Goal: Transaction & Acquisition: Download file/media

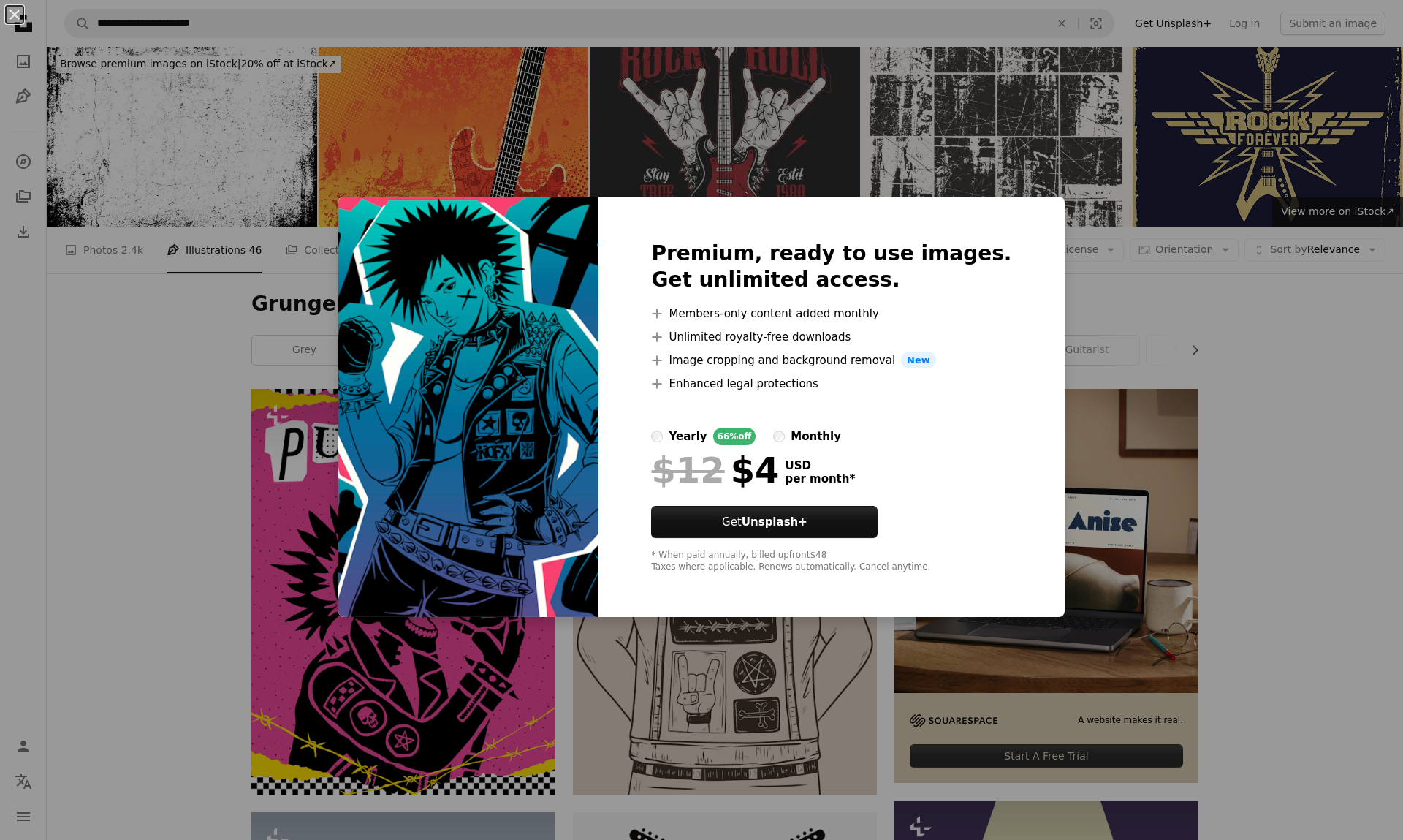
scroll to position [4037, 0]
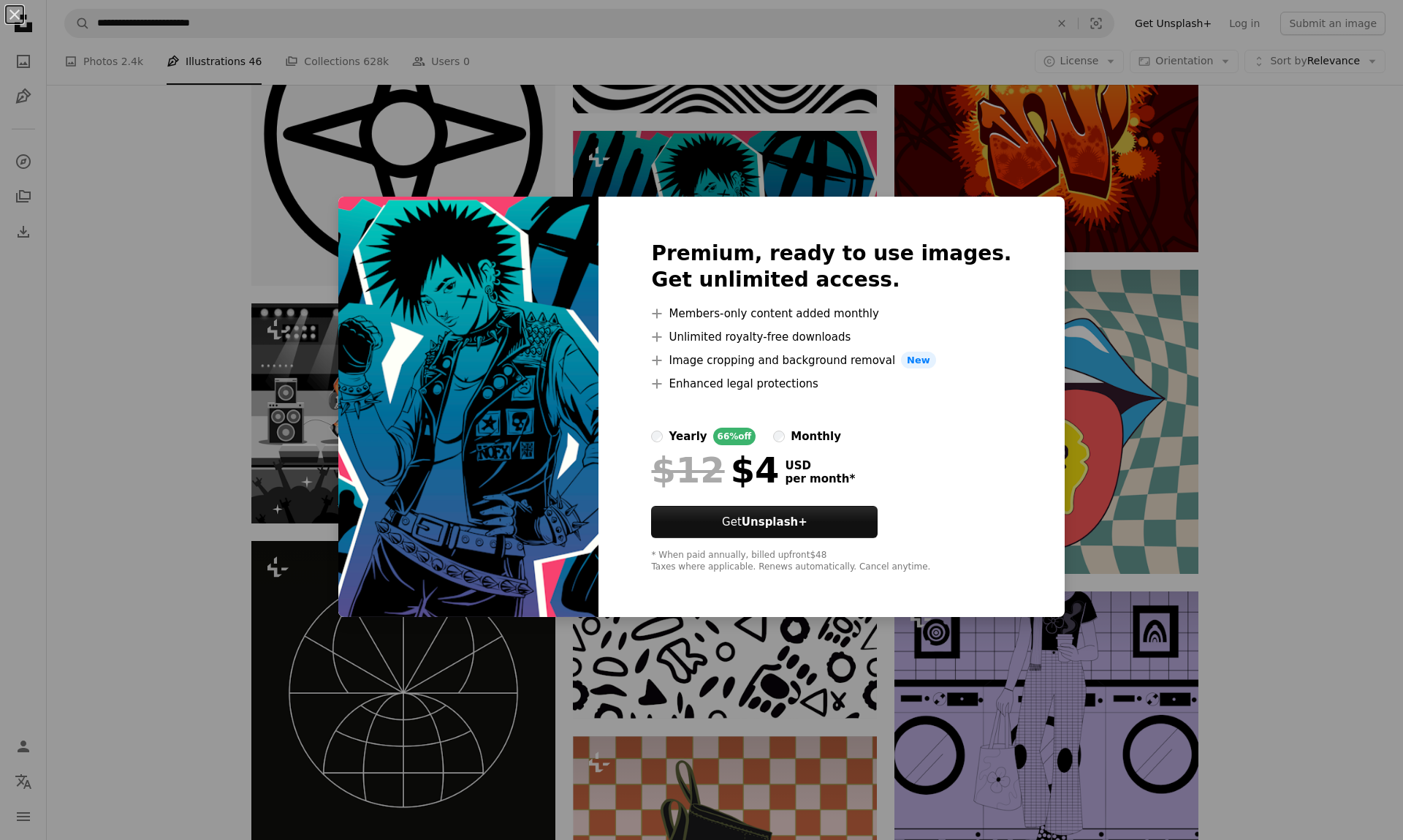
click at [1251, 210] on div "An X shape Premium, ready to use images. Get unlimited access. A plus sign Memb…" at bounding box center [702, 420] width 1403 height 840
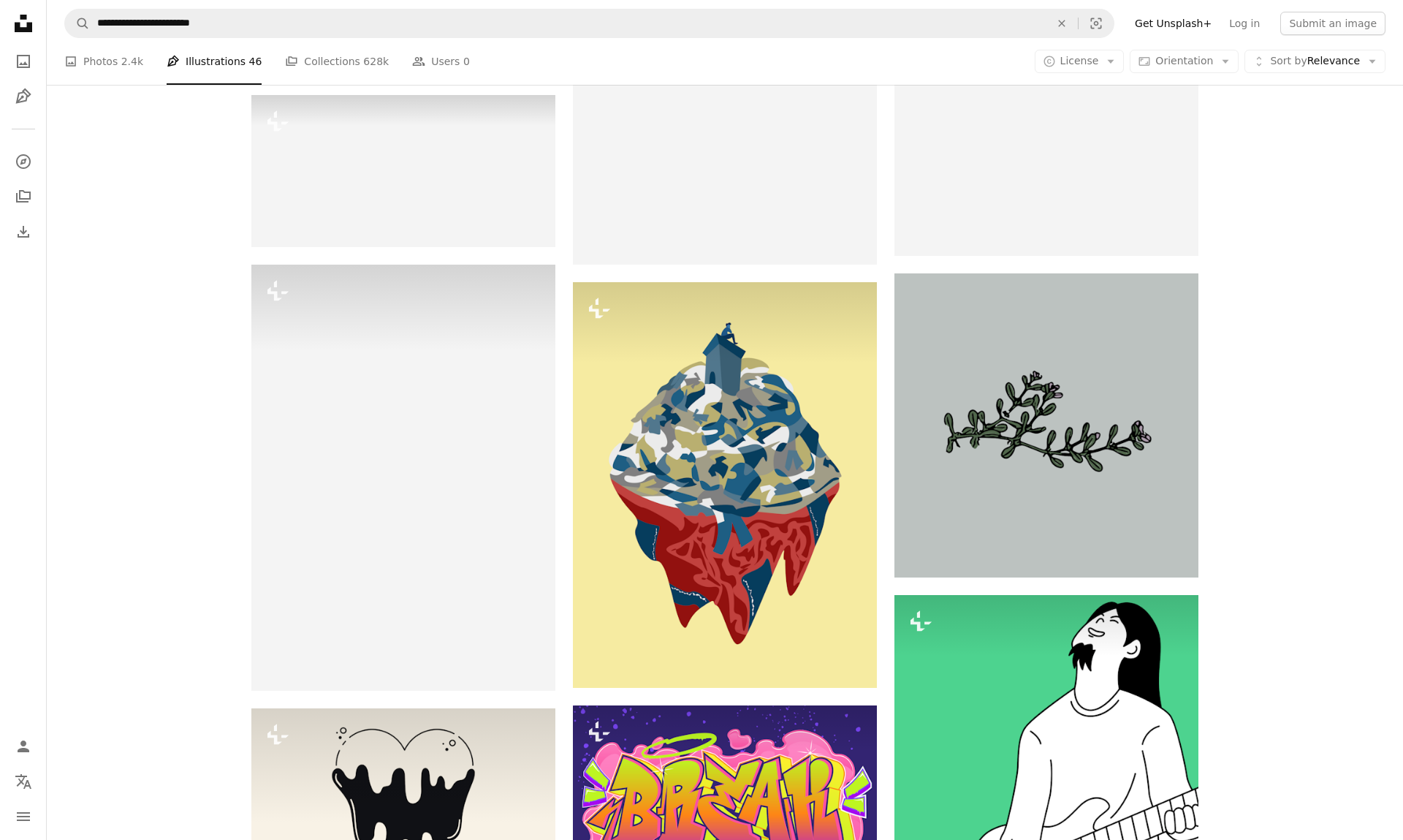
scroll to position [20757, 0]
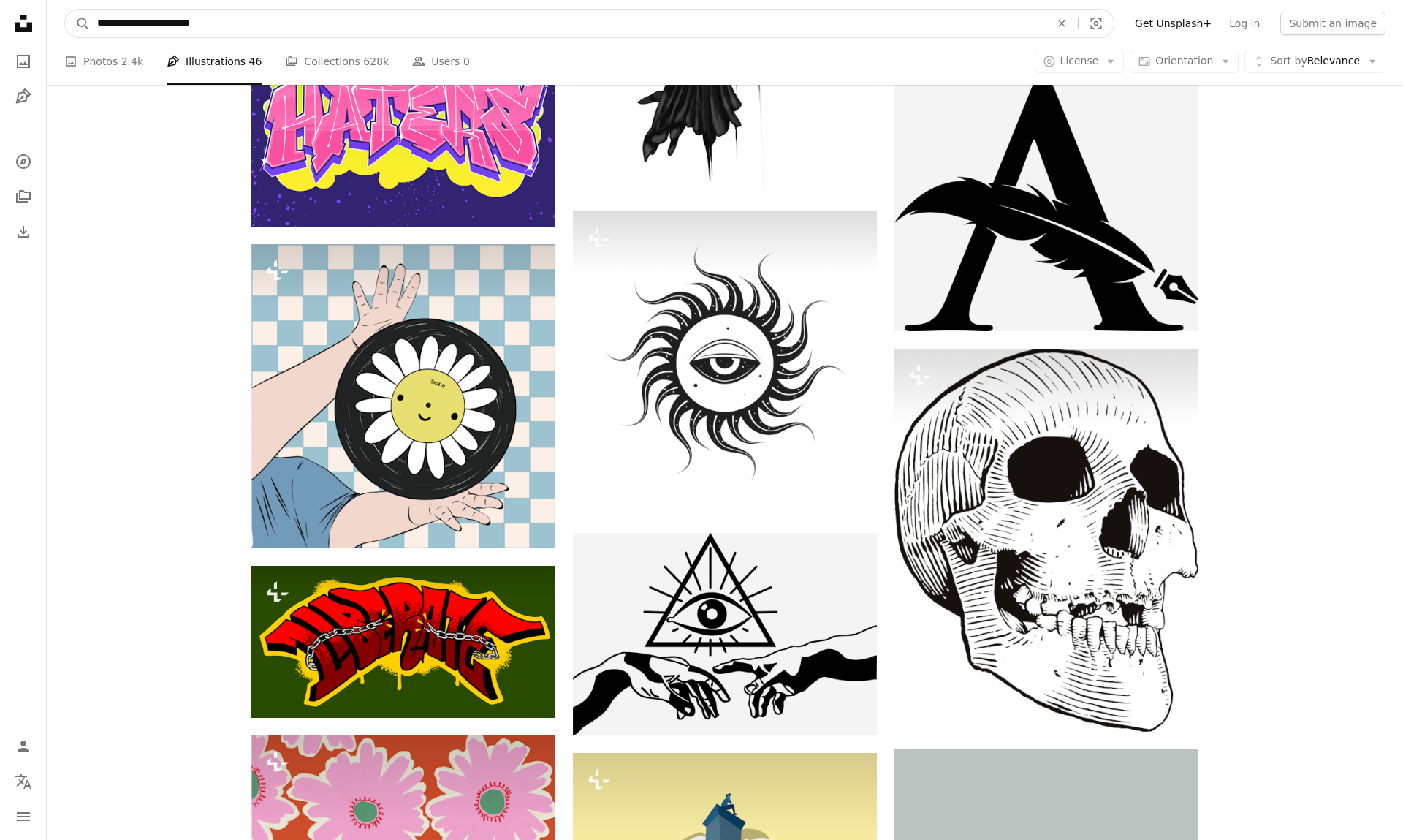
click at [569, 23] on input "**********" at bounding box center [568, 23] width 956 height 27
type input "**********"
click at [77, 23] on button "A magnifying glass" at bounding box center [77, 23] width 25 height 27
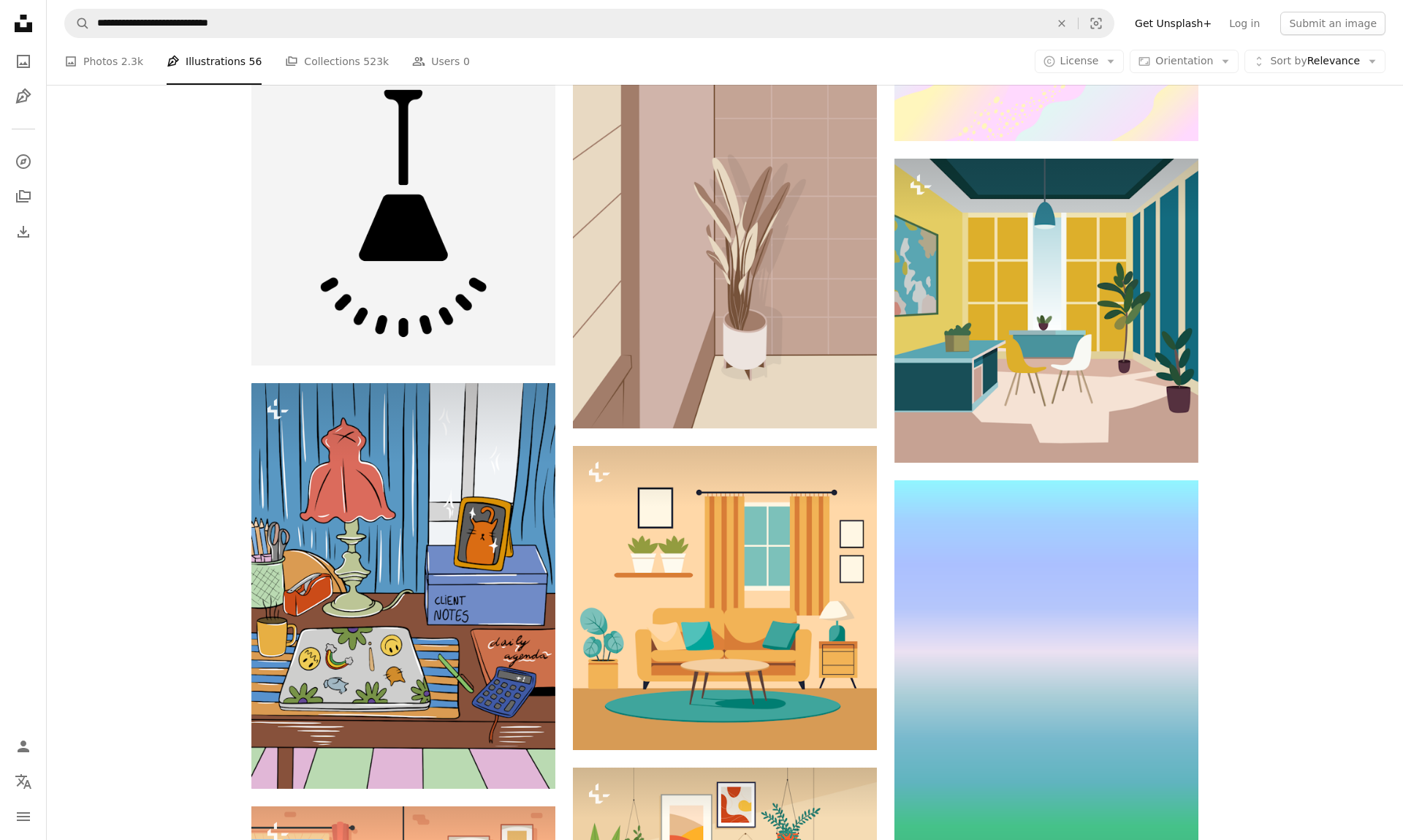
scroll to position [8870, 0]
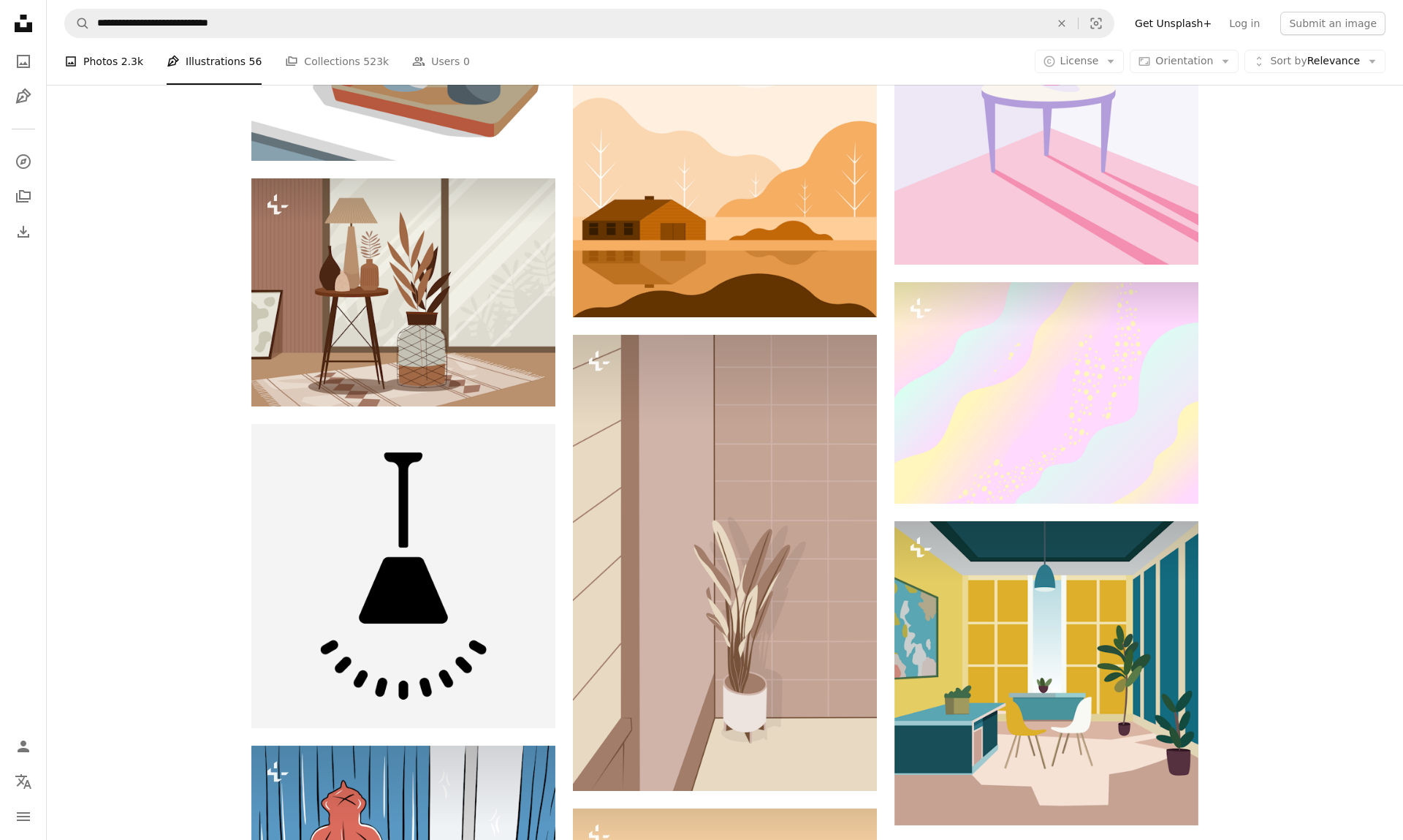
click at [118, 61] on link "A photo Photos 2.3k" at bounding box center [104, 61] width 79 height 47
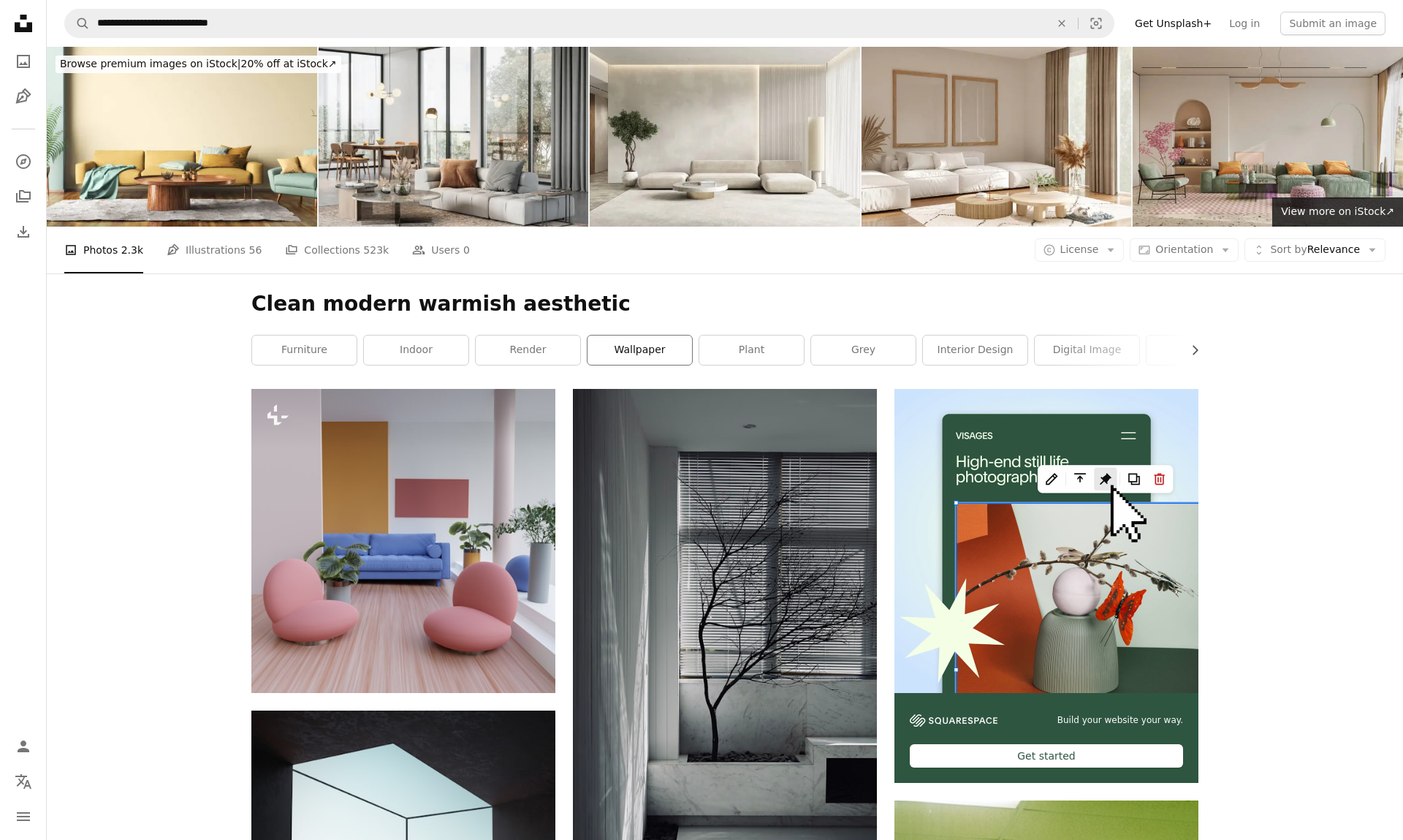
click at [613, 351] on link "wallpaper" at bounding box center [640, 350] width 105 height 29
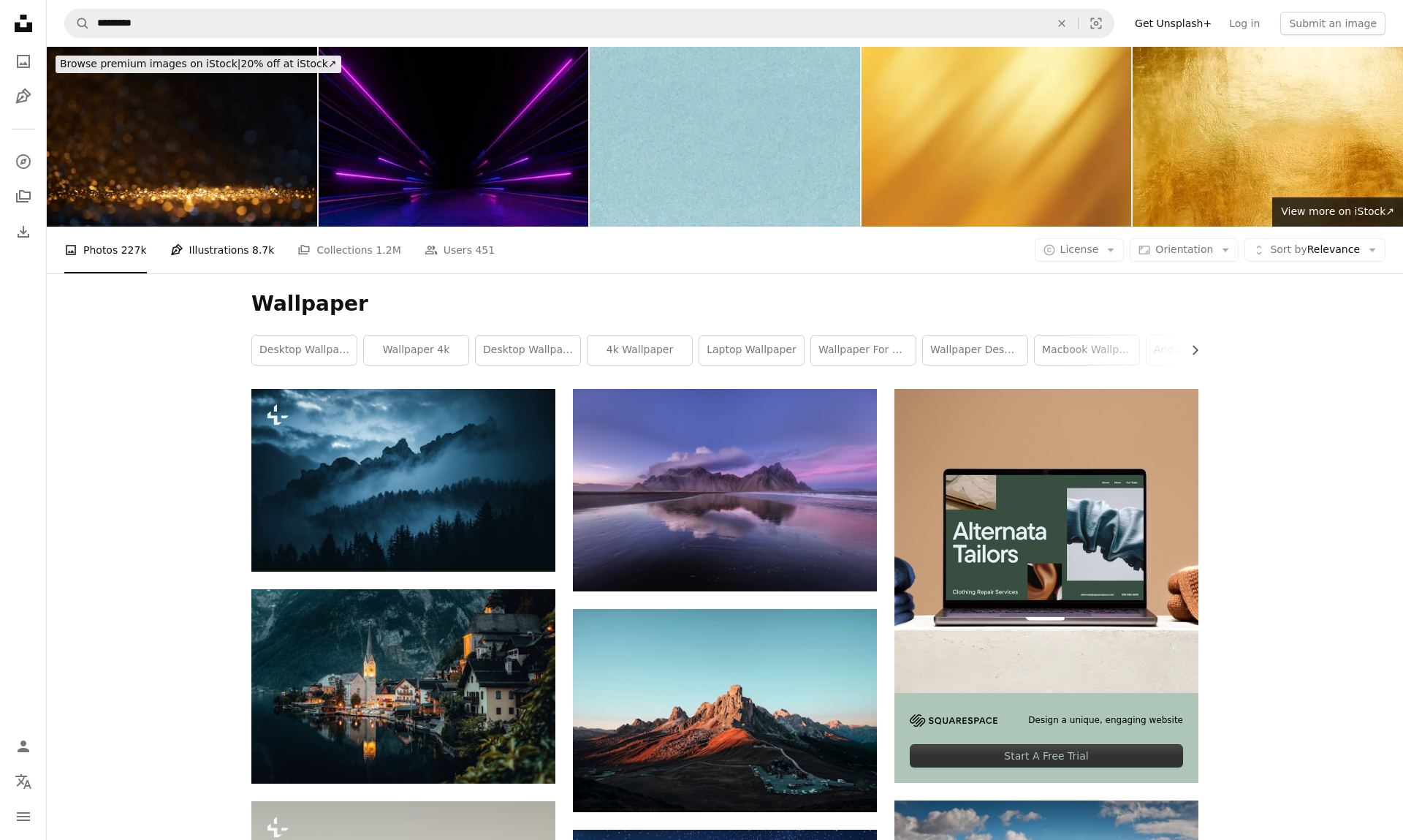
click at [240, 246] on link "Pen Tool Illustrations 8.7k" at bounding box center [222, 250] width 105 height 47
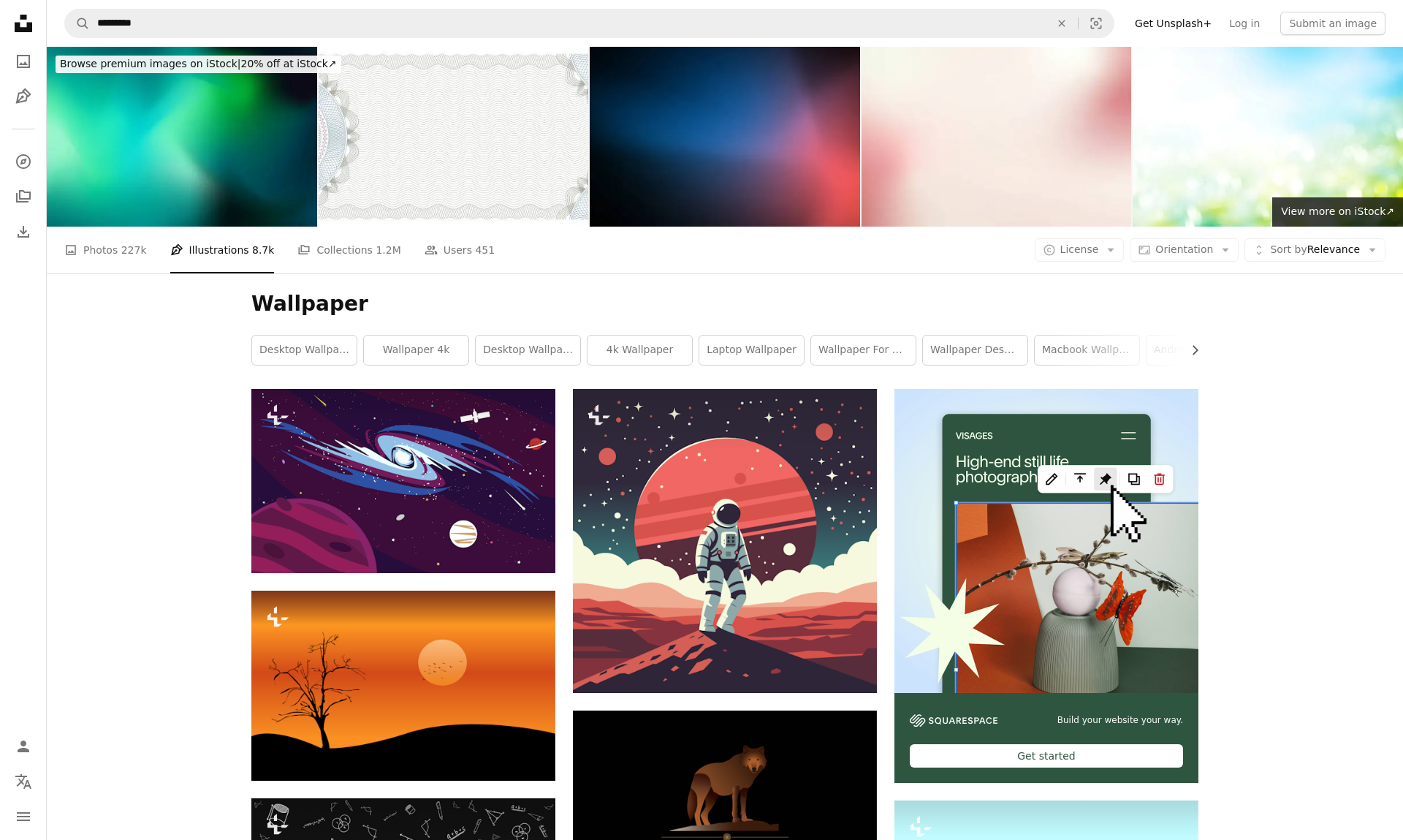
scroll to position [4, 0]
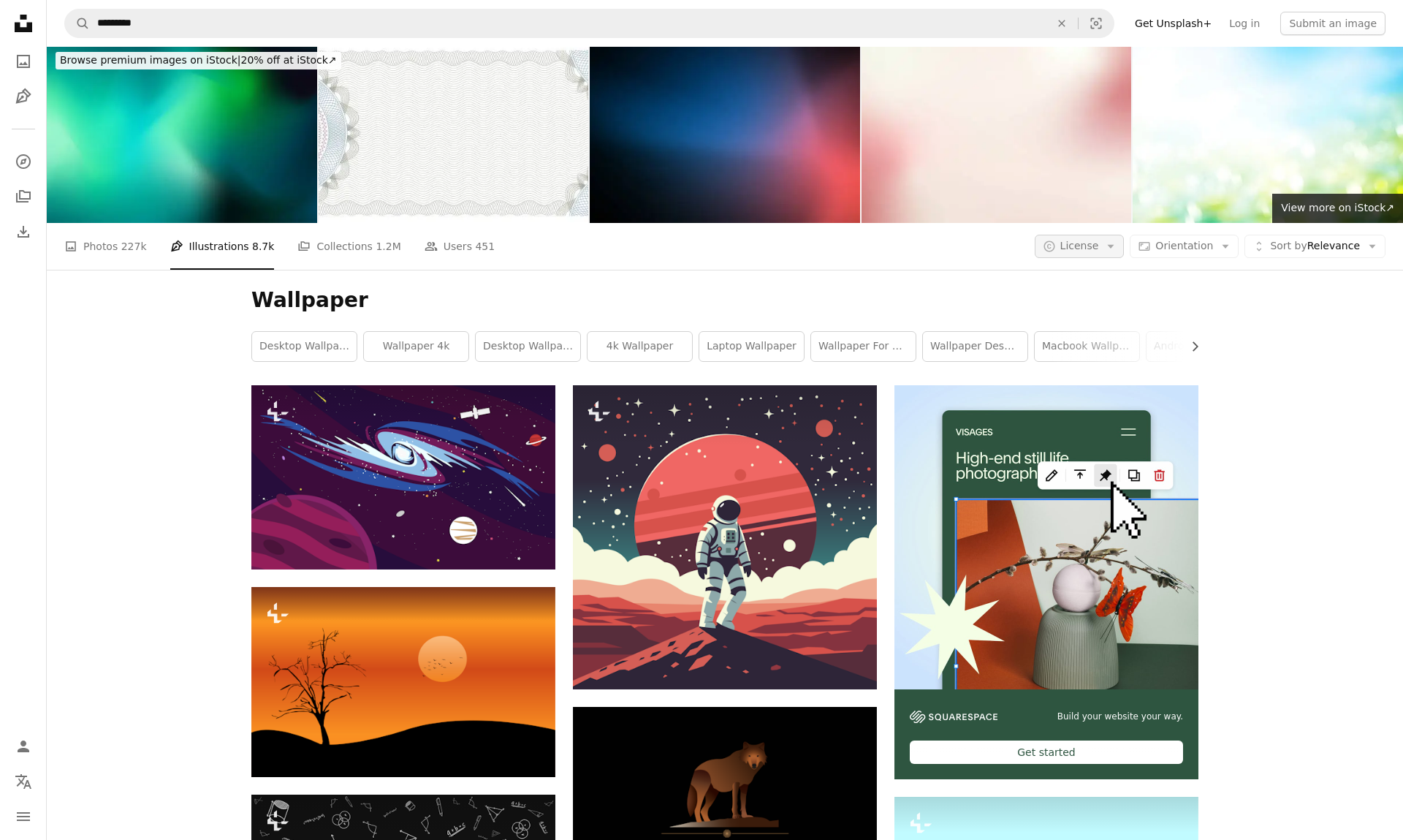
click at [1099, 243] on span "License" at bounding box center [1080, 246] width 39 height 12
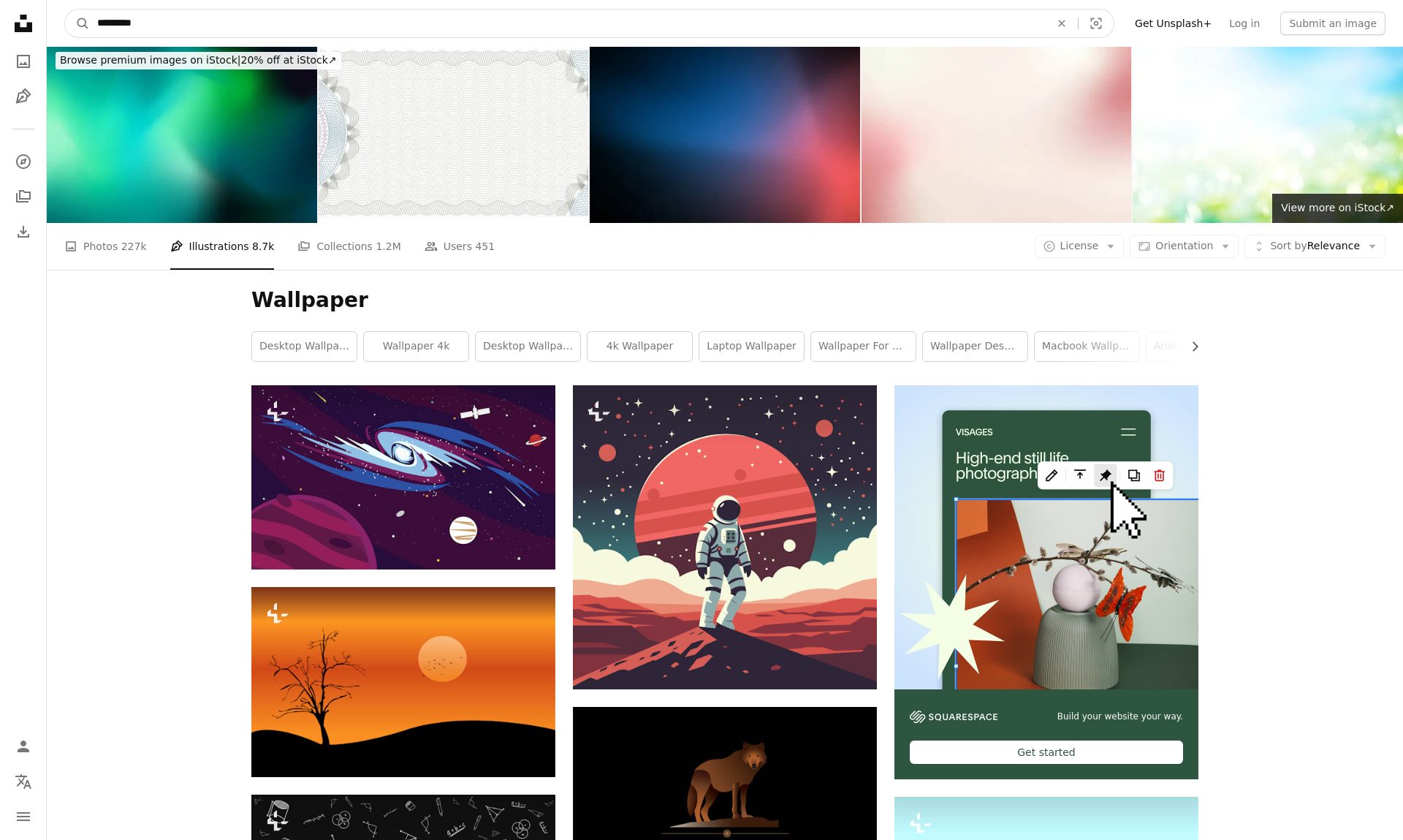
click at [292, 27] on input "*********" at bounding box center [568, 23] width 956 height 27
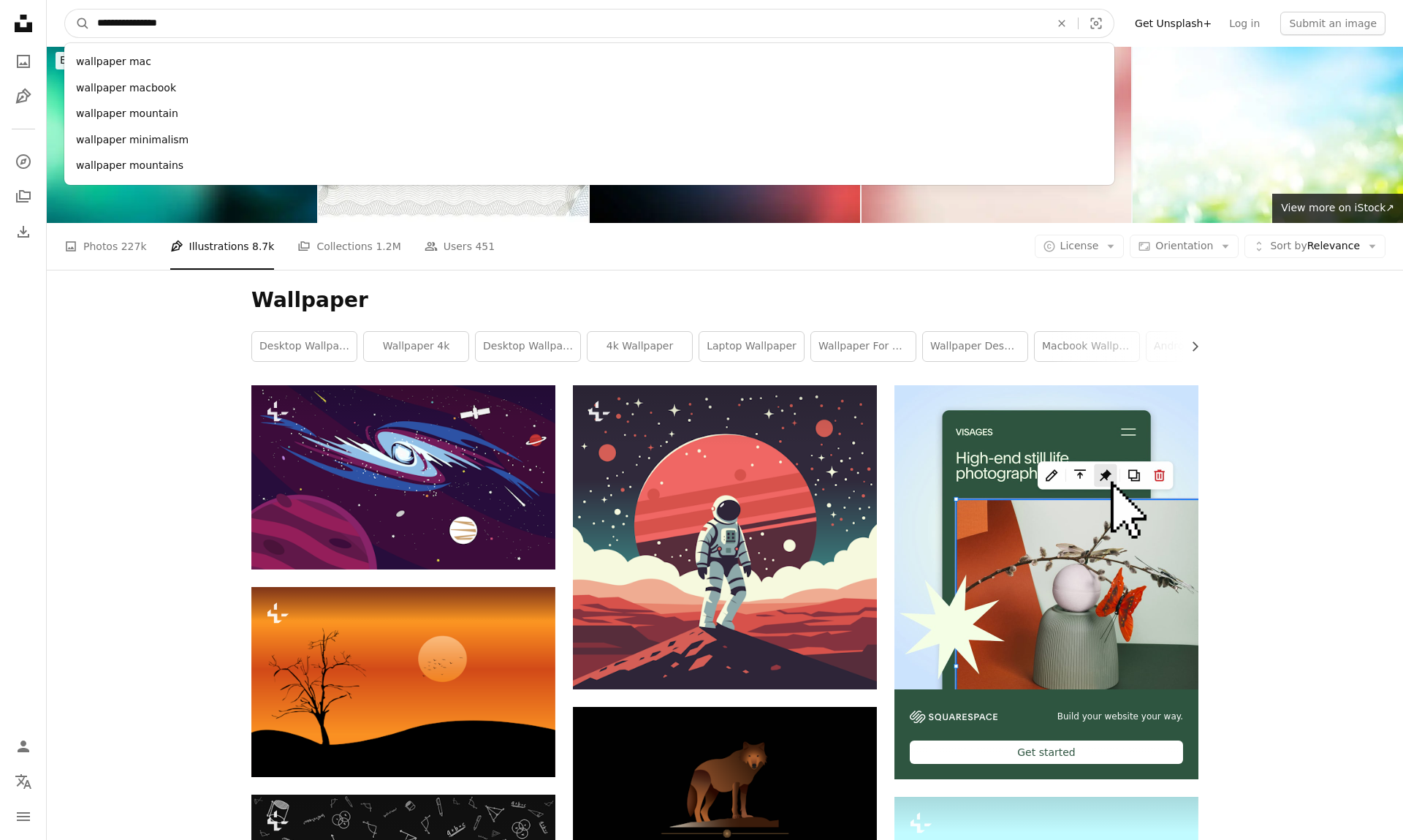
type input "**********"
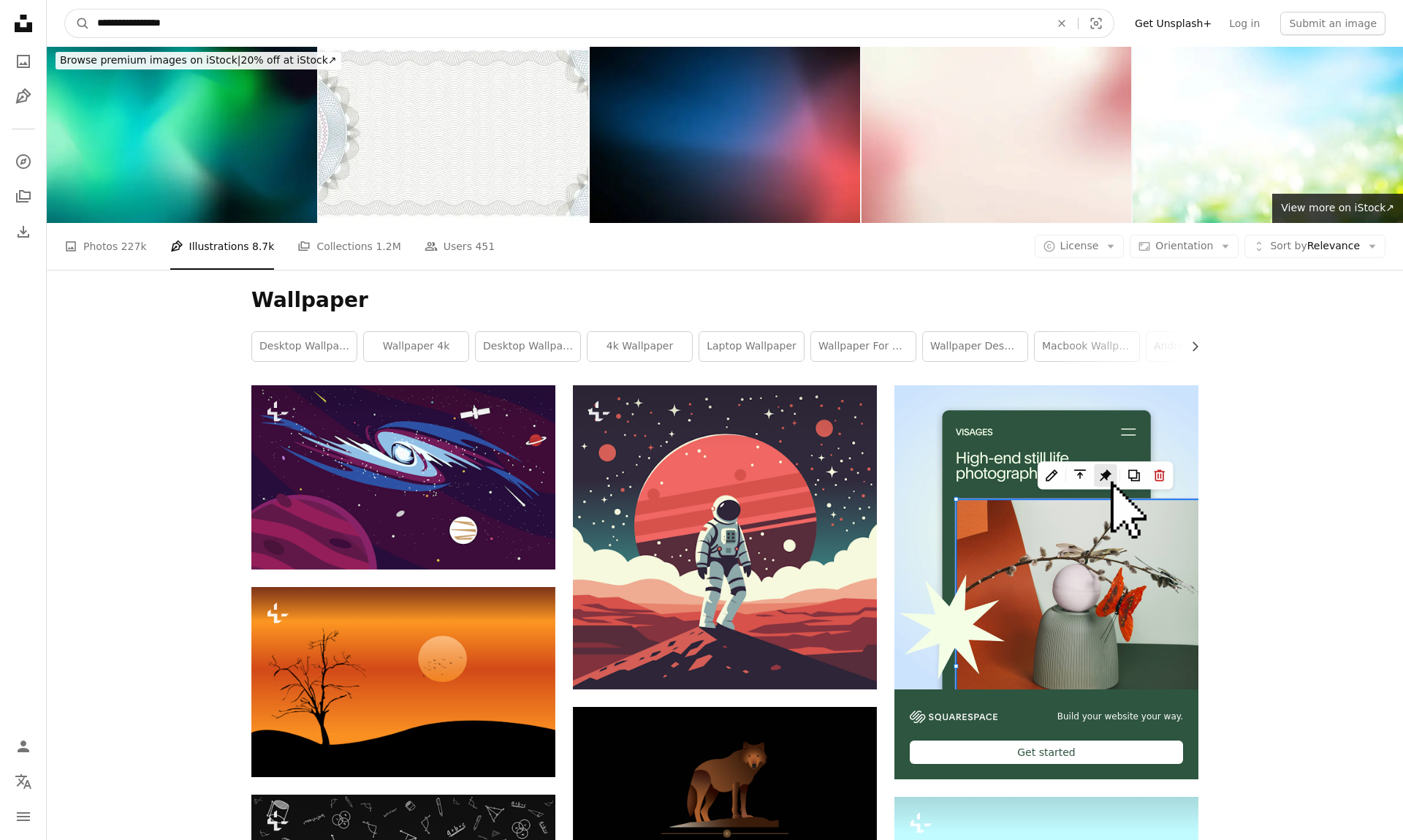
click at [77, 23] on button "A magnifying glass" at bounding box center [77, 23] width 25 height 27
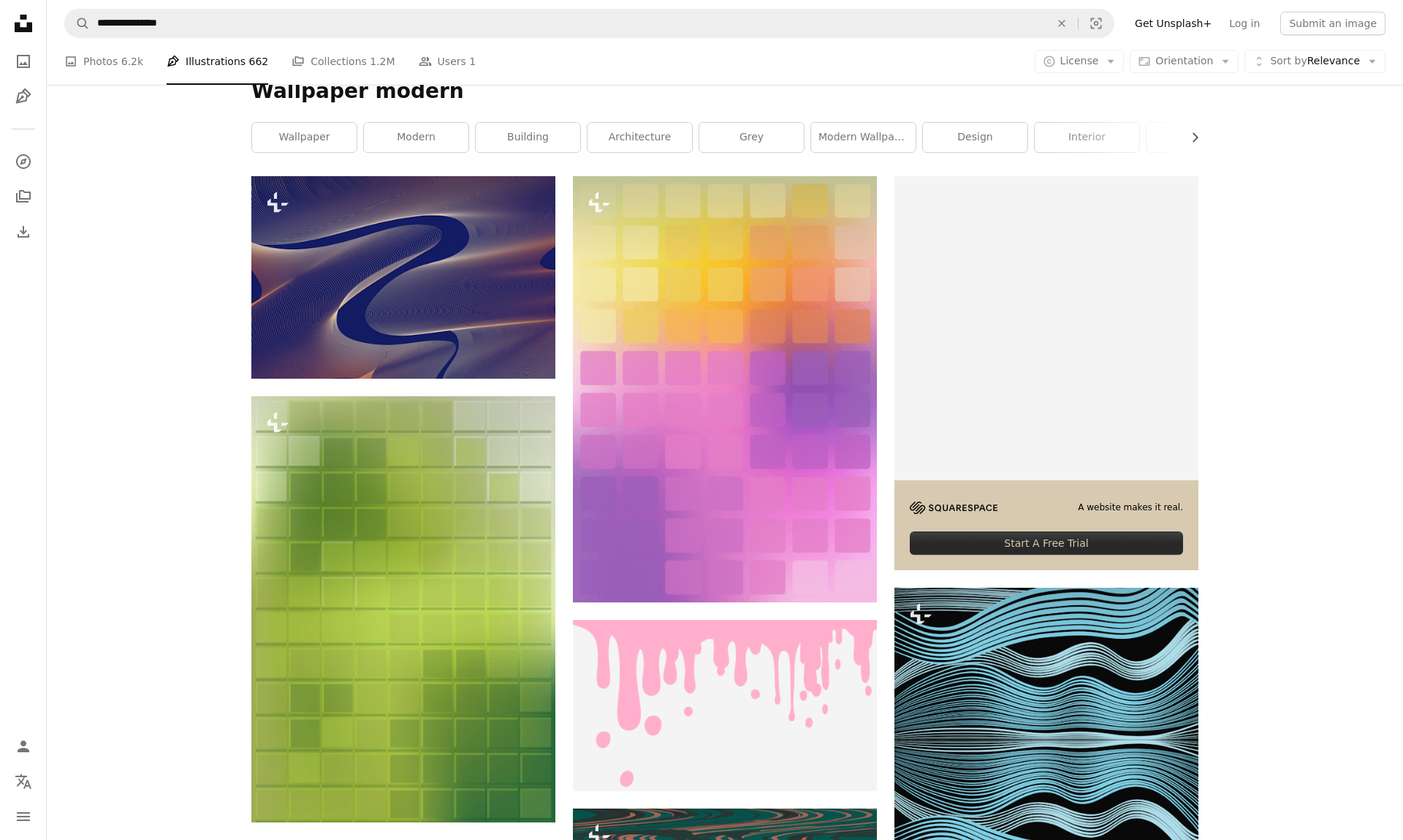
scroll to position [101, 0]
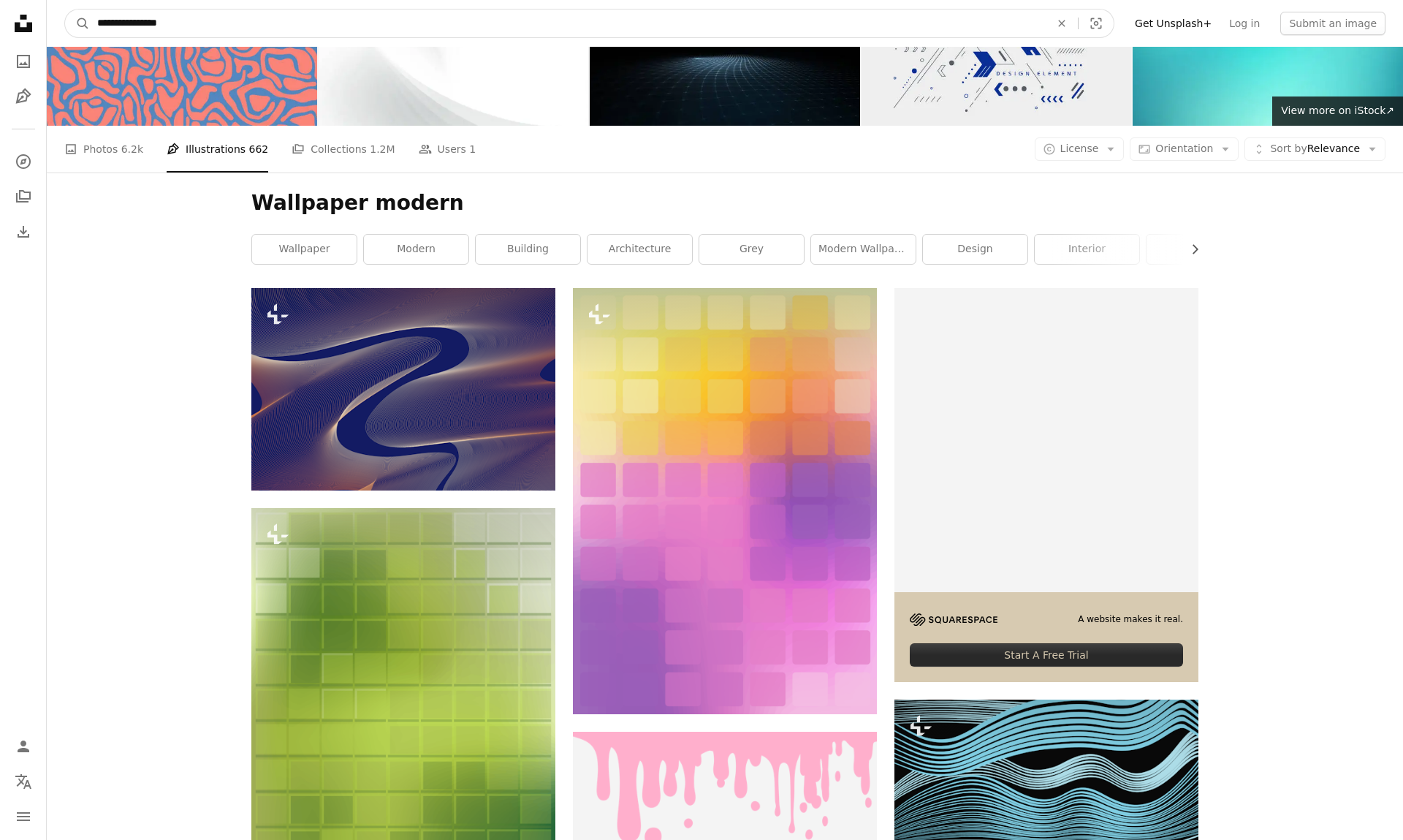
click at [201, 23] on input "**********" at bounding box center [568, 23] width 956 height 27
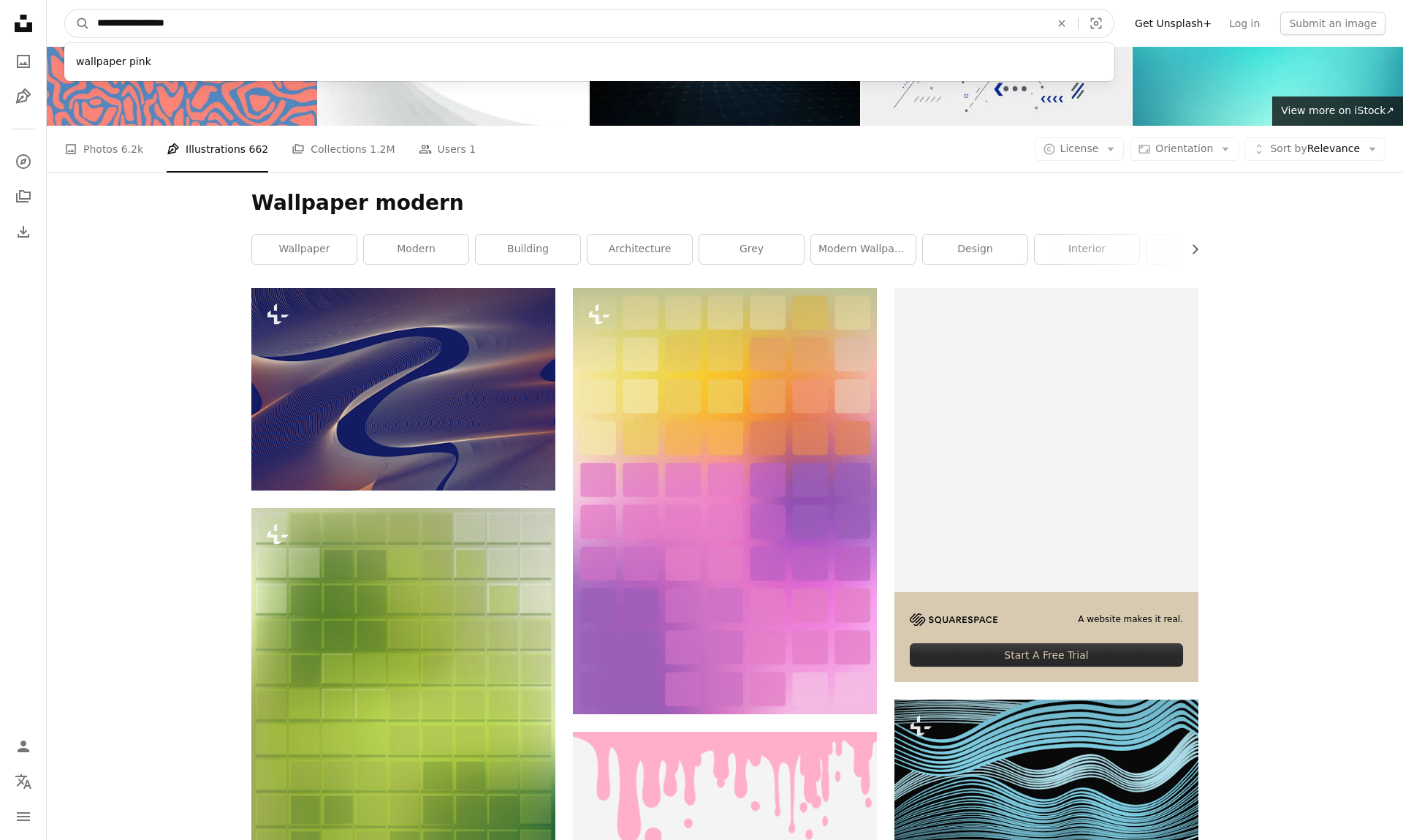
type input "**********"
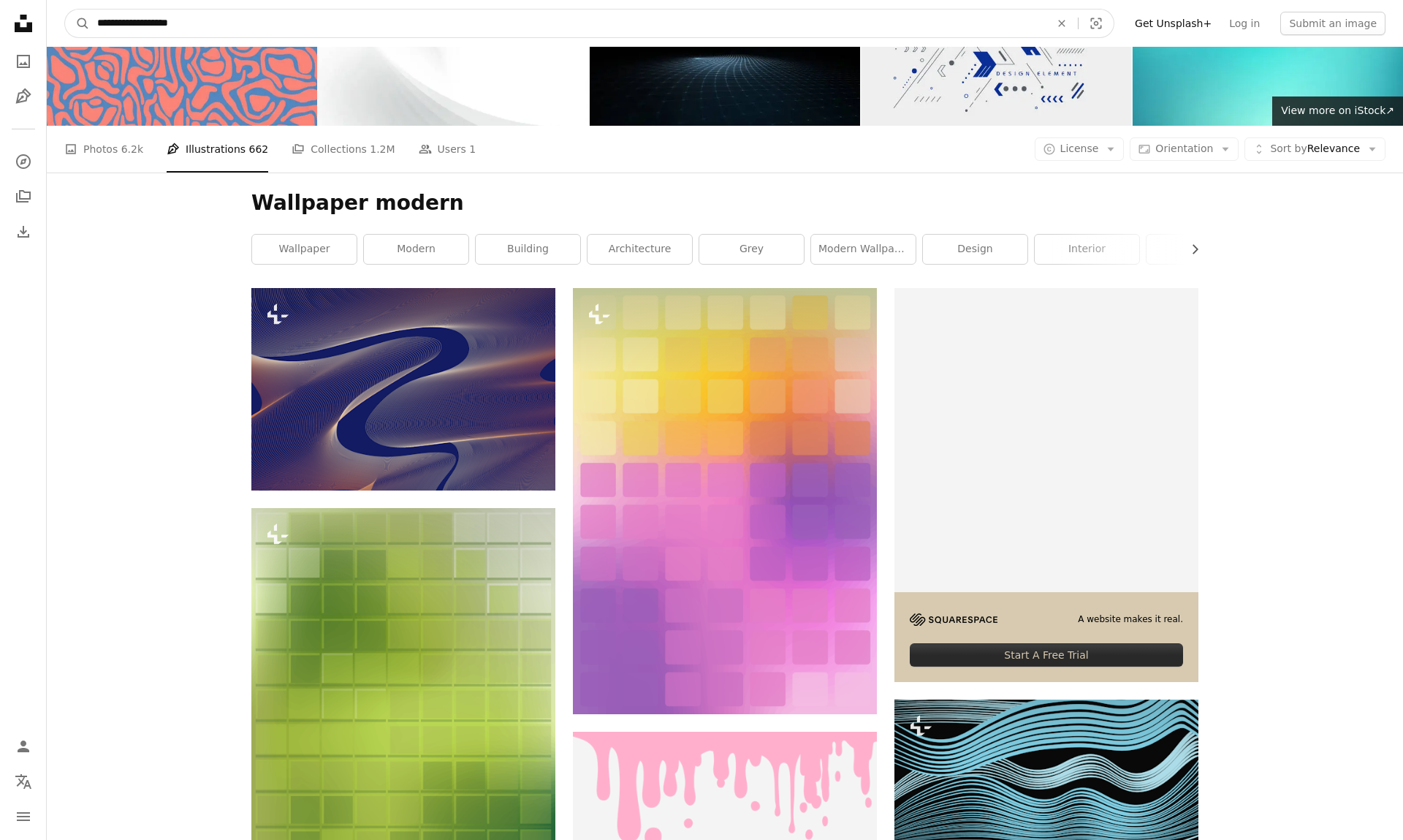
click at [77, 23] on button "A magnifying glass" at bounding box center [77, 23] width 25 height 27
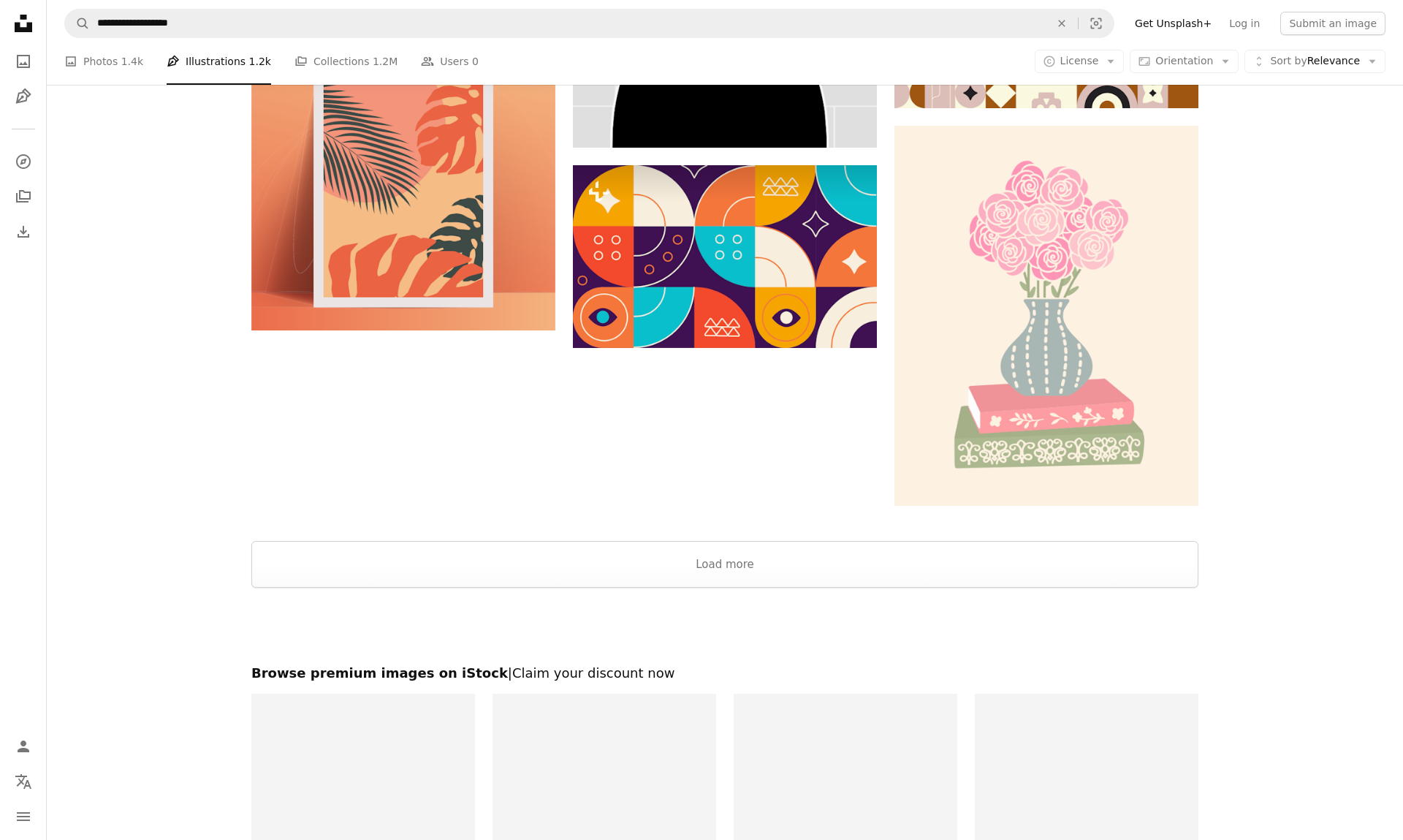
scroll to position [2214, 0]
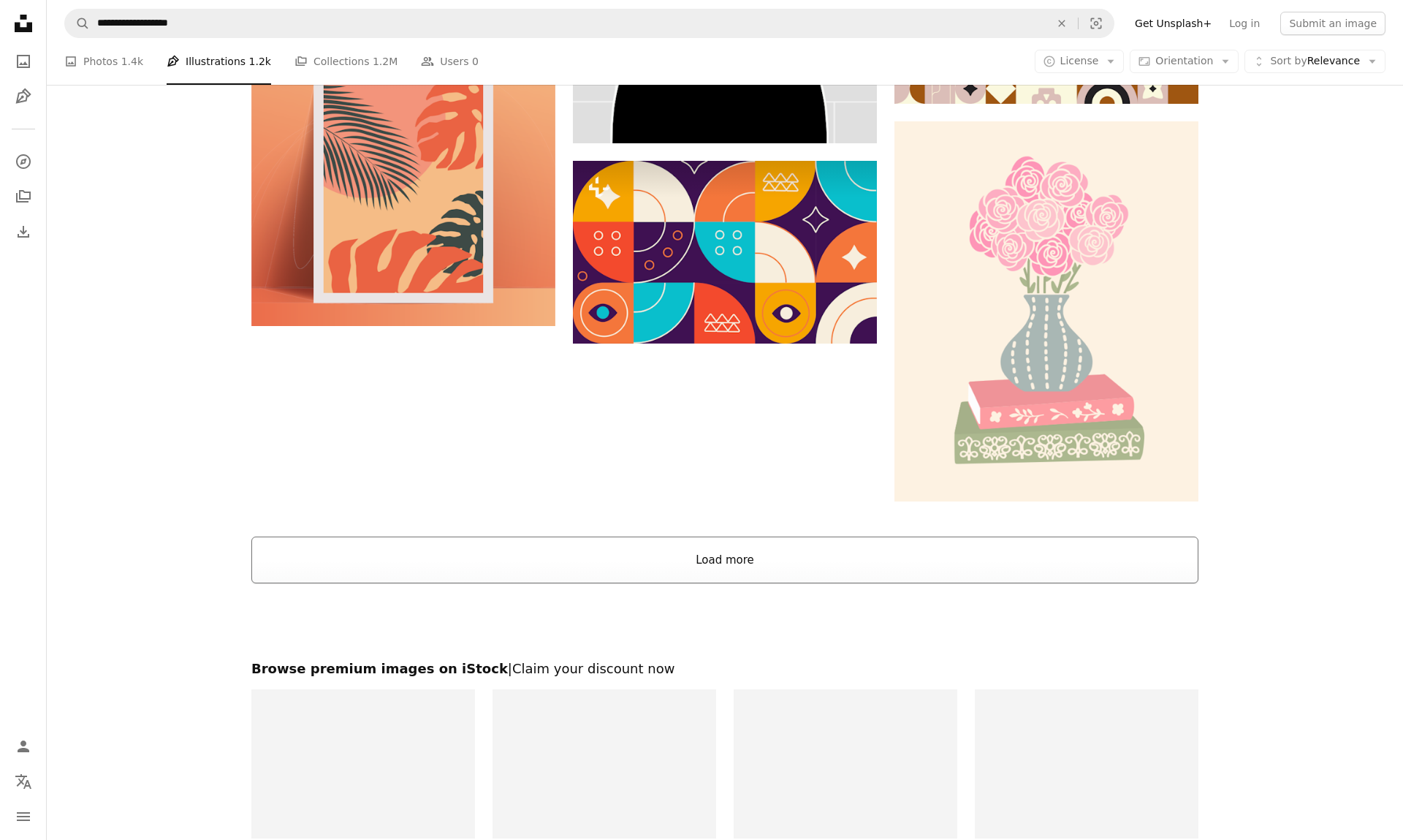
click at [440, 568] on button "Load more" at bounding box center [725, 560] width 947 height 47
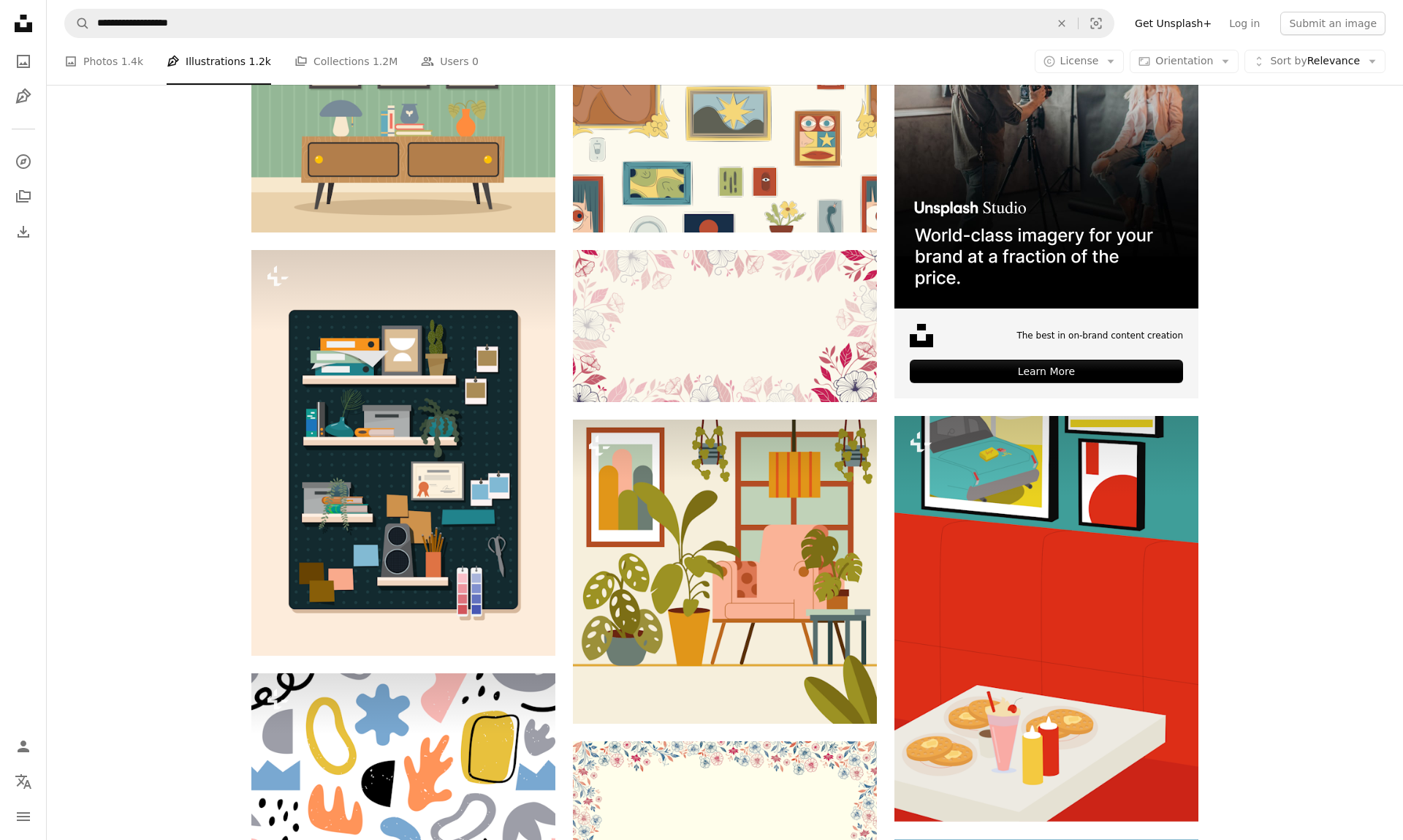
scroll to position [0, 0]
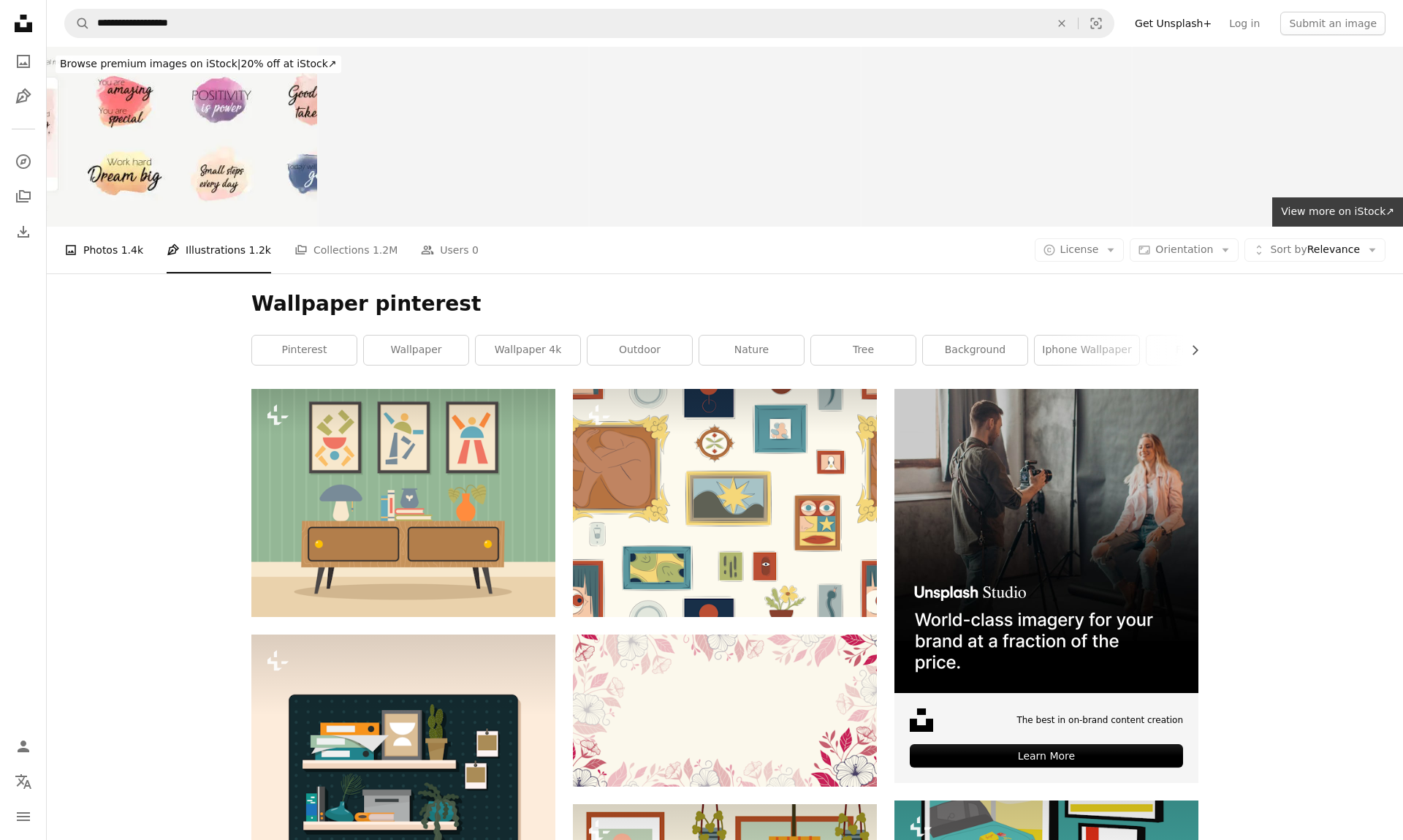
click at [129, 245] on span "1.4k" at bounding box center [132, 250] width 22 height 16
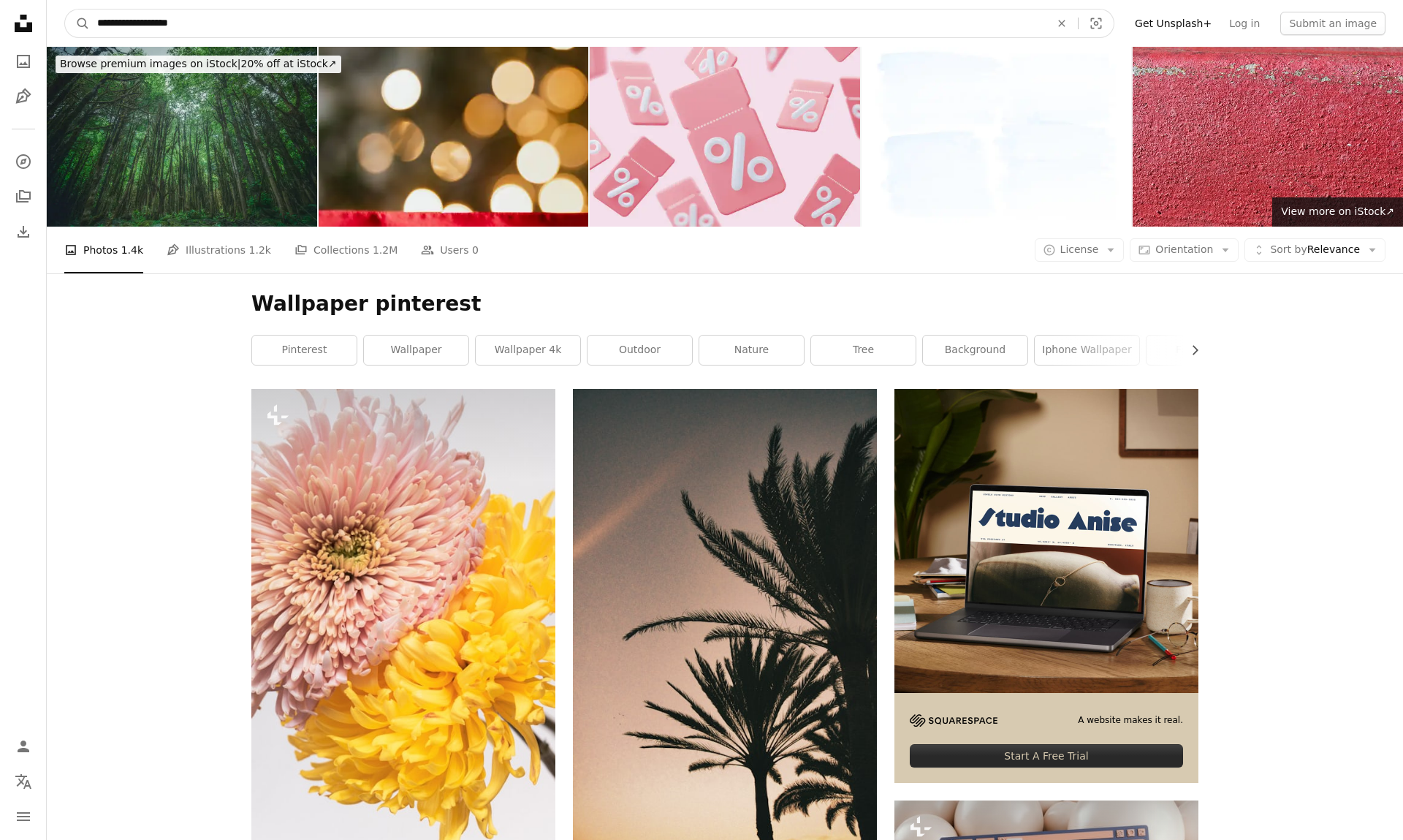
click at [278, 26] on input "**********" at bounding box center [568, 23] width 956 height 27
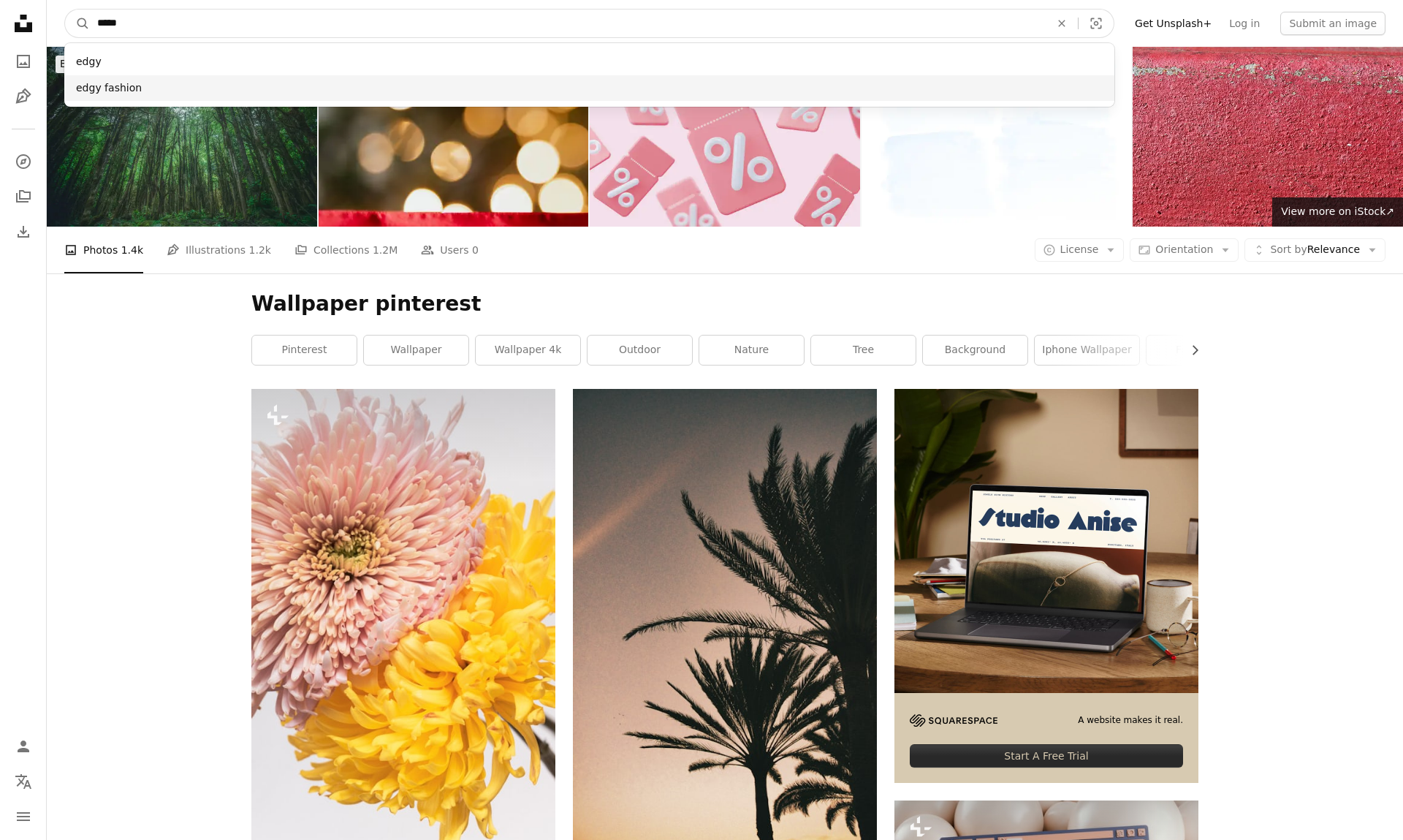
type input "****"
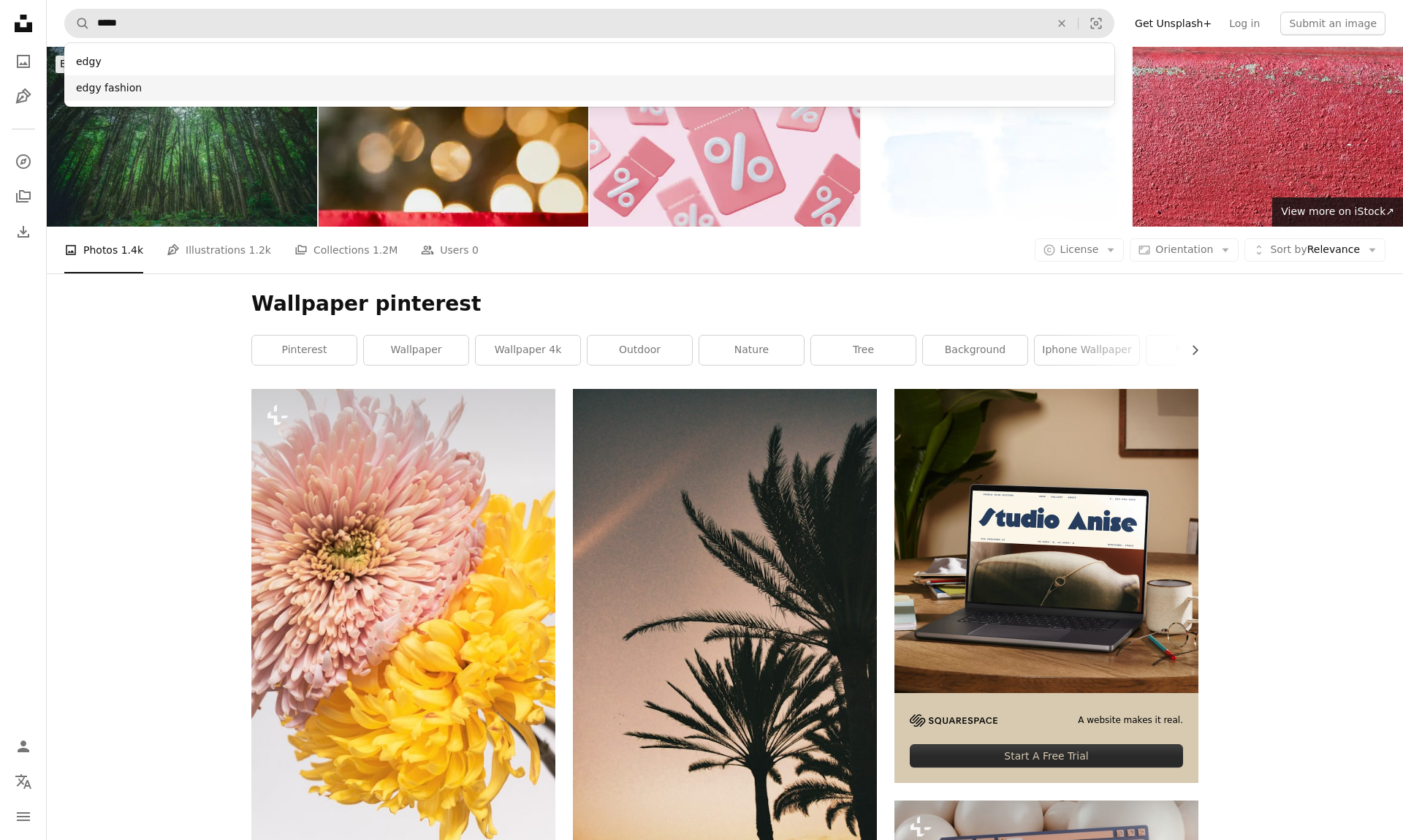
click at [131, 95] on div "edgy fashion" at bounding box center [590, 88] width 1050 height 27
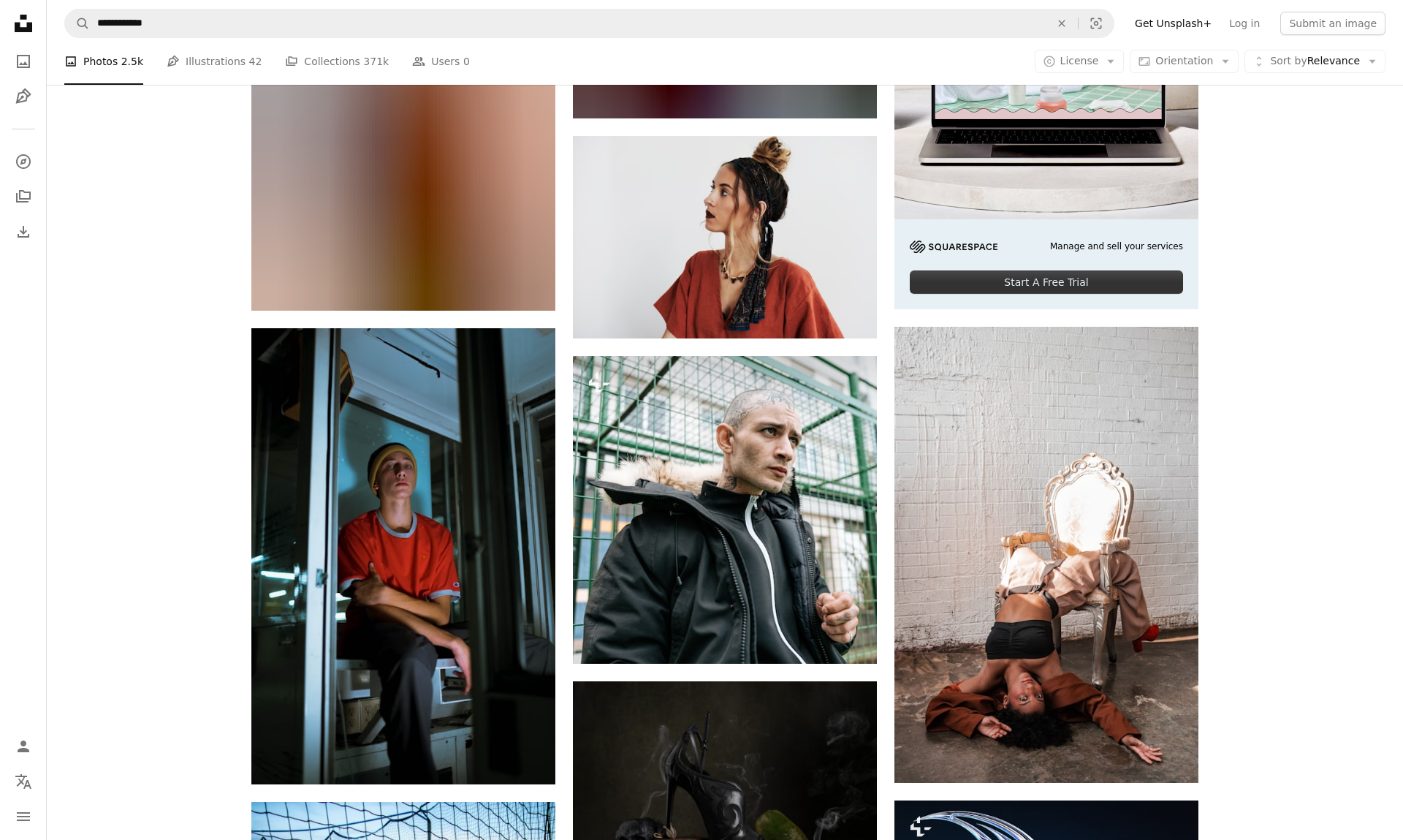
scroll to position [473, 0]
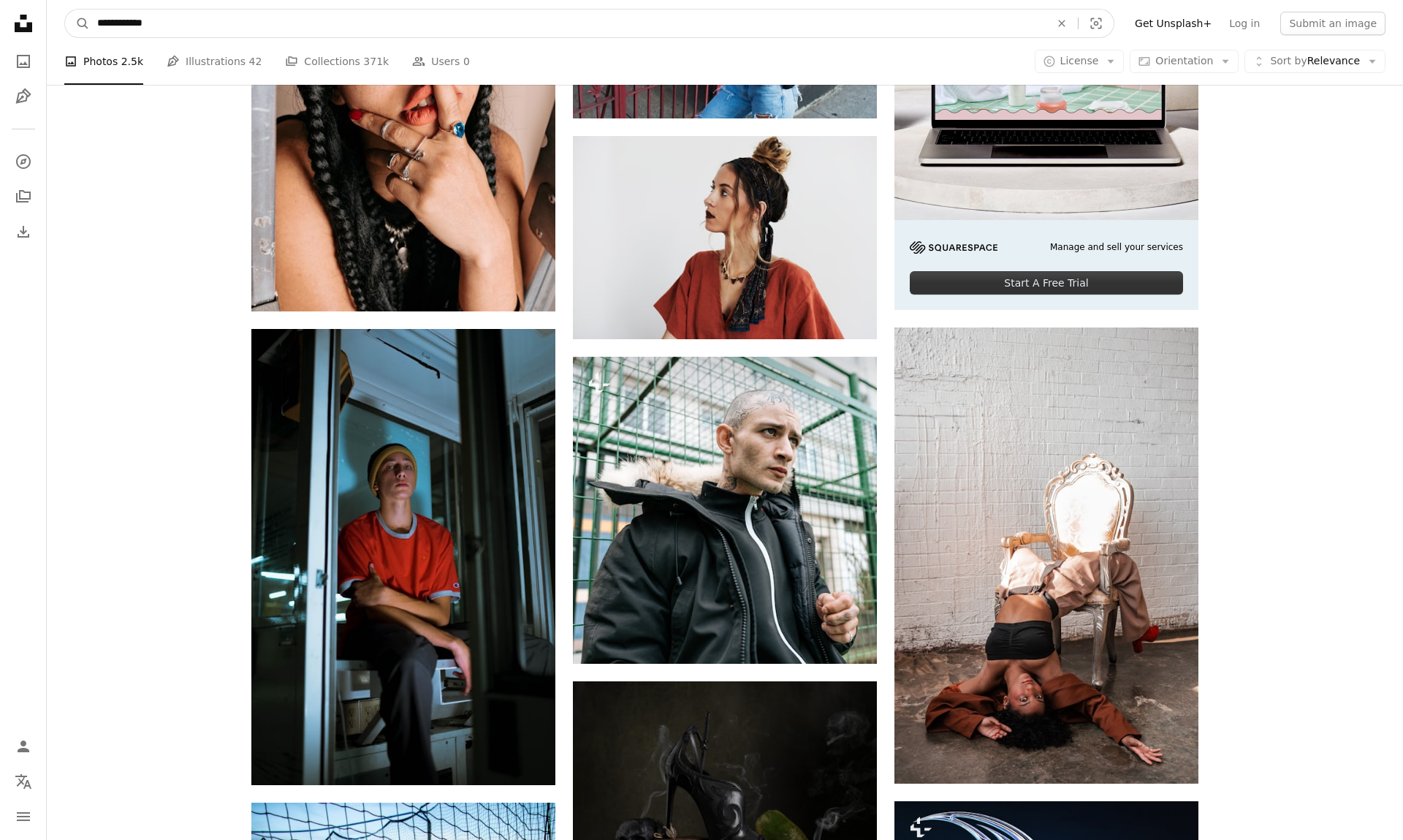
click at [143, 23] on input "**********" at bounding box center [568, 23] width 956 height 27
type input "**********"
click at [77, 23] on button "A magnifying glass" at bounding box center [77, 23] width 25 height 27
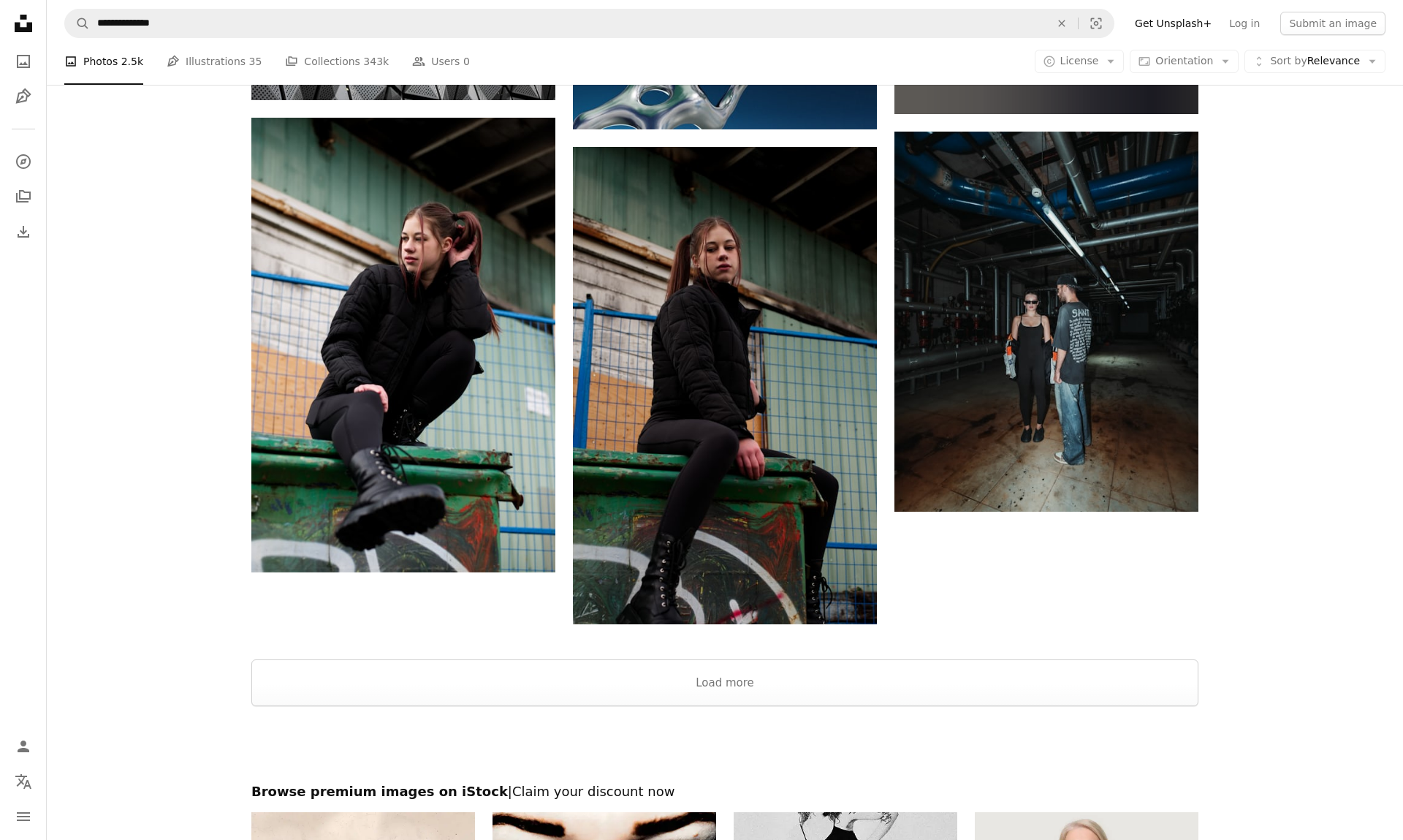
scroll to position [2134, 0]
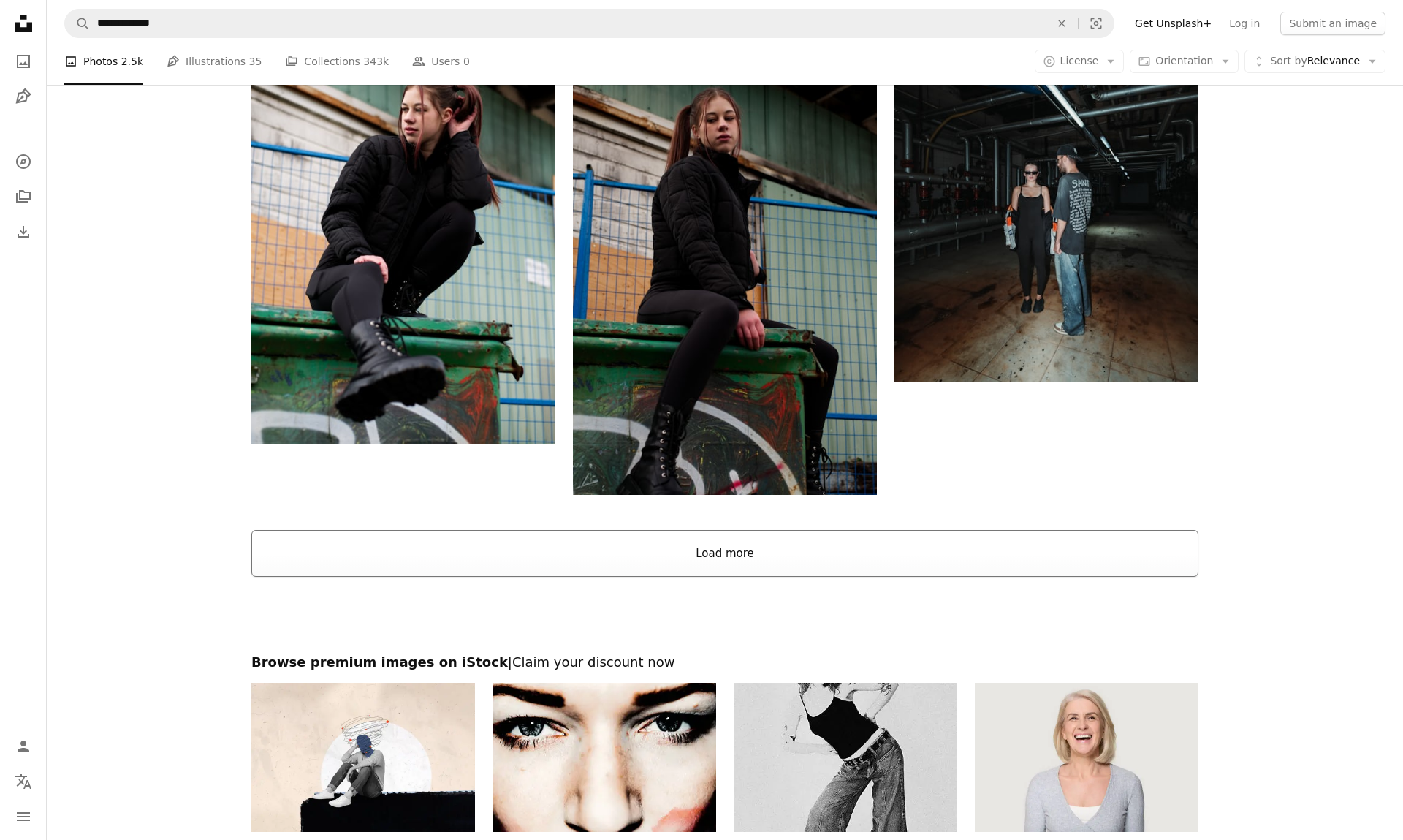
click at [595, 573] on button "Load more" at bounding box center [725, 553] width 947 height 47
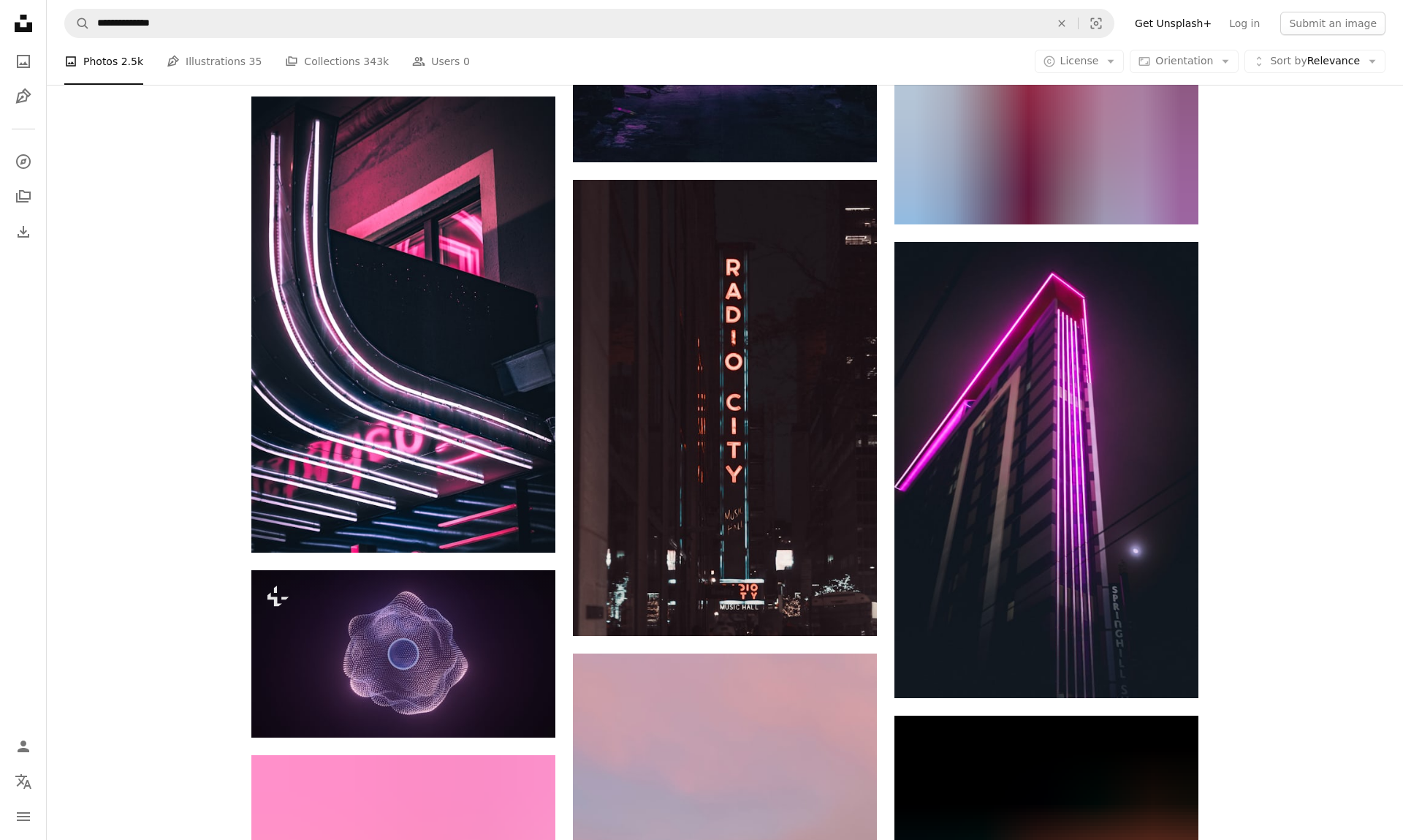
scroll to position [18003, 0]
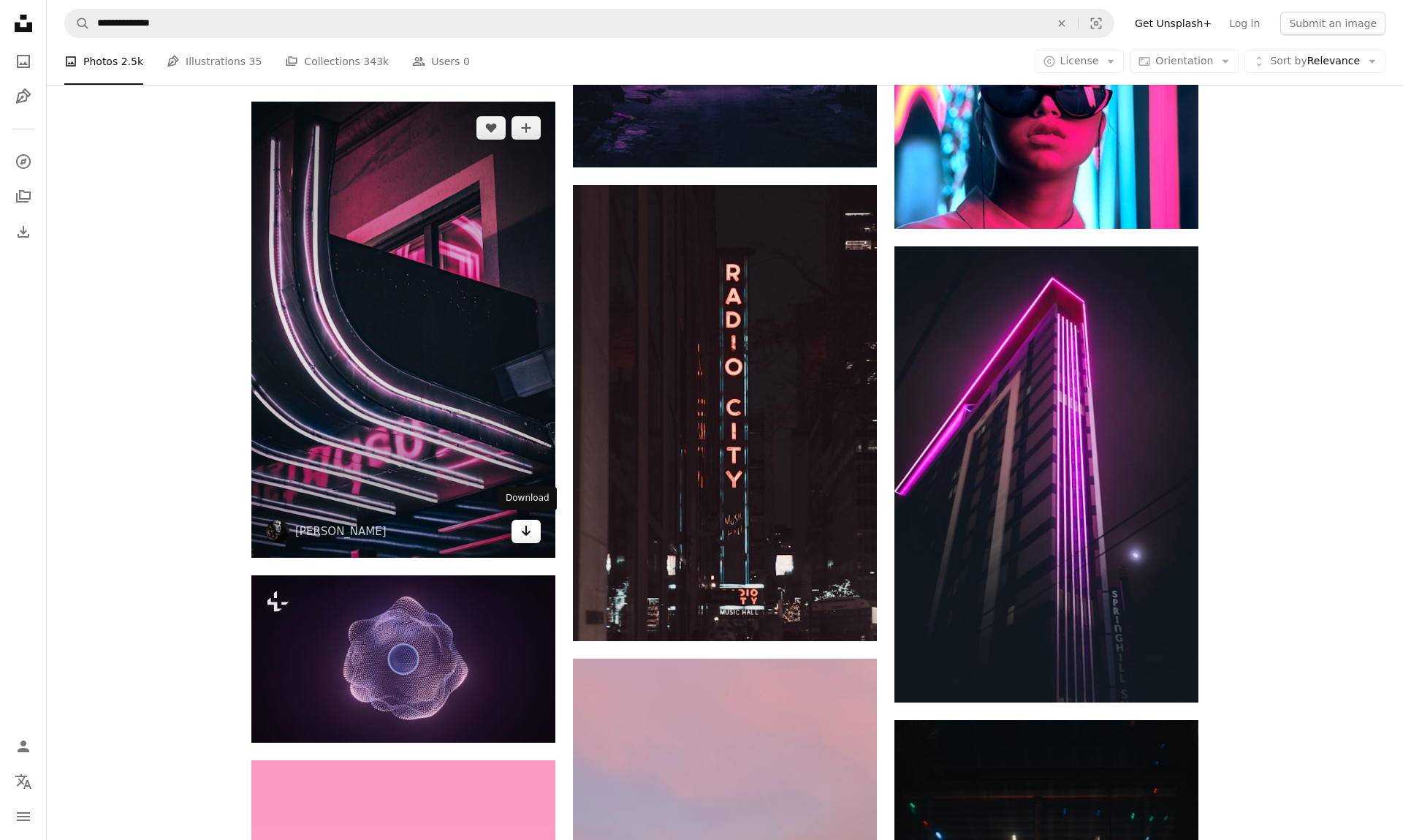
click at [532, 528] on icon "Arrow pointing down" at bounding box center [526, 531] width 12 height 18
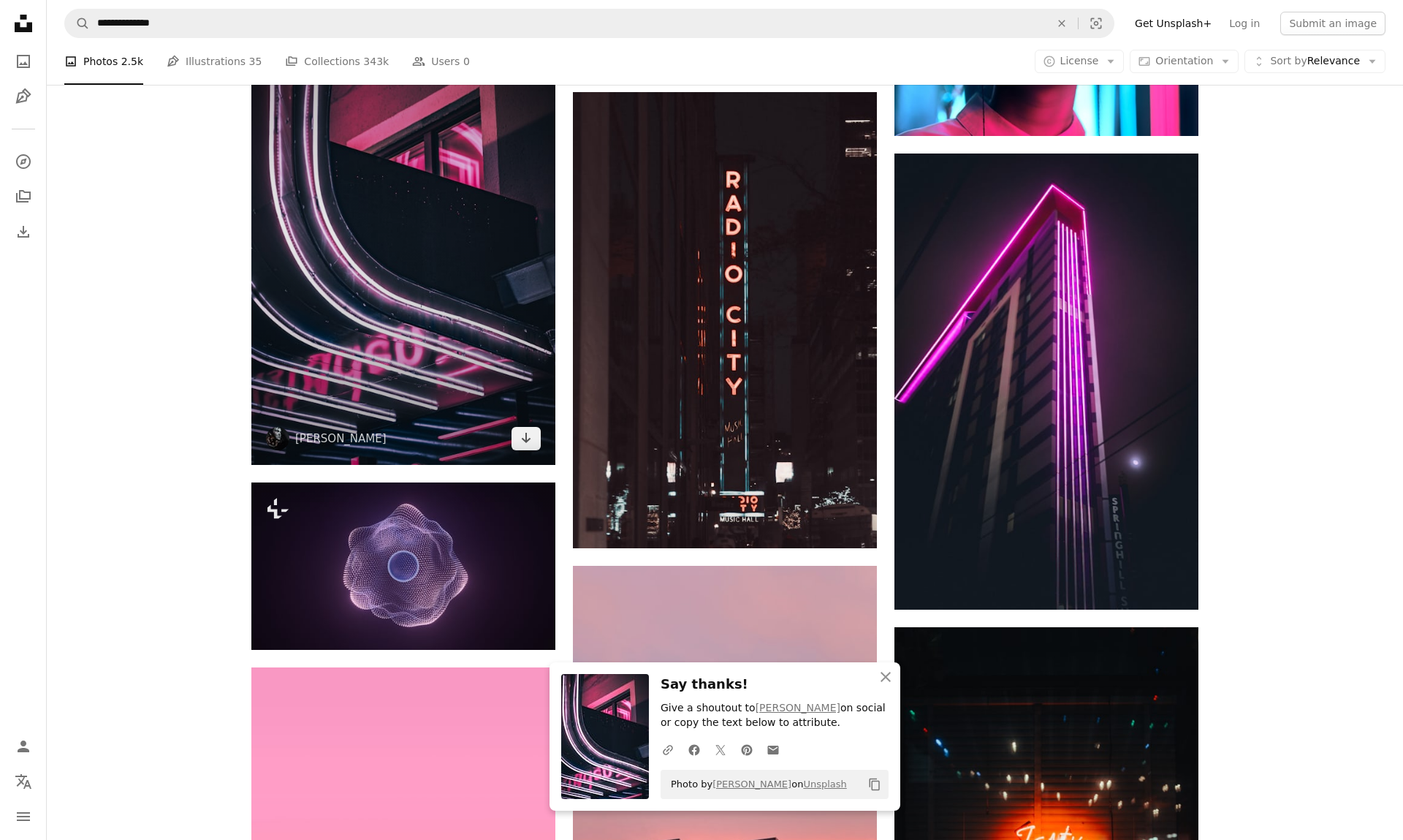
scroll to position [18157, 0]
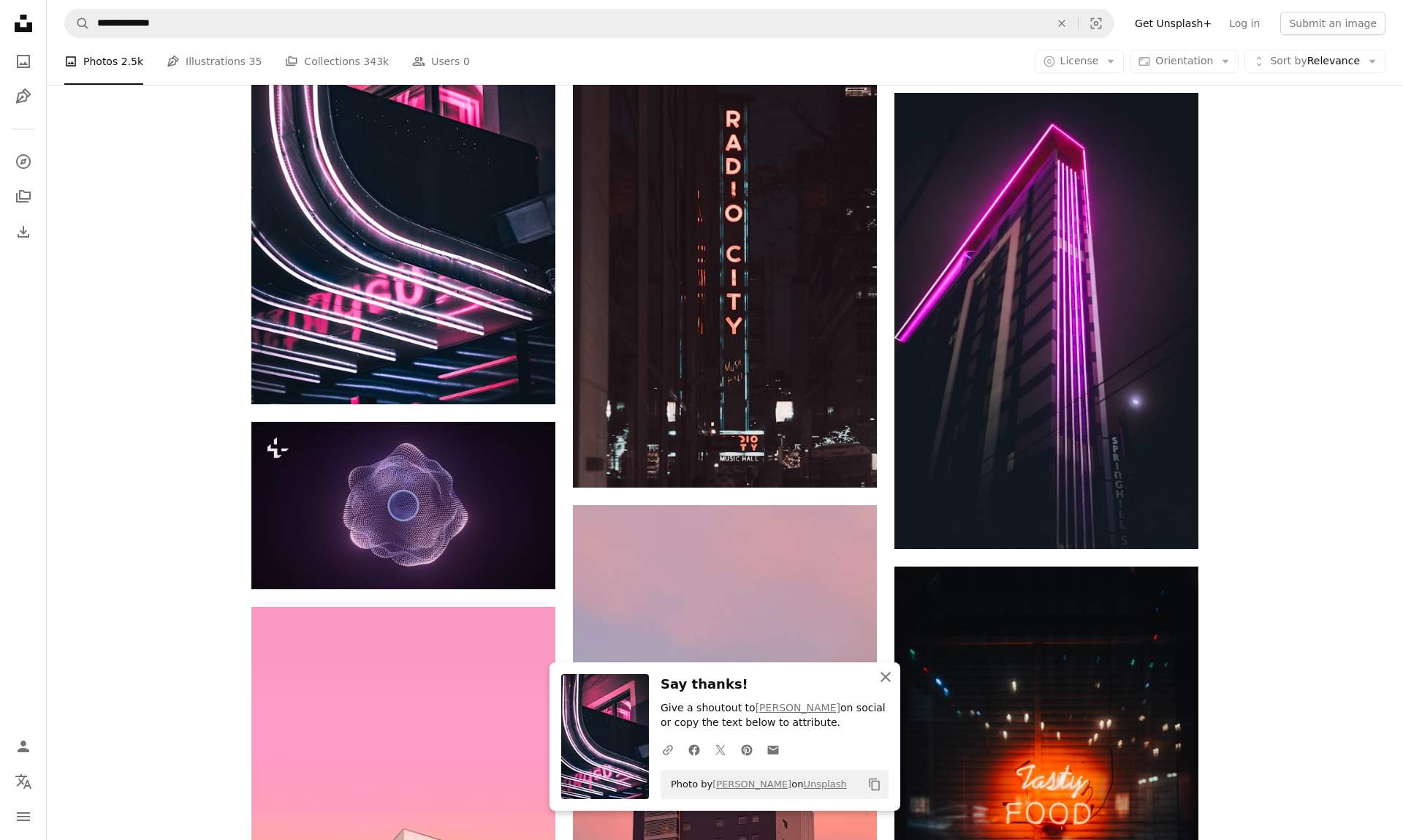
click at [886, 682] on icon "An X shape" at bounding box center [886, 677] width 18 height 18
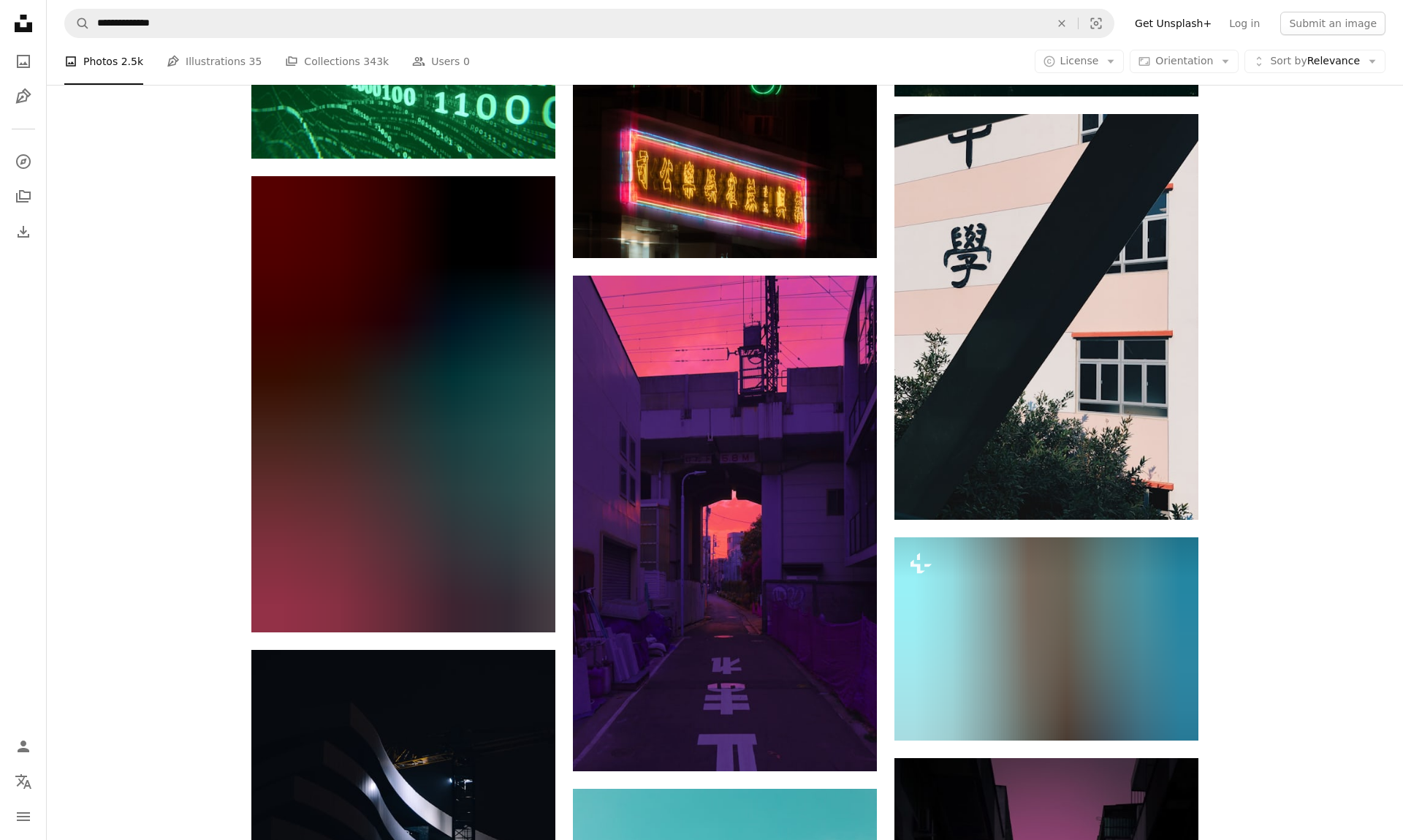
scroll to position [19557, 0]
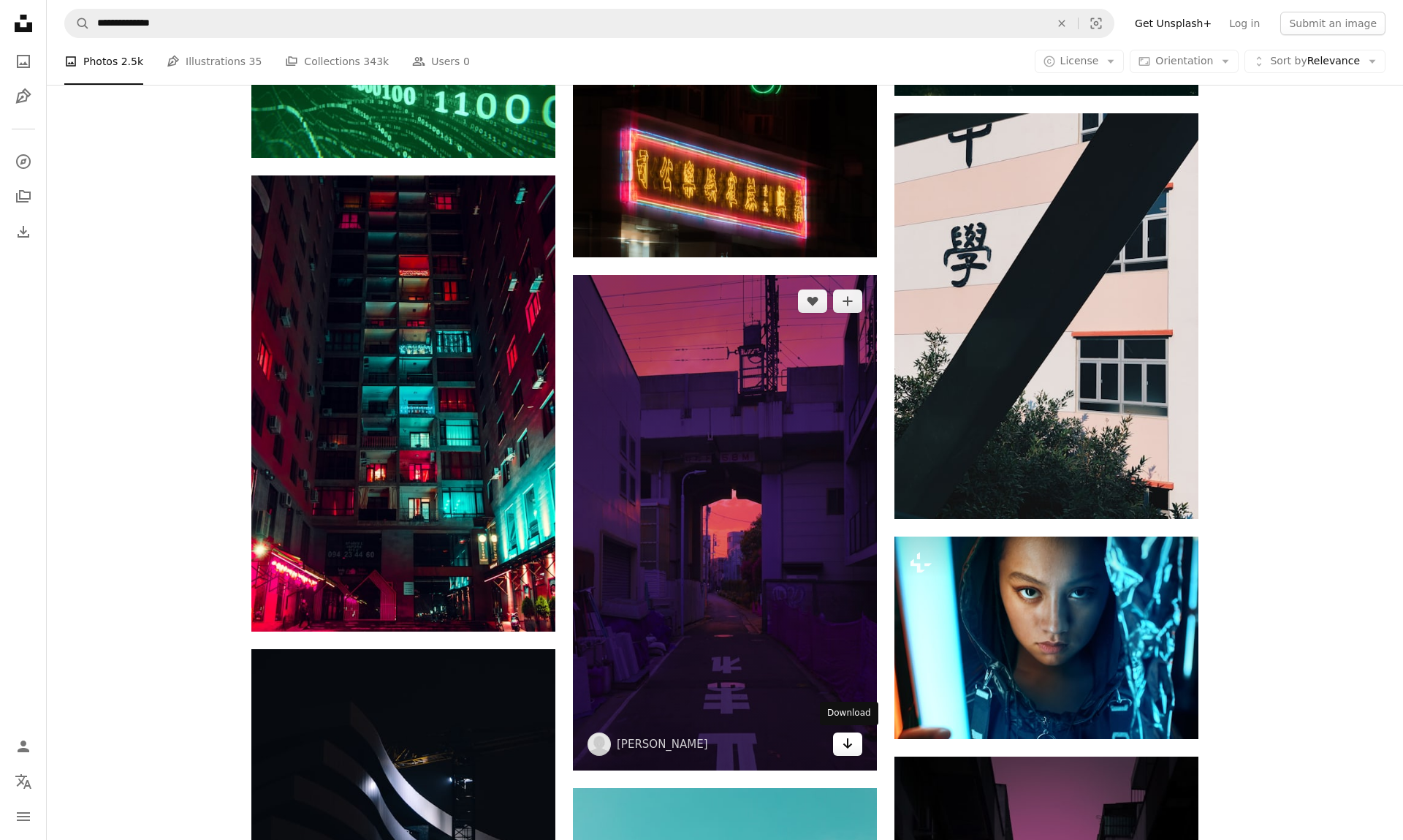
click at [846, 746] on icon "Arrow pointing down" at bounding box center [847, 743] width 12 height 18
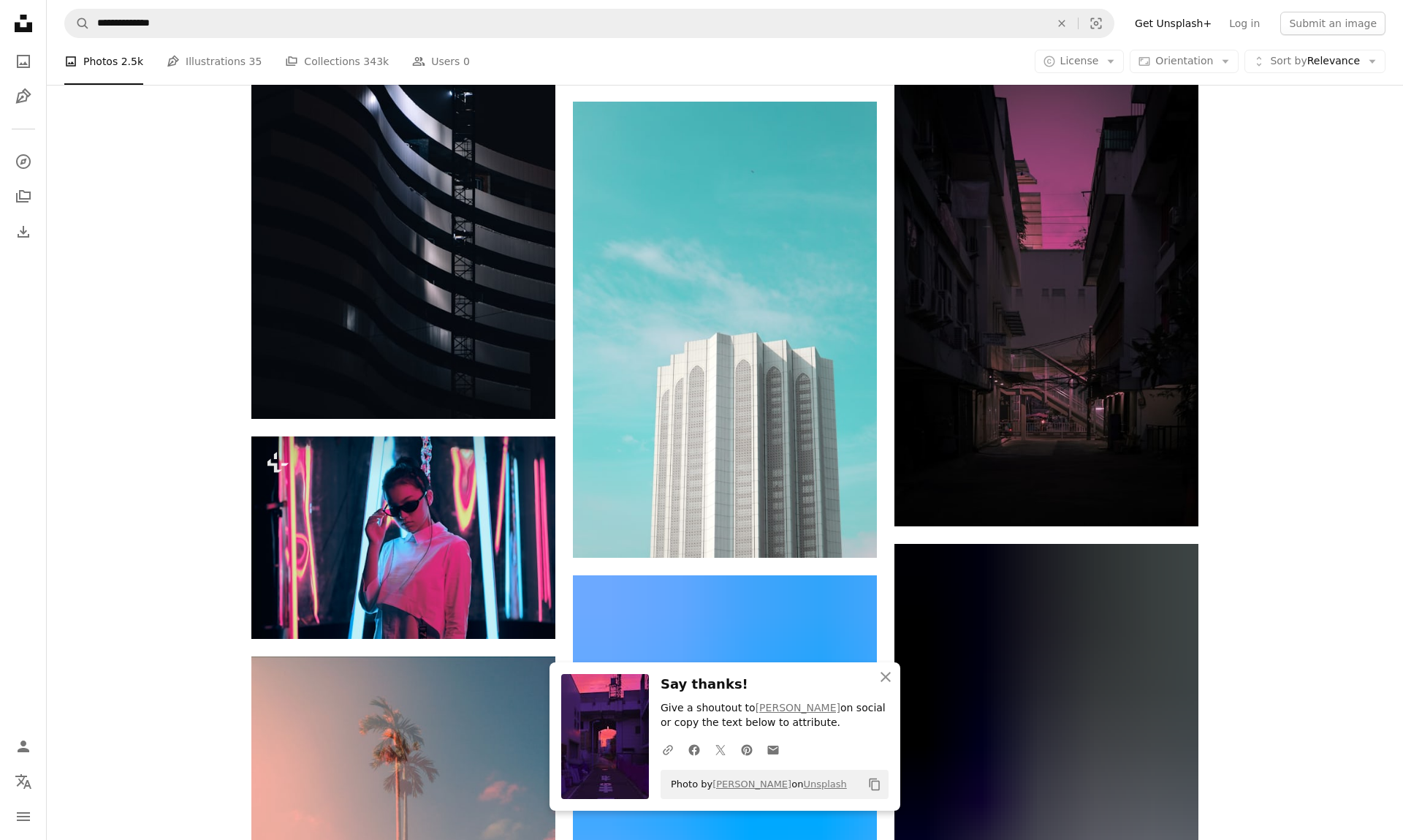
scroll to position [20213, 0]
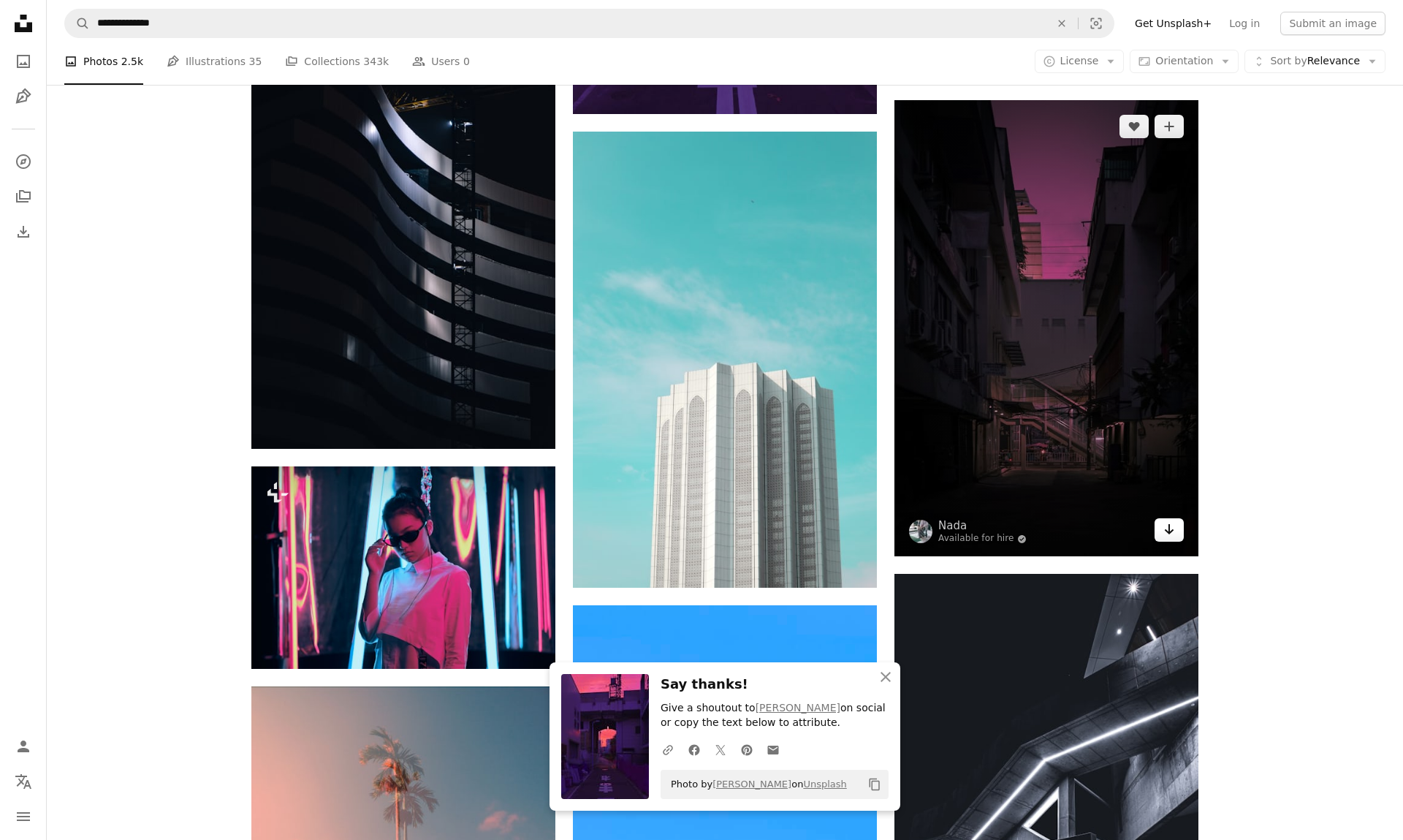
click at [1165, 534] on link "Arrow pointing down" at bounding box center [1169, 529] width 29 height 23
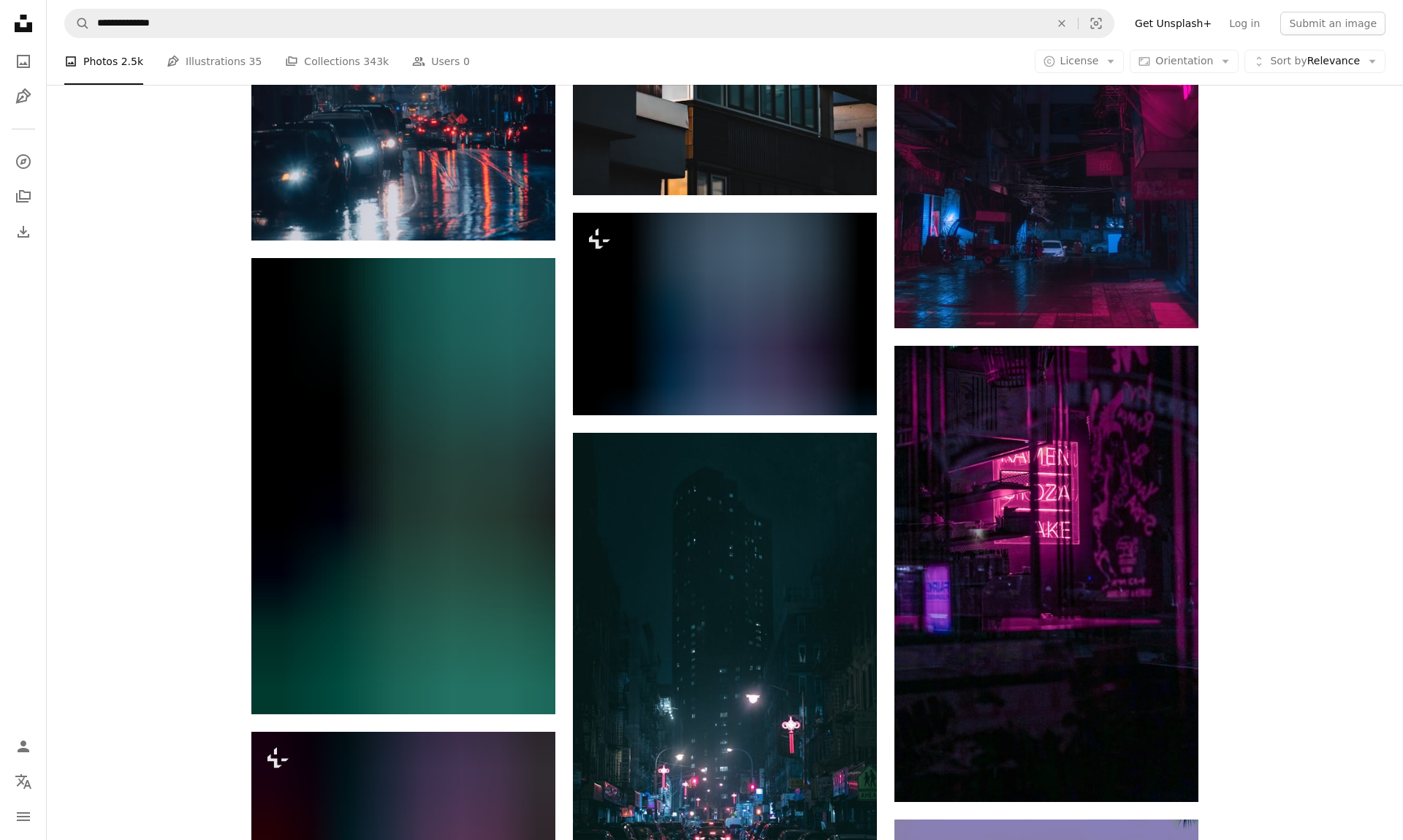
scroll to position [22120, 0]
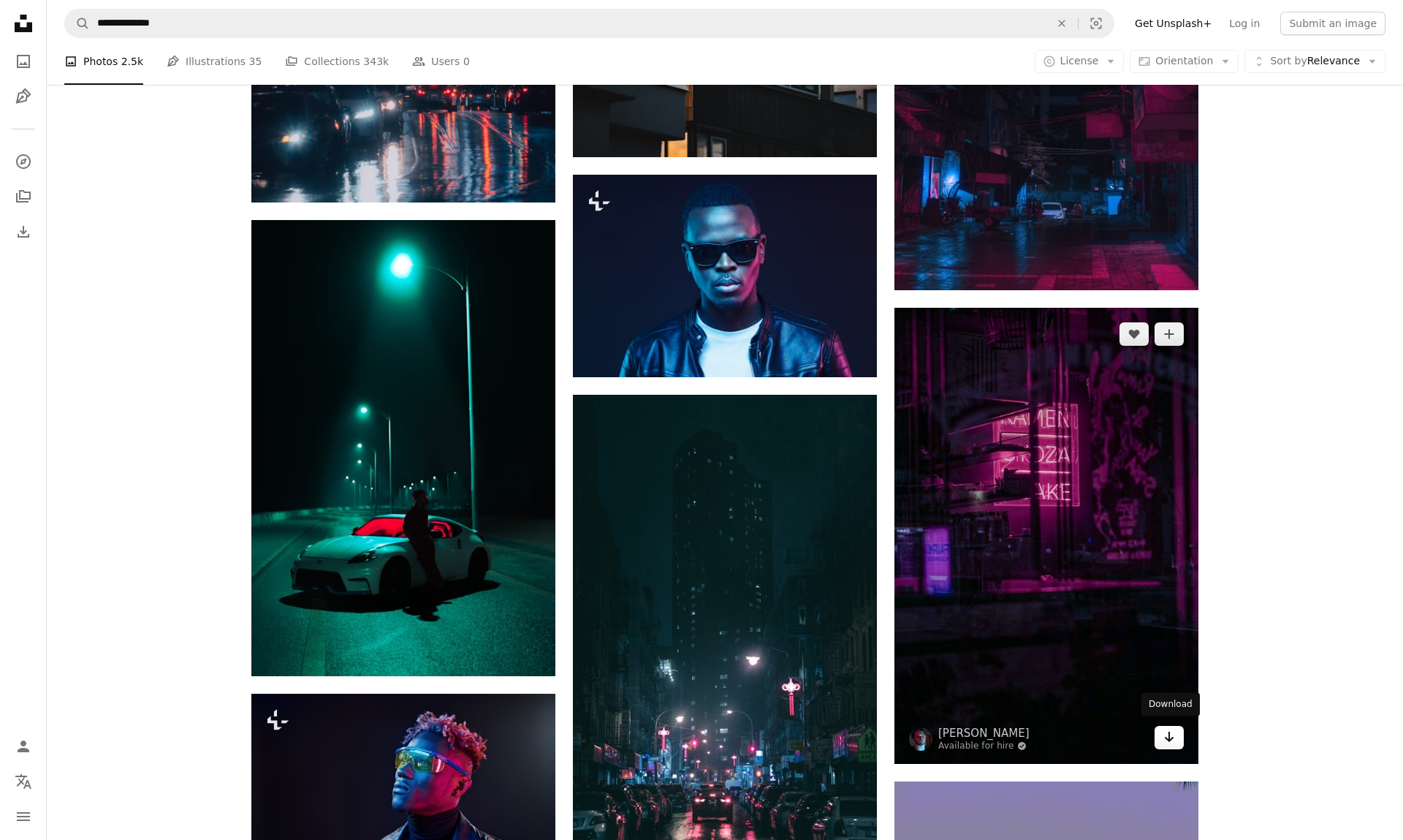
click at [1161, 733] on link "Arrow pointing down" at bounding box center [1169, 737] width 29 height 23
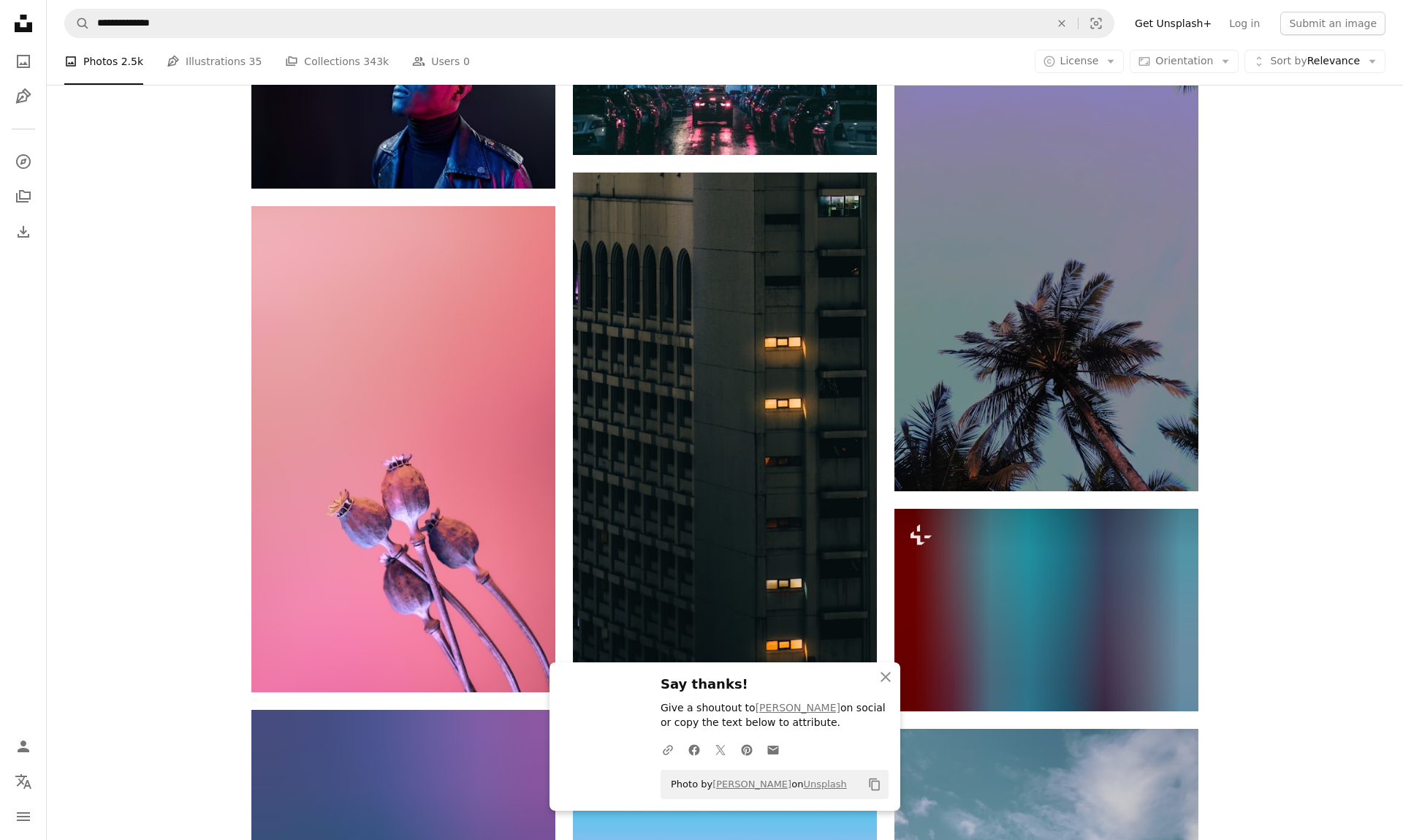
scroll to position [22827, 0]
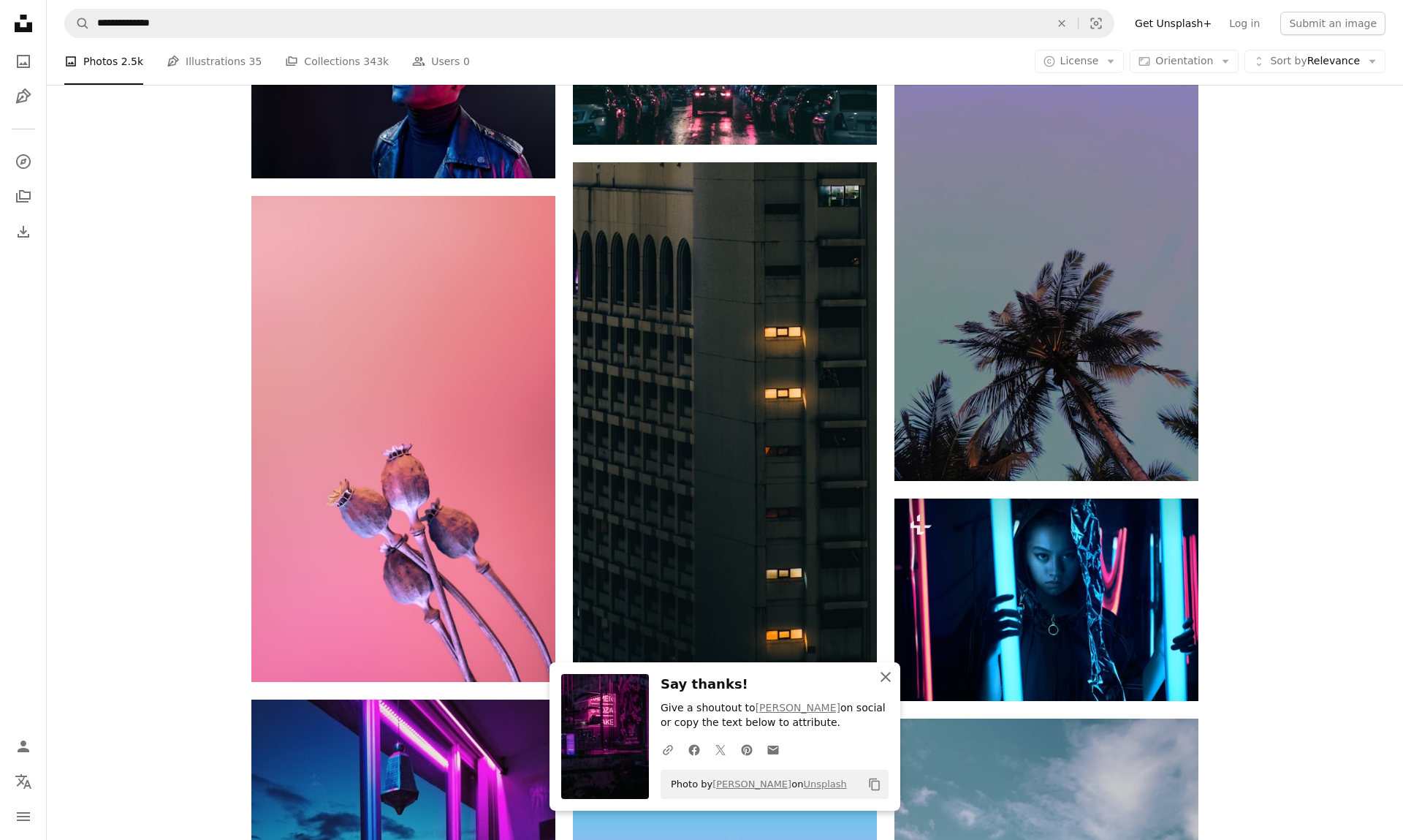
click at [881, 685] on icon "An X shape" at bounding box center [886, 677] width 18 height 18
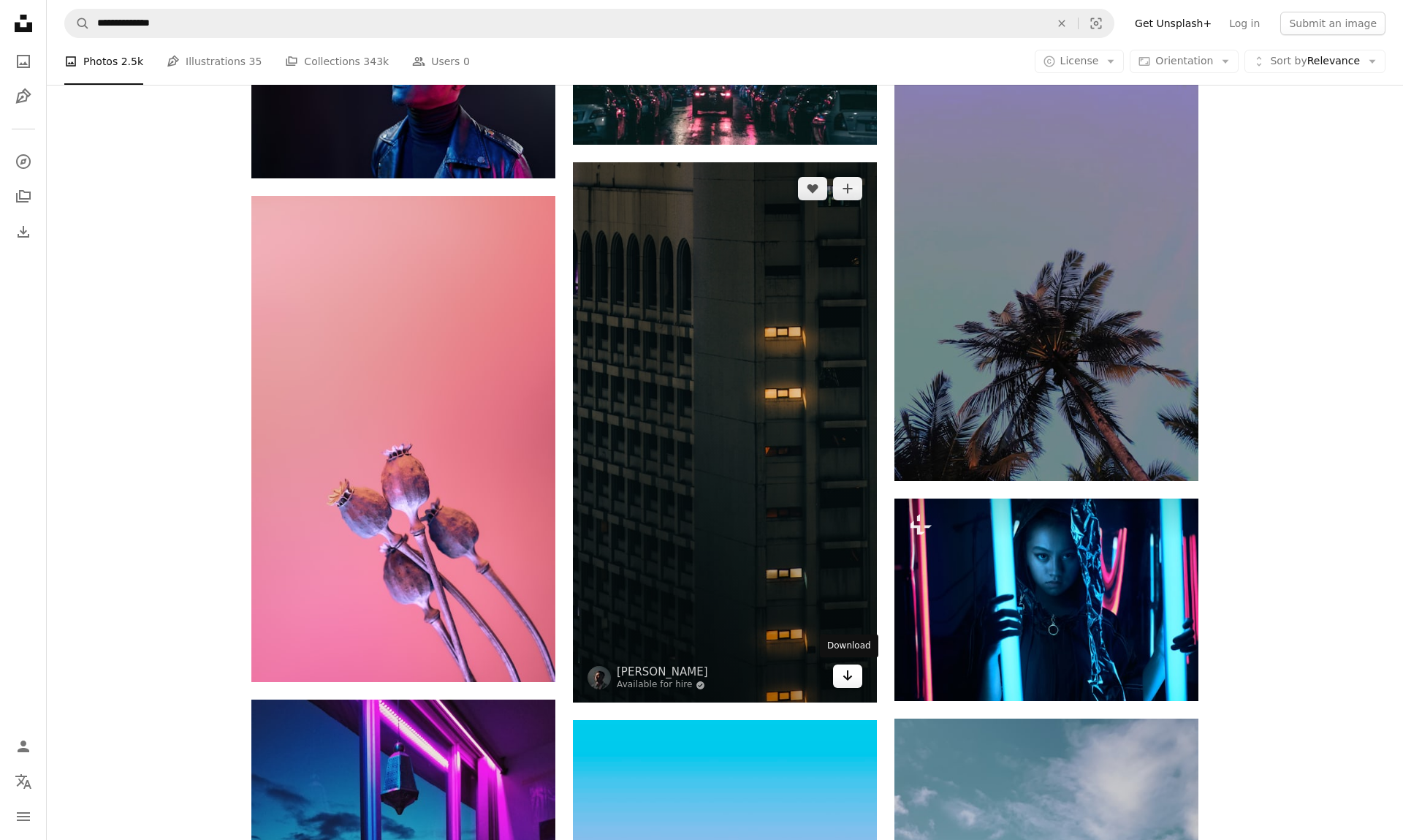
click at [846, 677] on icon "Arrow pointing down" at bounding box center [847, 676] width 12 height 18
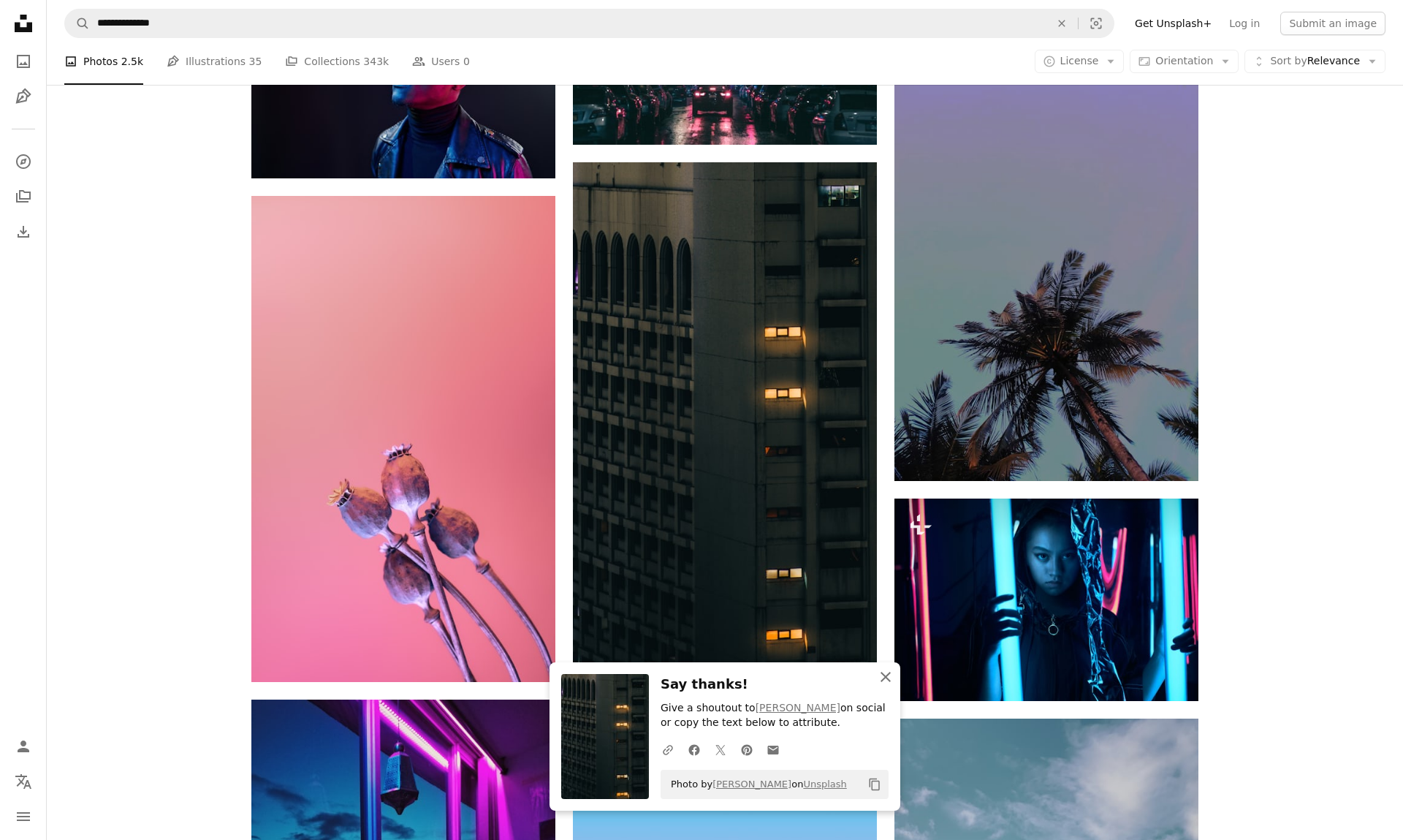
click at [888, 683] on icon "An X shape" at bounding box center [886, 677] width 18 height 18
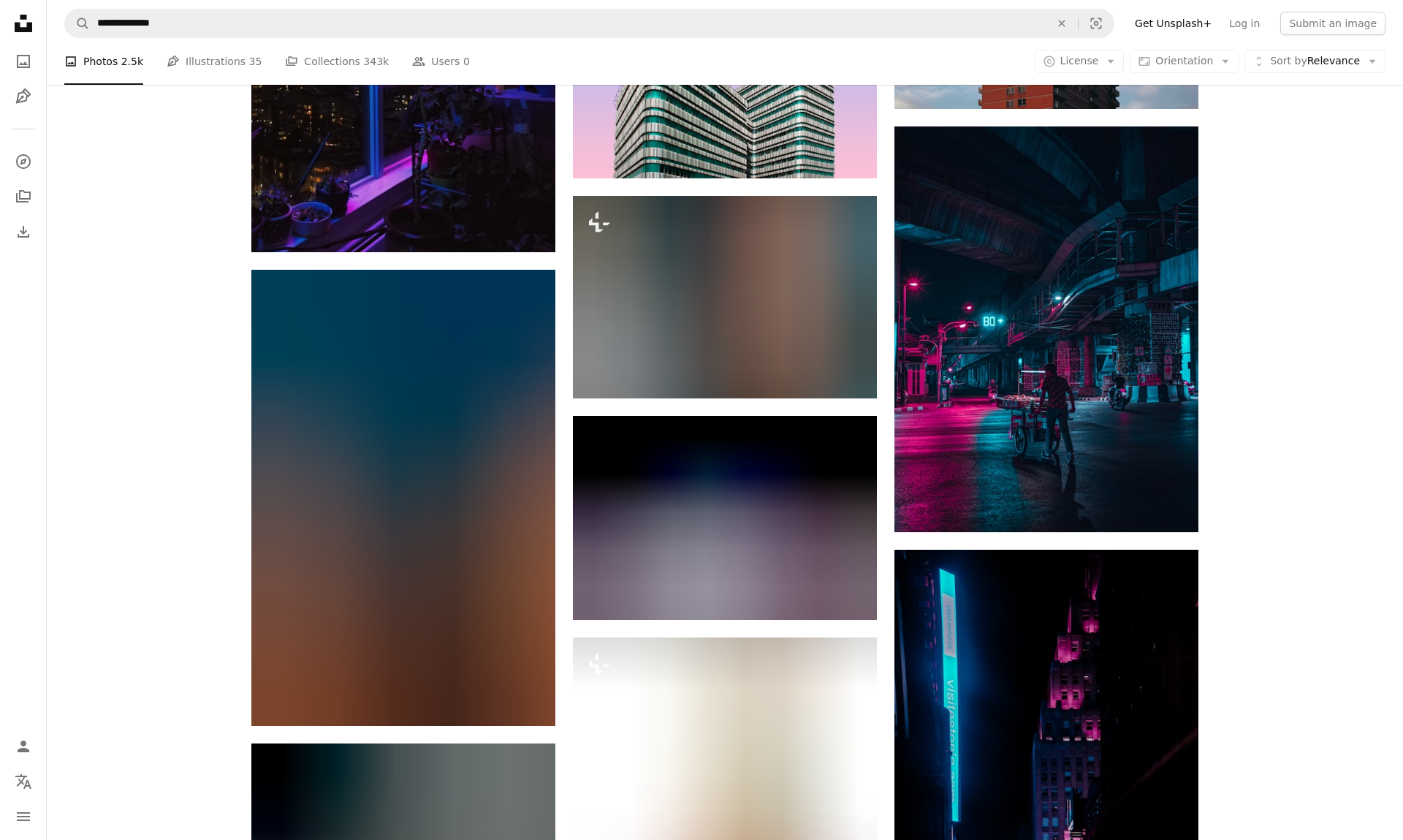
scroll to position [23688, 0]
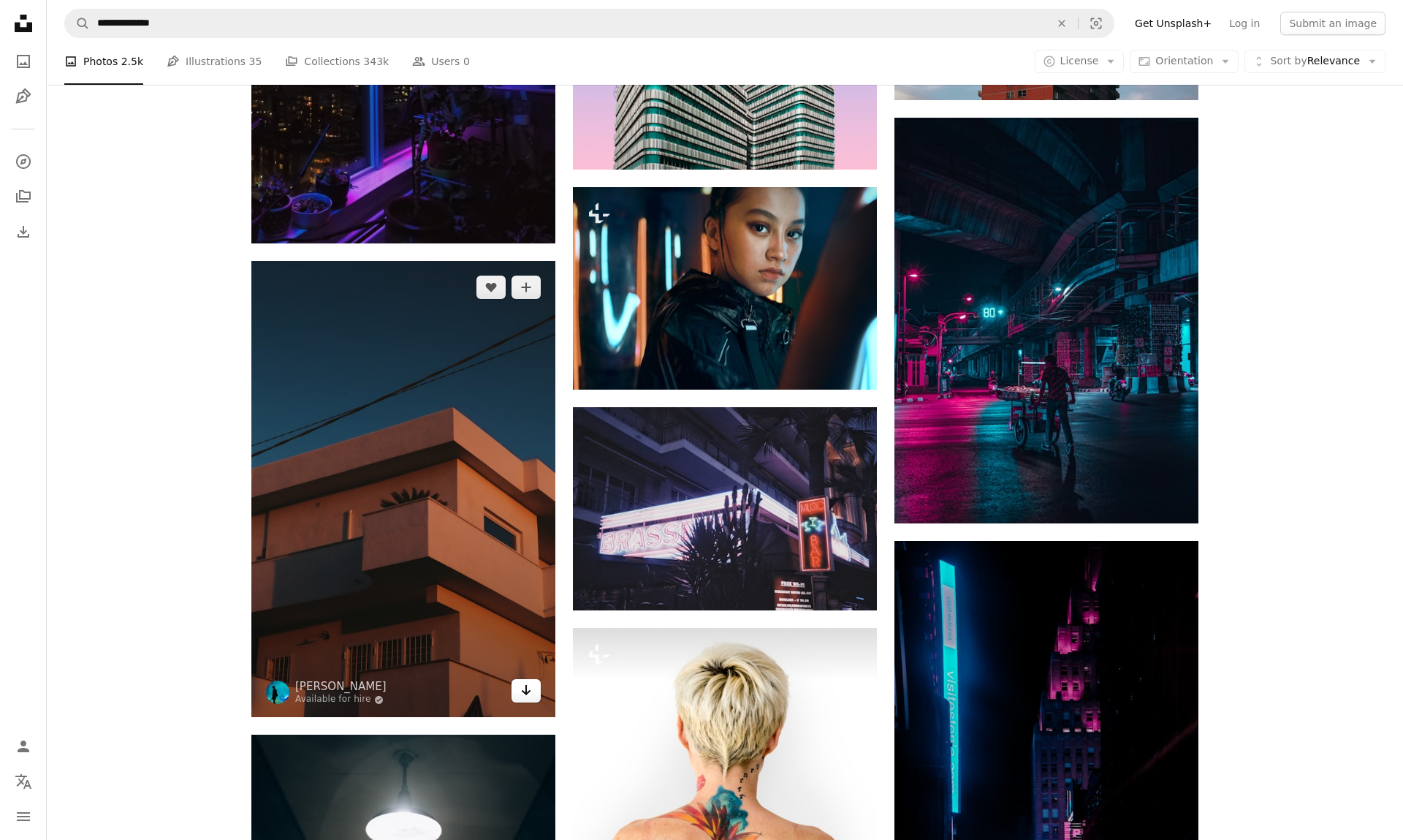
click at [530, 685] on icon "Download" at bounding box center [527, 689] width 10 height 10
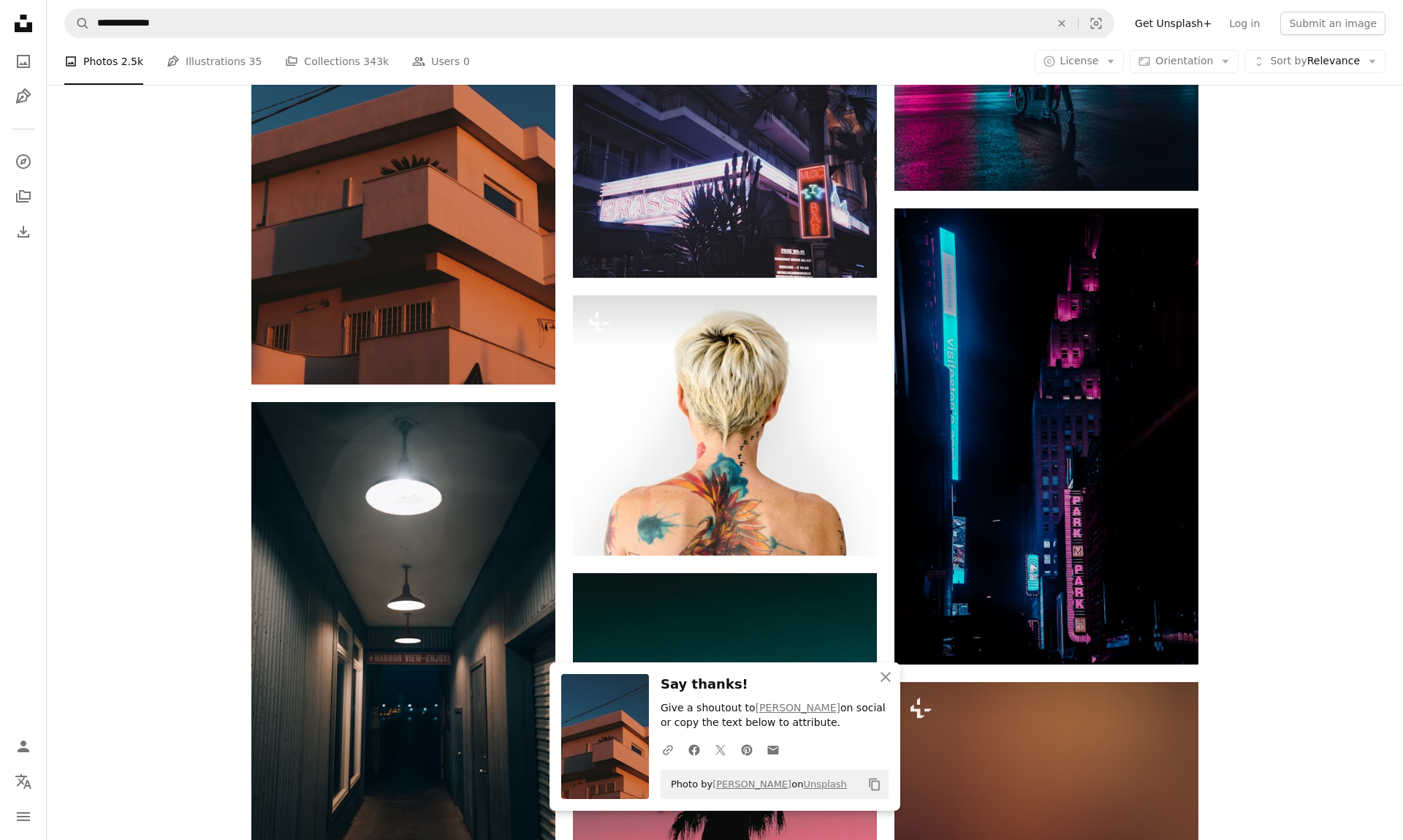
scroll to position [24010, 0]
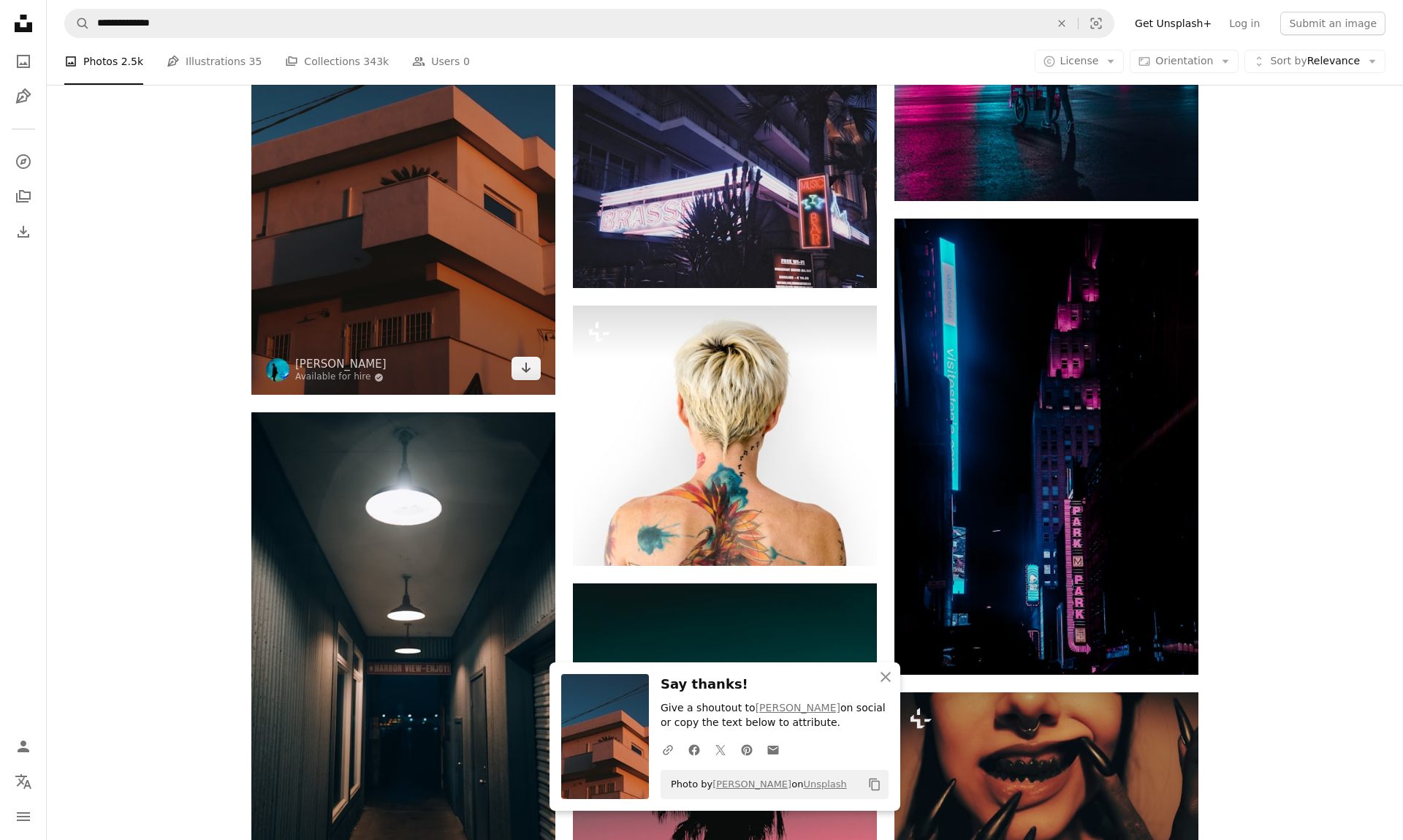
click at [433, 280] on img at bounding box center [404, 167] width 304 height 456
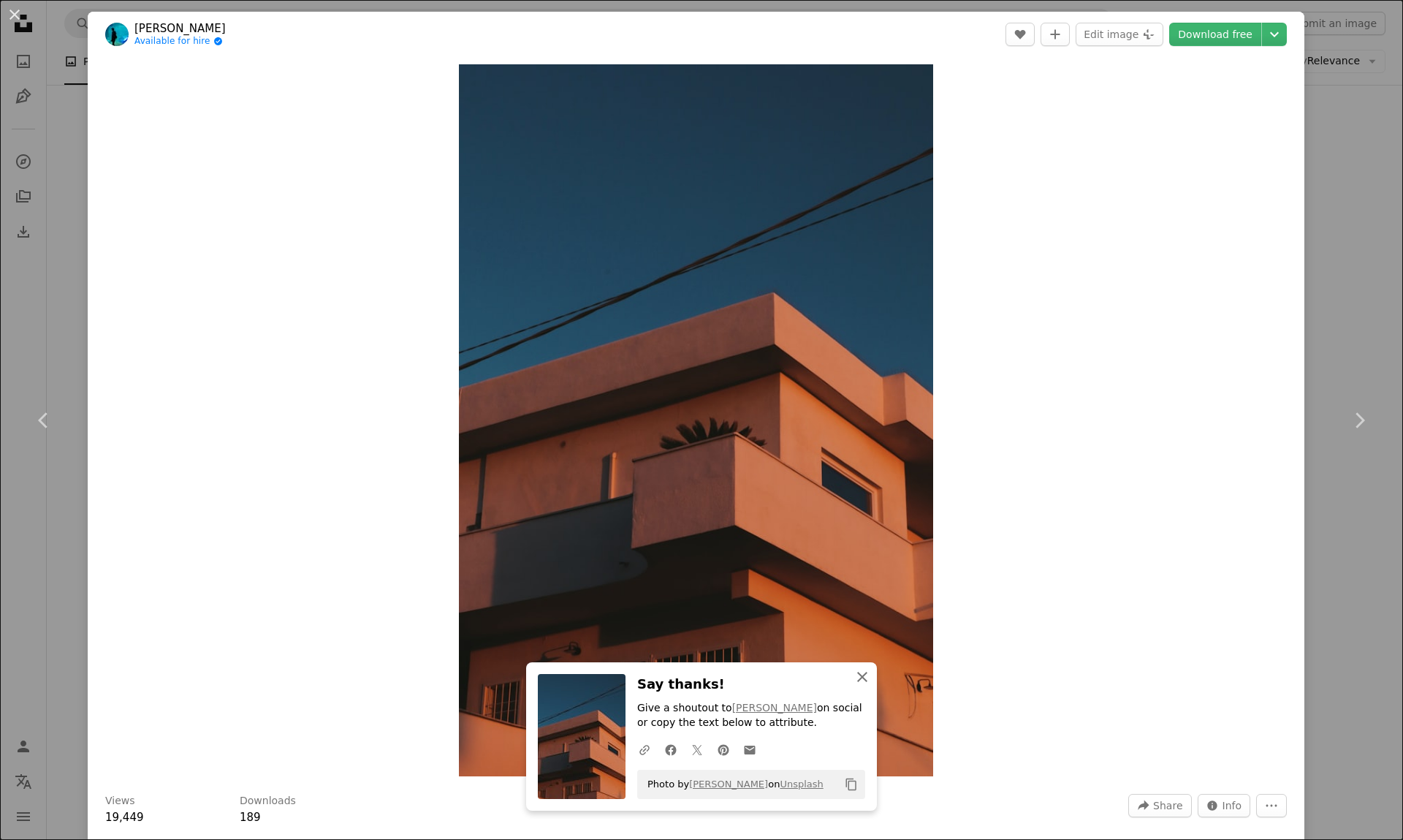
click at [863, 685] on icon "An X shape" at bounding box center [863, 677] width 18 height 18
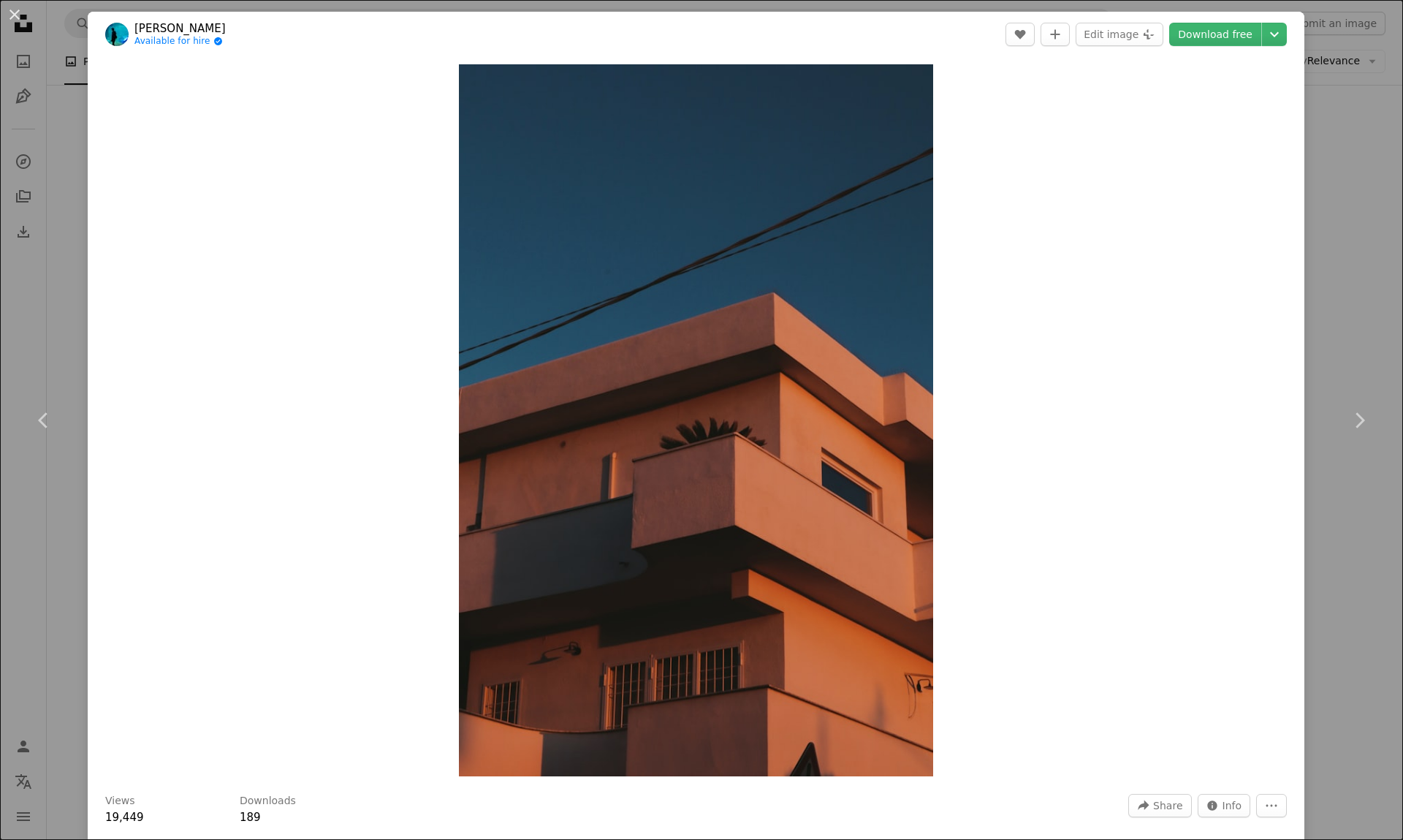
click at [1344, 127] on div "An X shape Chevron left Chevron right [PERSON_NAME] Available for hire A checkm…" at bounding box center [702, 420] width 1403 height 840
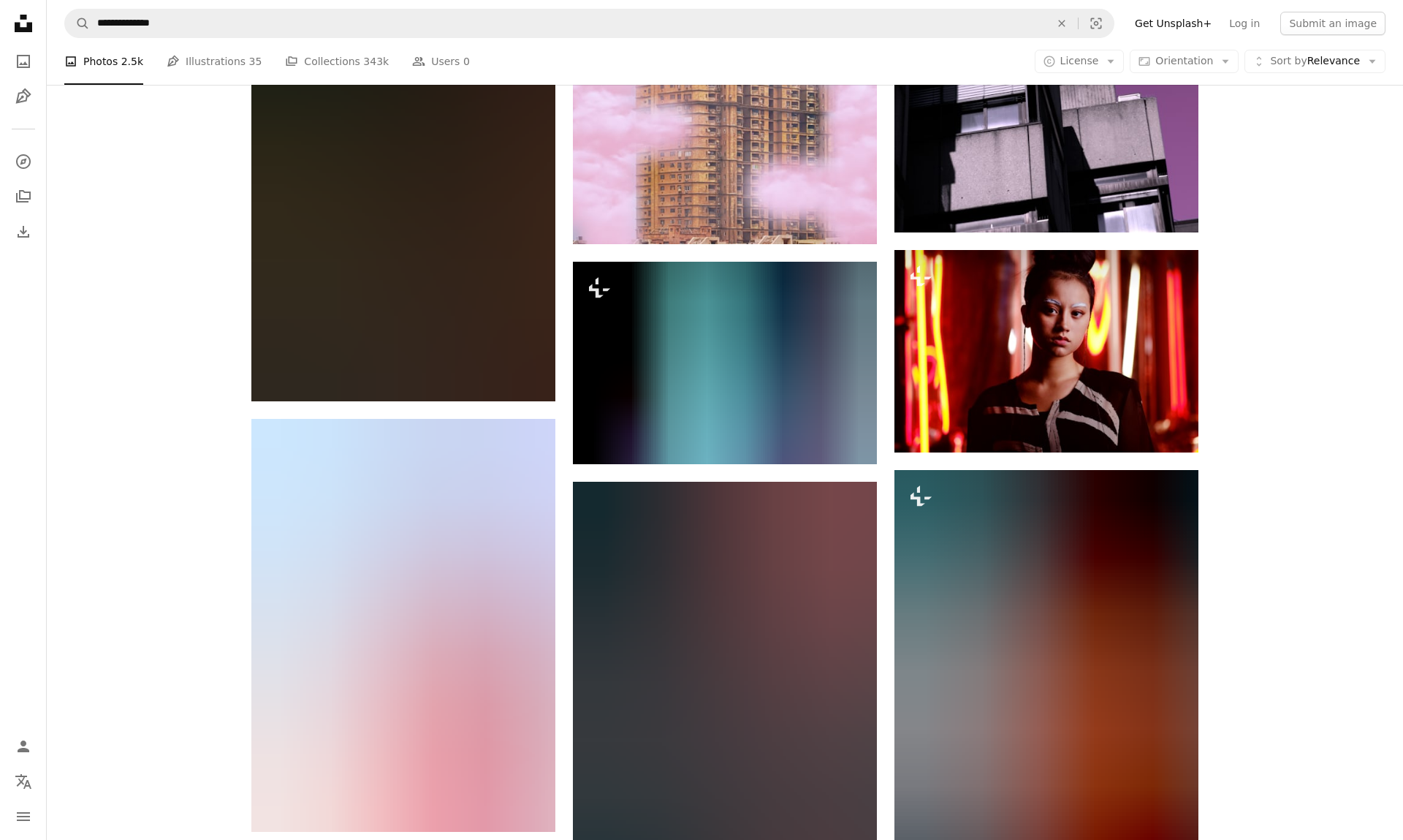
scroll to position [25200, 0]
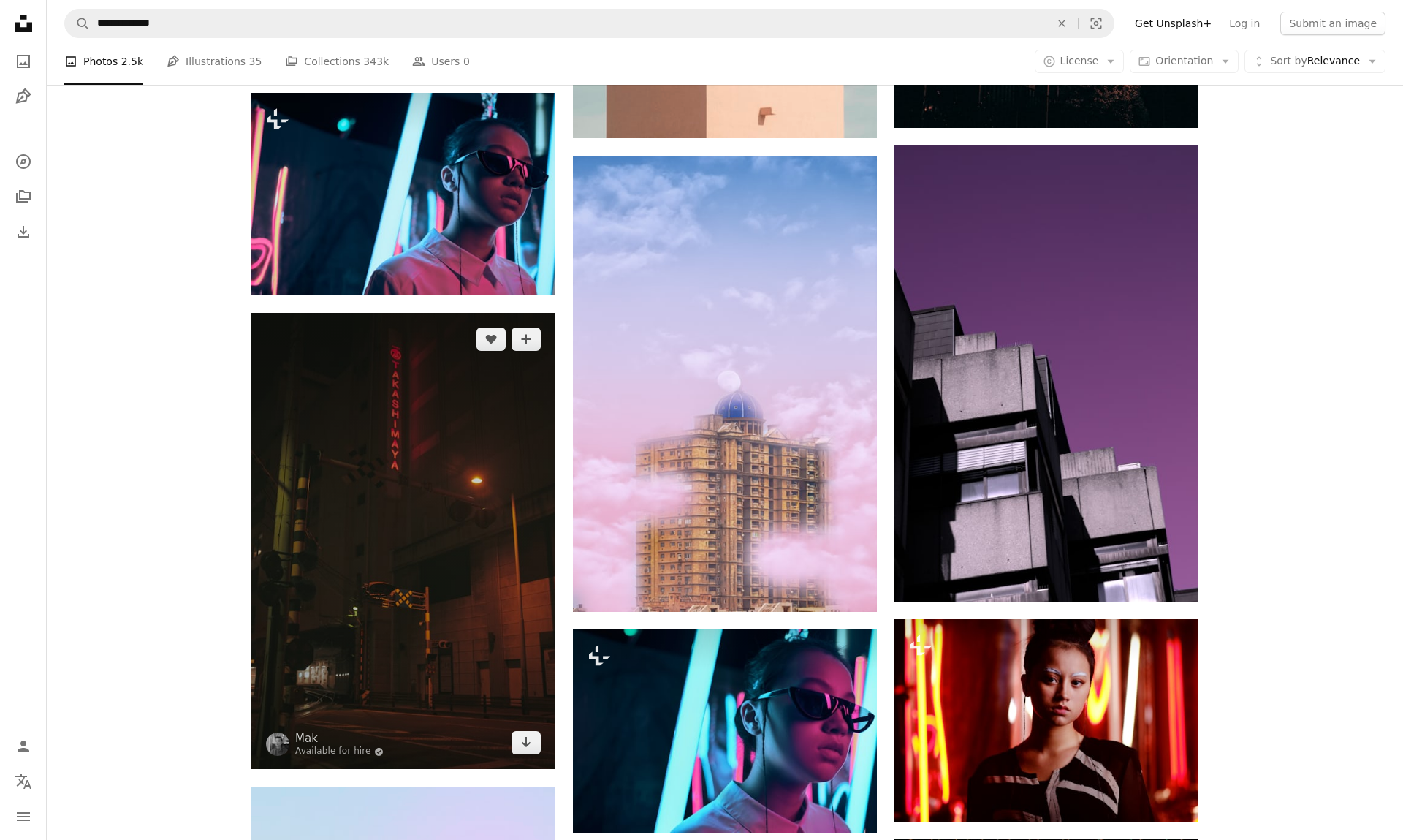
click at [471, 454] on img at bounding box center [404, 540] width 304 height 456
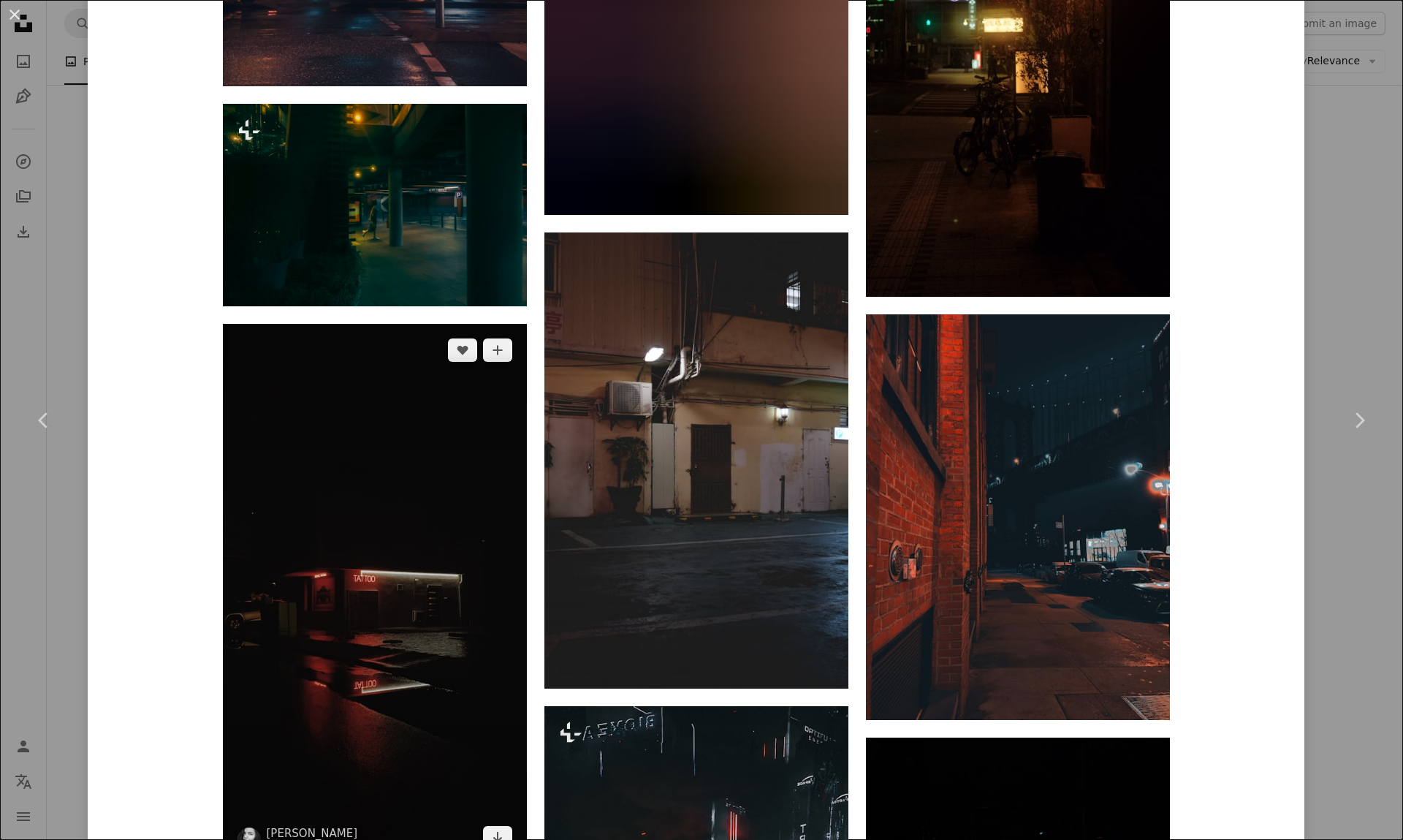
scroll to position [4417, 0]
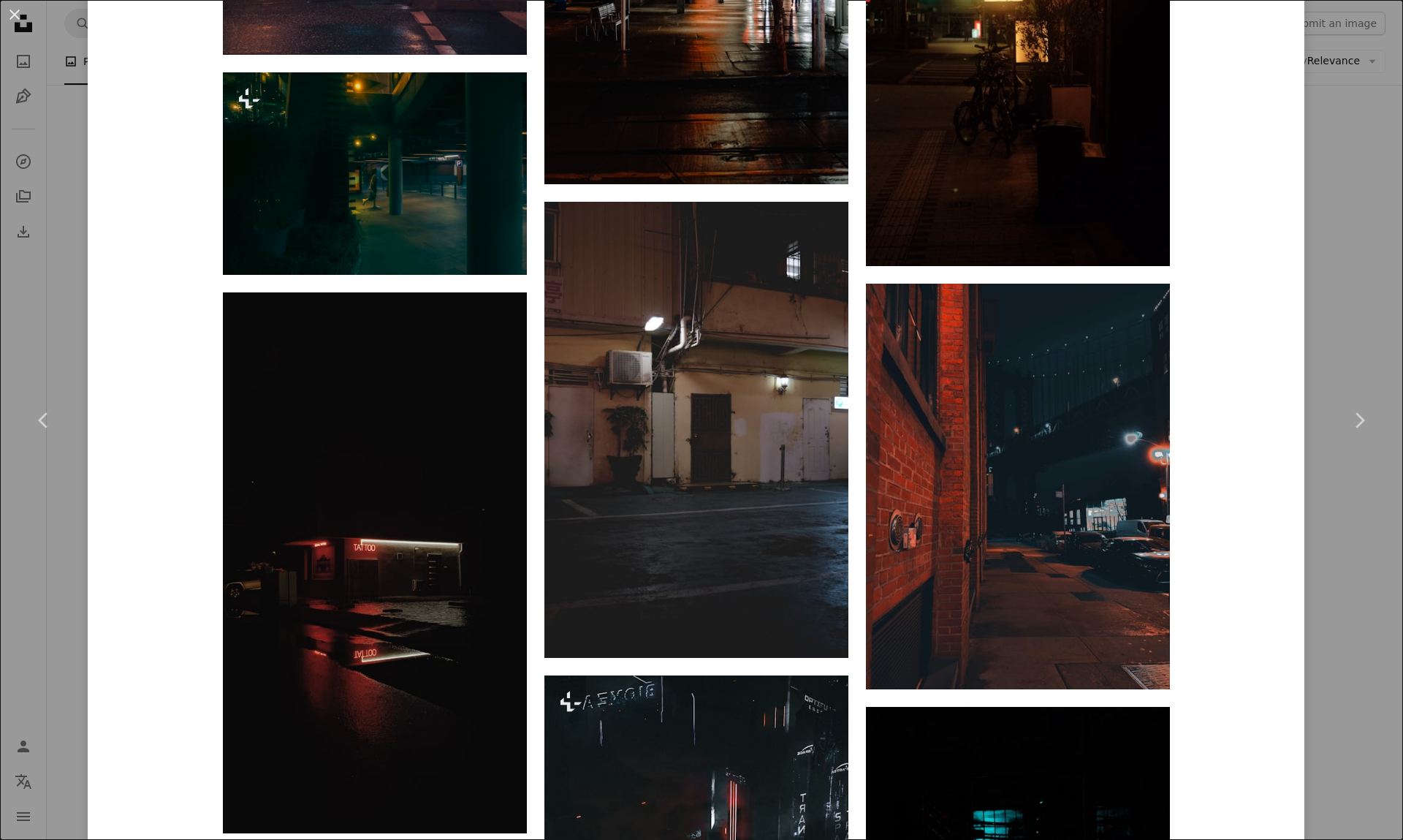
click at [1357, 208] on div "An X shape Chevron left Chevron right Mak Available for hire A checkmark inside…" at bounding box center [702, 420] width 1403 height 840
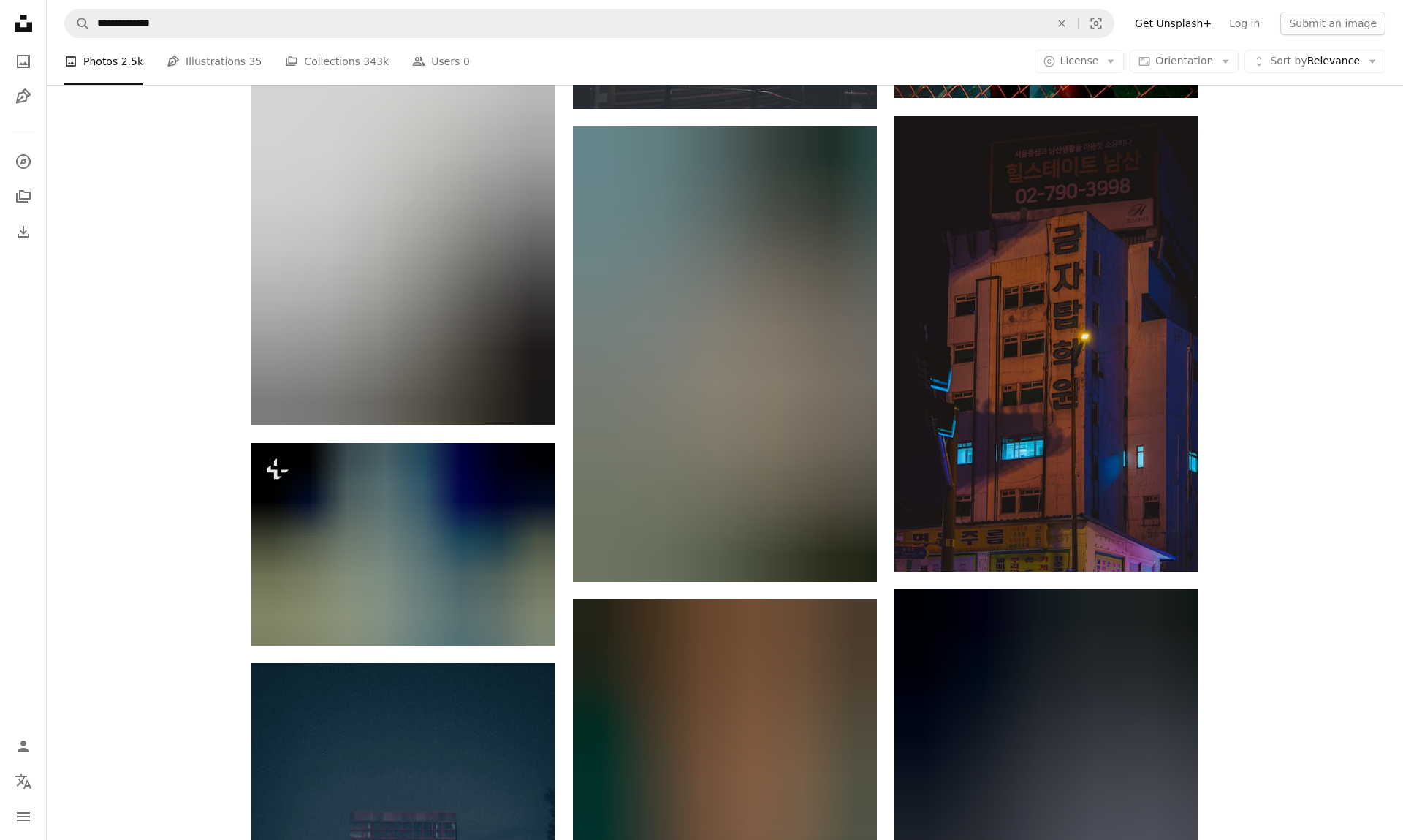
scroll to position [26397, 0]
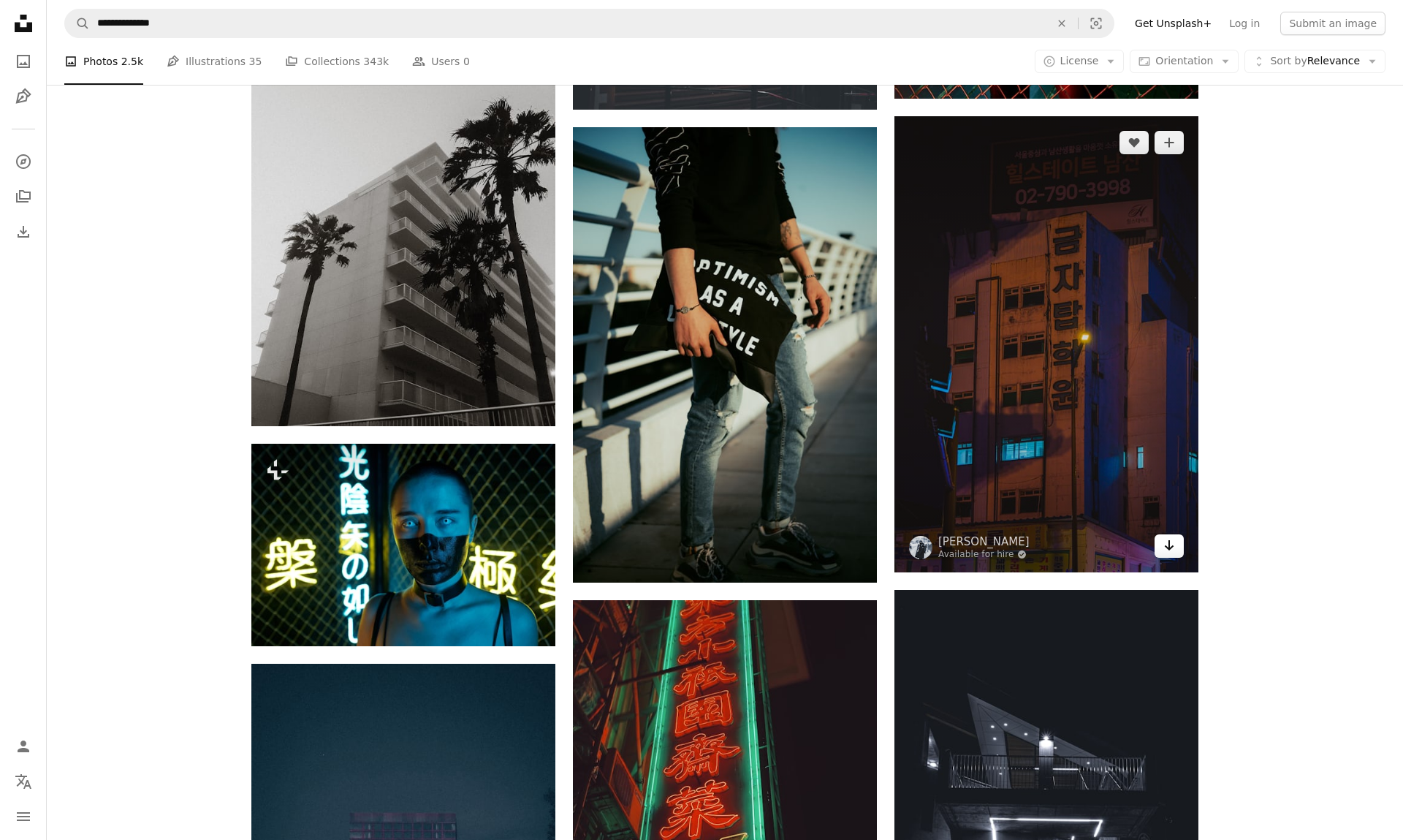
click at [1167, 540] on icon "Arrow pointing down" at bounding box center [1169, 545] width 12 height 18
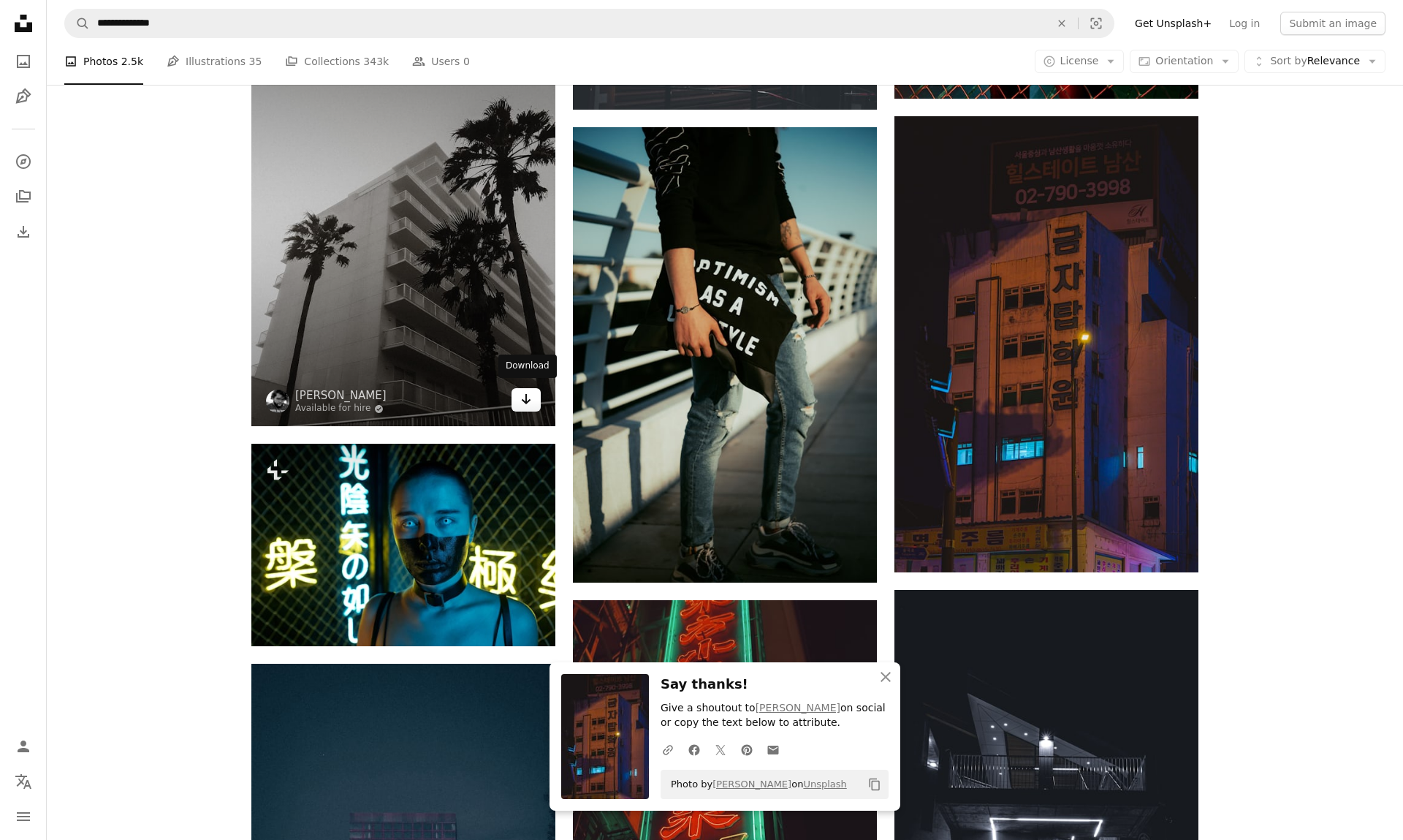
click at [528, 397] on icon "Download" at bounding box center [527, 399] width 10 height 10
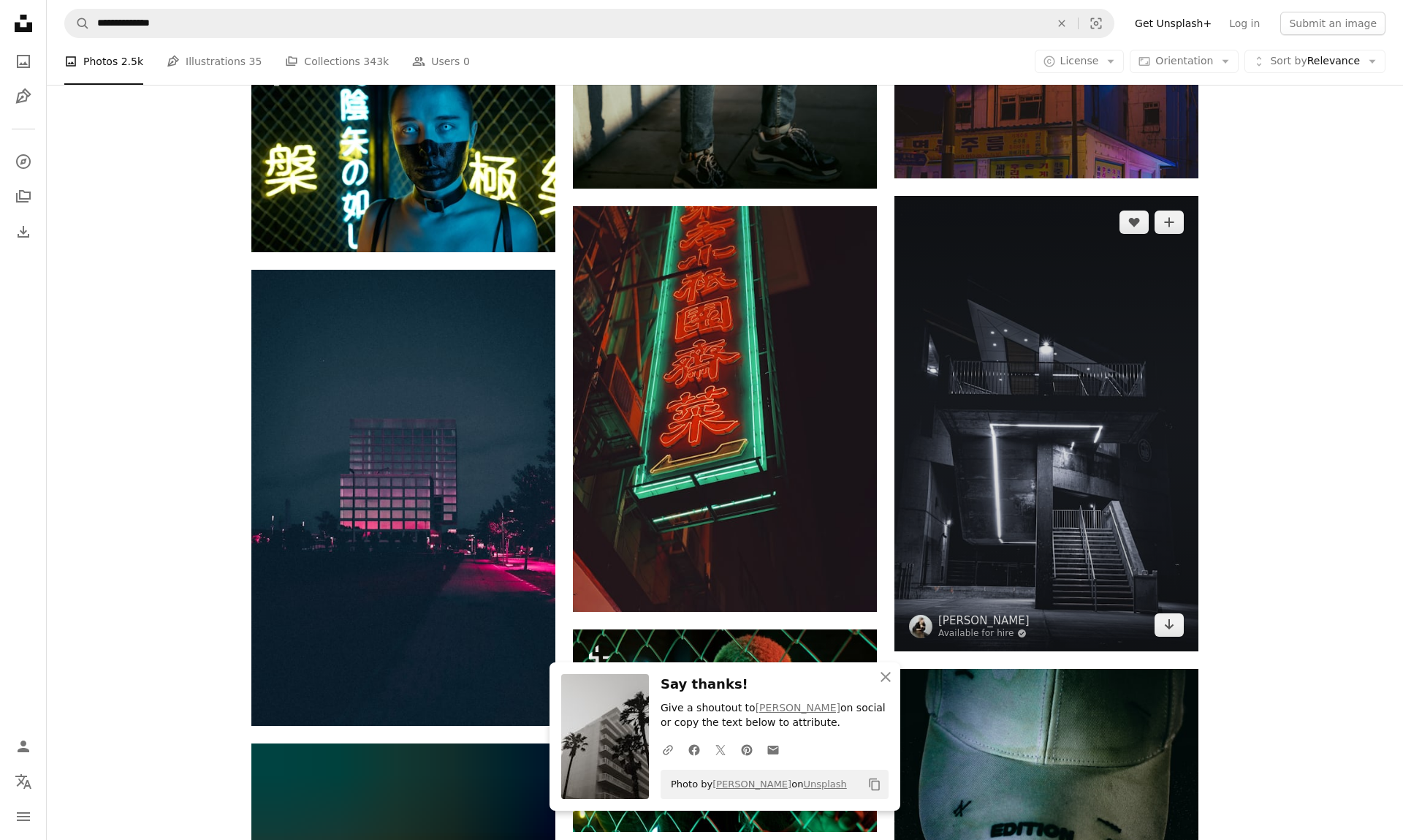
scroll to position [26808, 0]
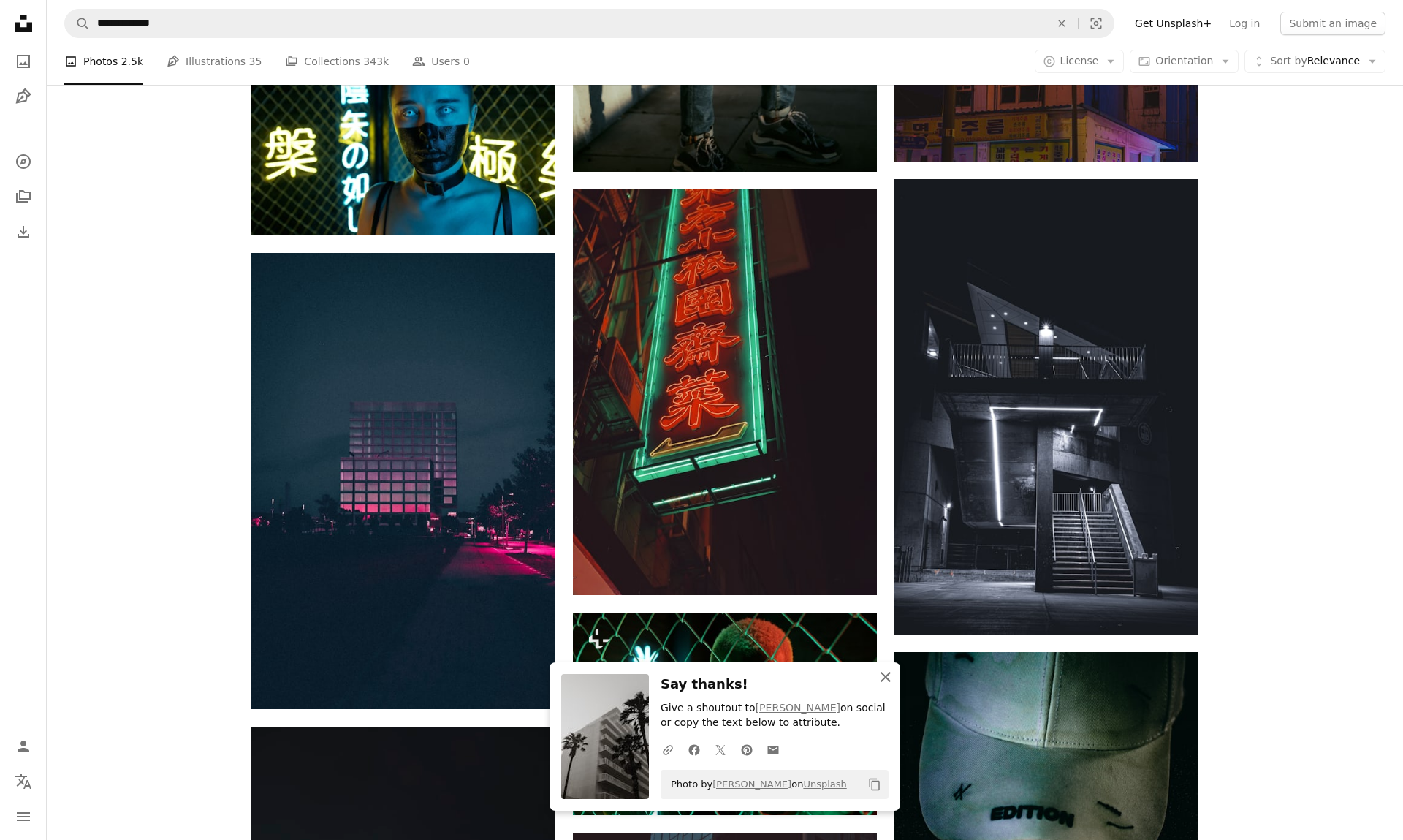
click at [889, 676] on icon "button" at bounding box center [886, 677] width 10 height 10
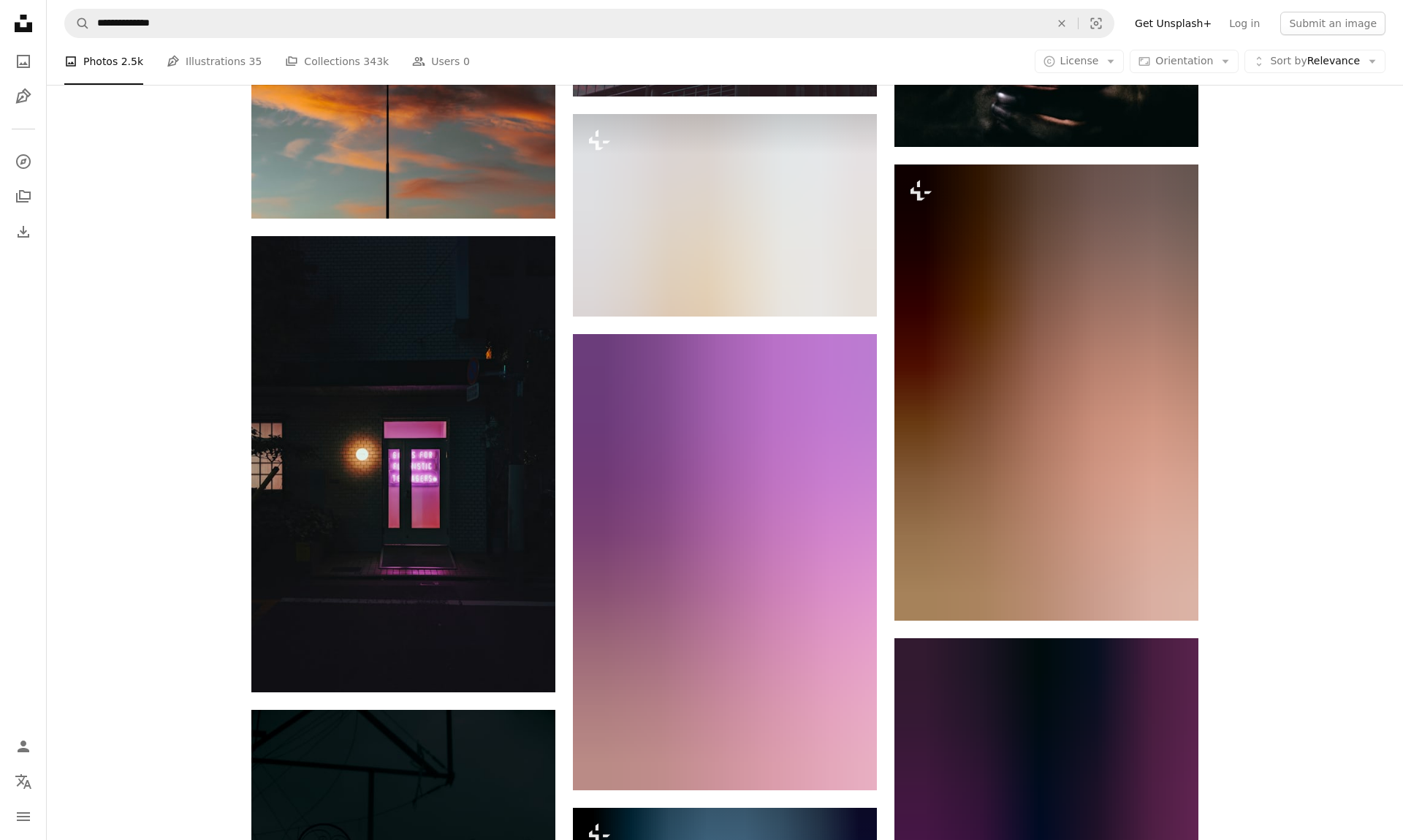
scroll to position [27751, 0]
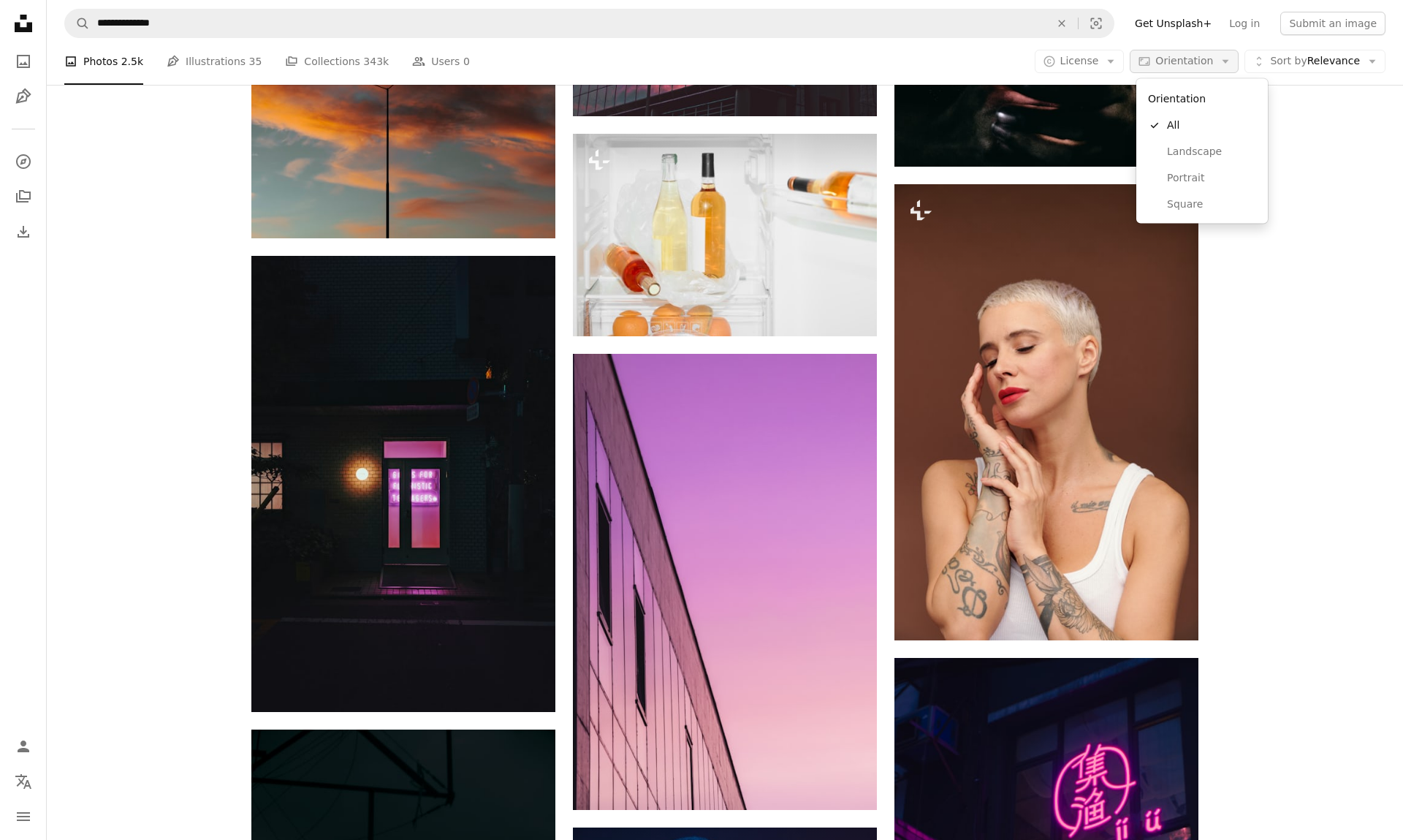
click at [1187, 60] on span "Orientation" at bounding box center [1185, 60] width 58 height 12
click at [1193, 155] on span "Landscape" at bounding box center [1211, 151] width 89 height 14
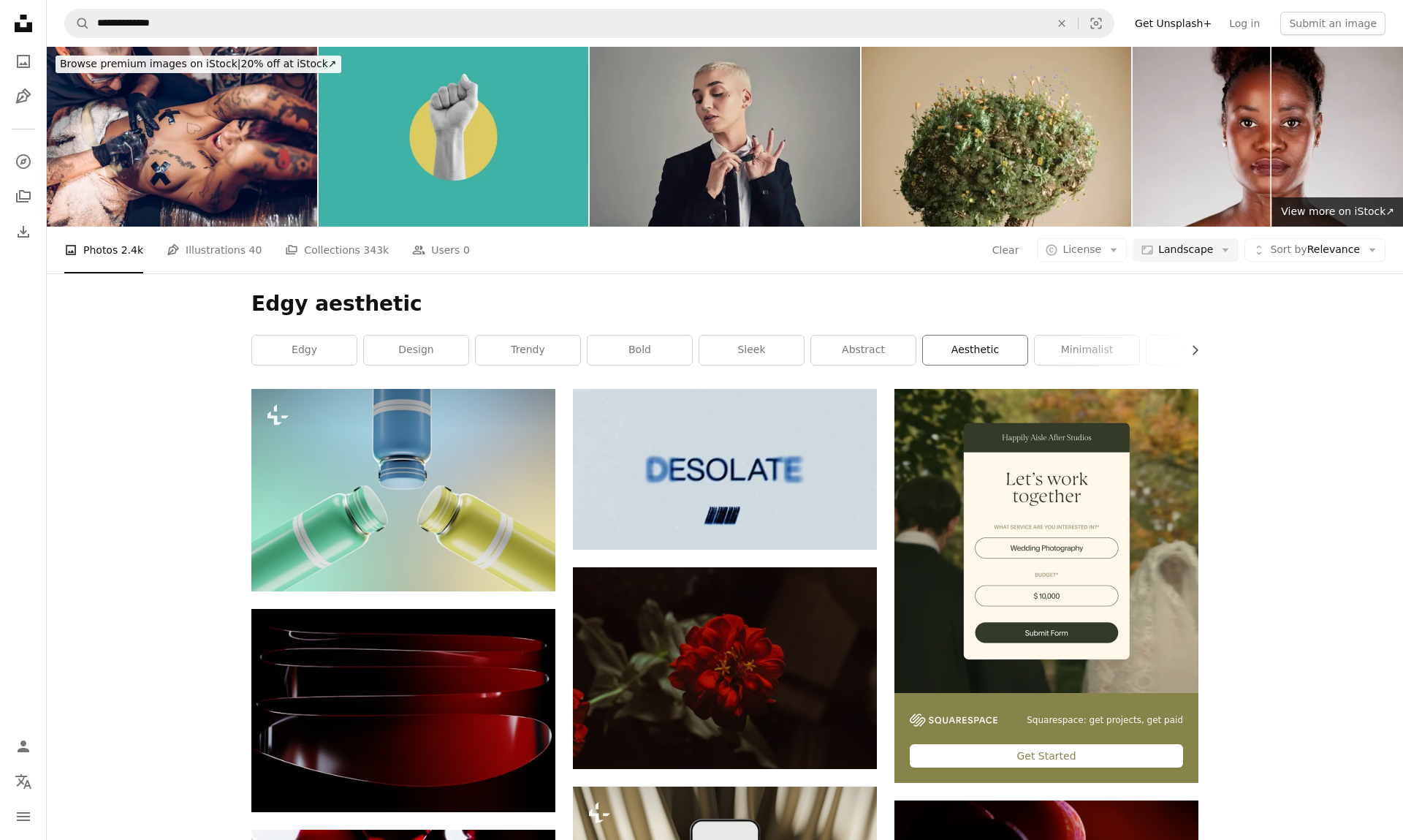
click at [944, 354] on link "aesthetic" at bounding box center [975, 350] width 105 height 29
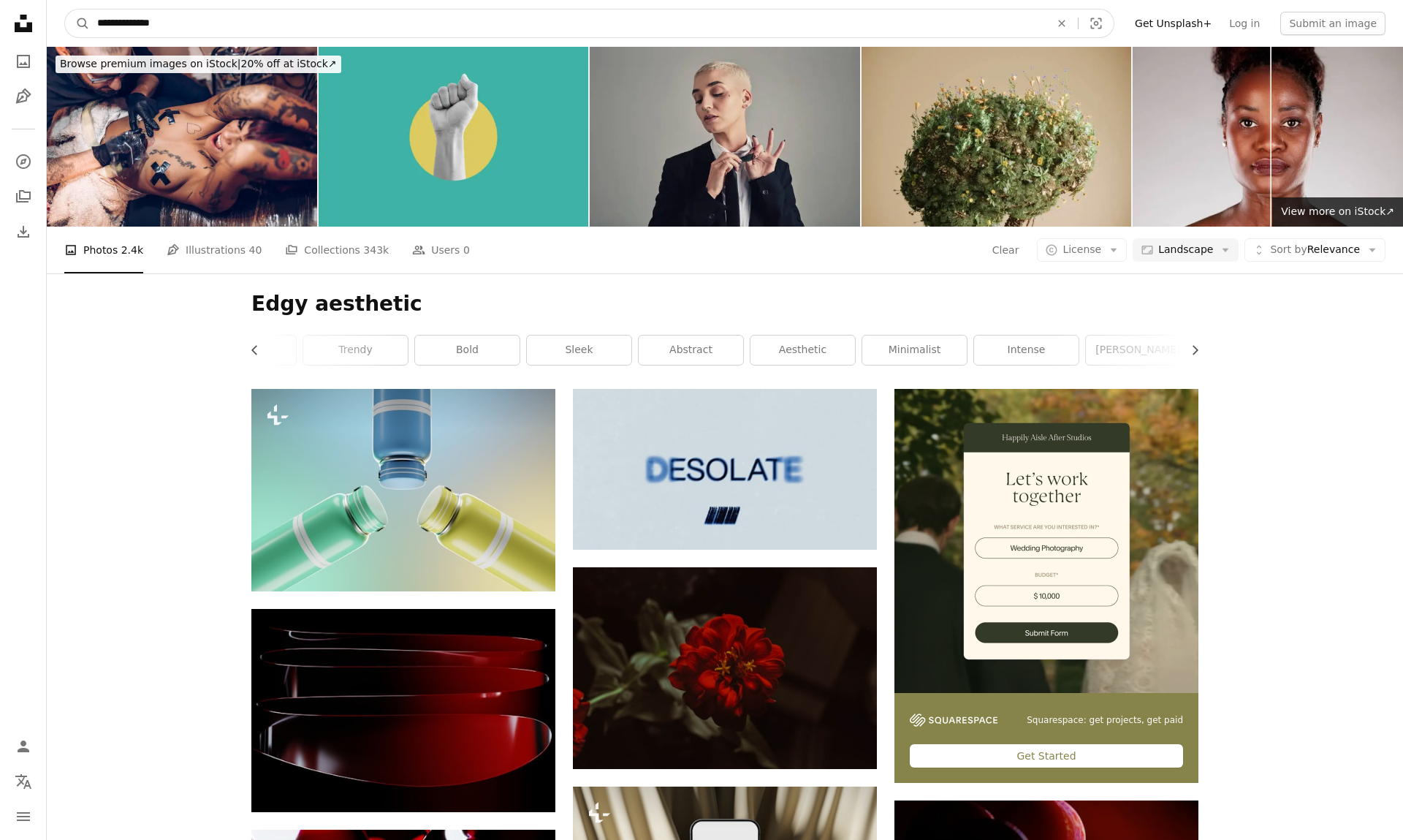
click at [509, 23] on input "**********" at bounding box center [568, 23] width 956 height 27
type input "**********"
click at [77, 23] on button "A magnifying glass" at bounding box center [77, 23] width 25 height 27
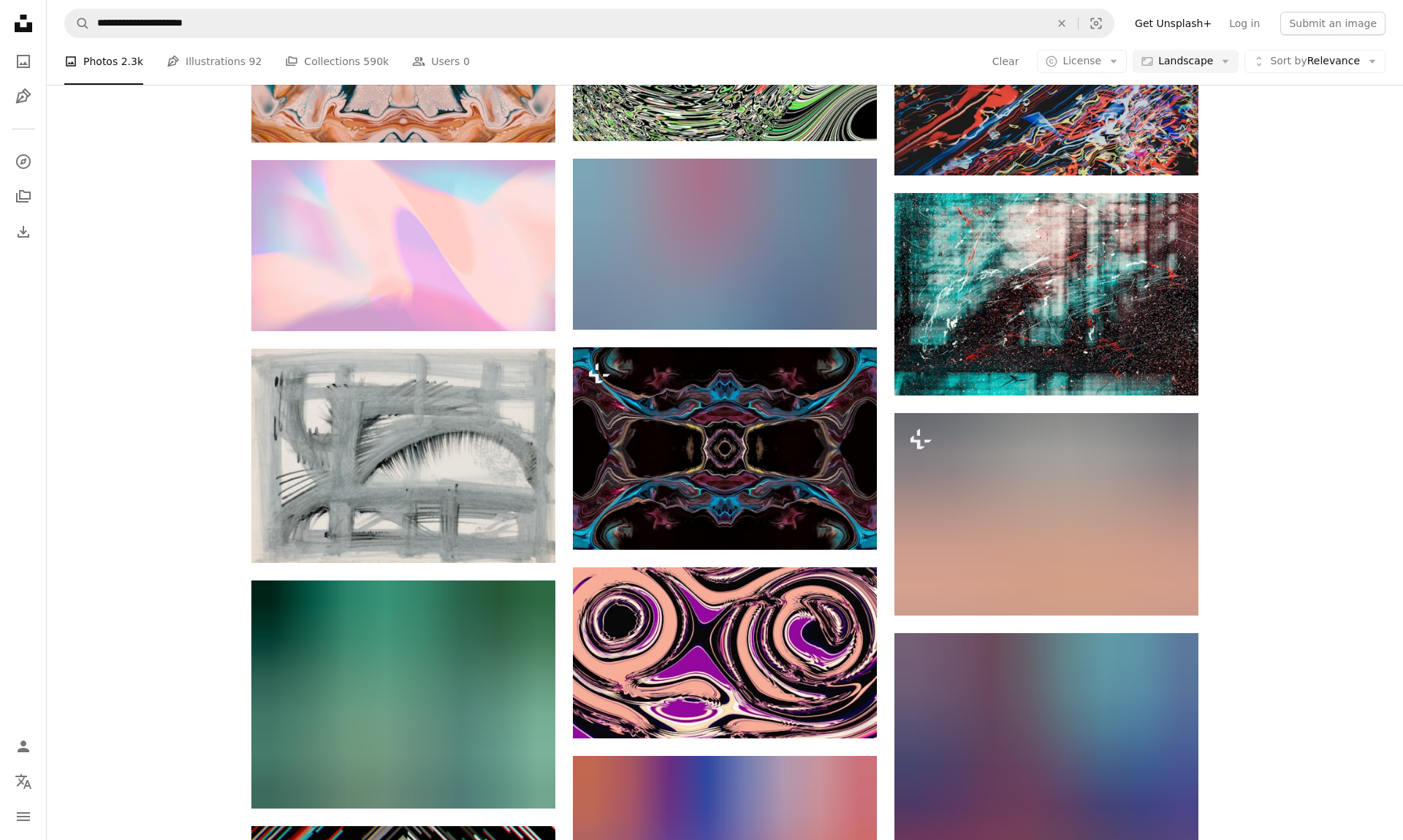
scroll to position [5654, 0]
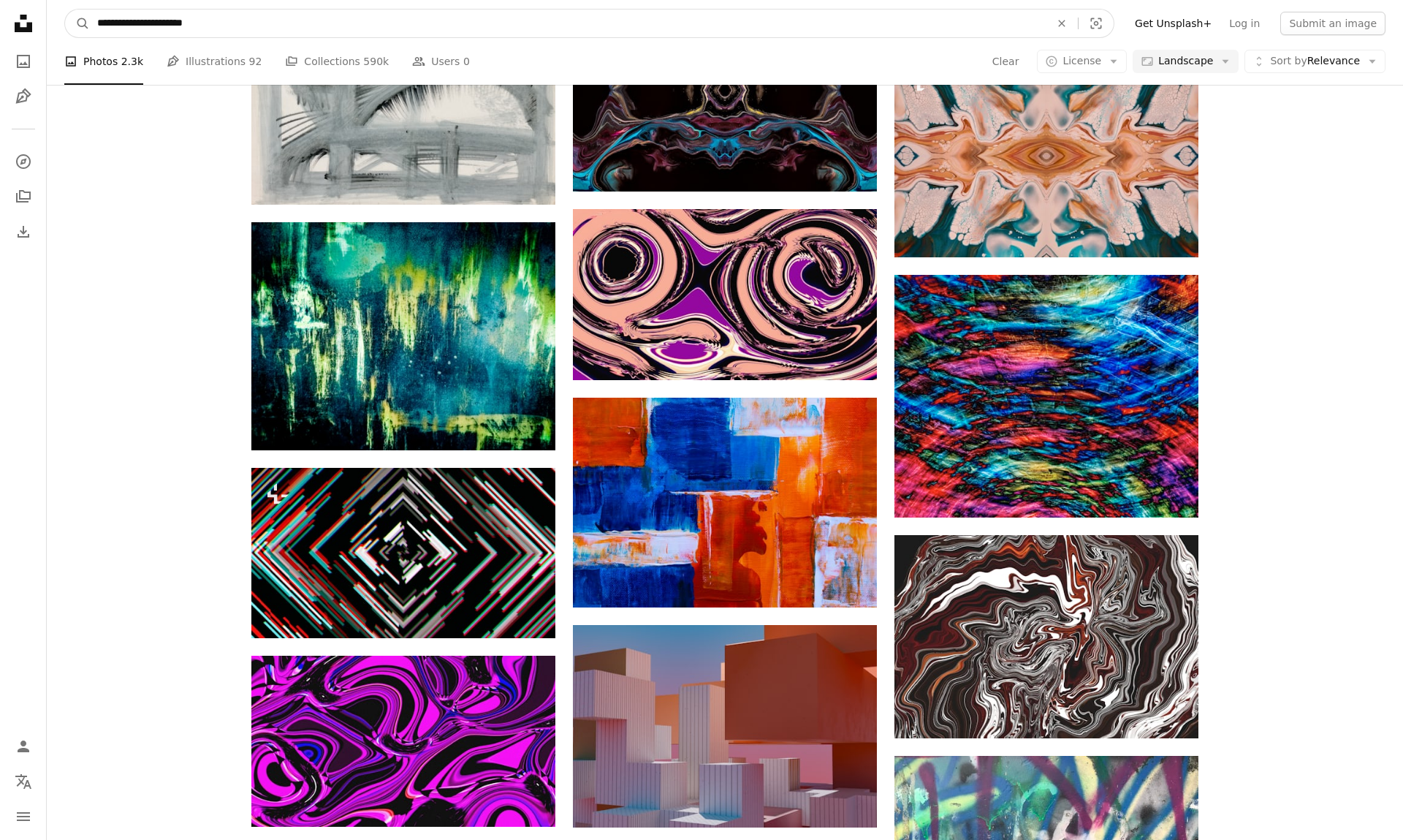
click at [181, 25] on input "**********" at bounding box center [568, 23] width 956 height 27
type input "**********"
click at [77, 23] on button "A magnifying glass" at bounding box center [77, 23] width 25 height 27
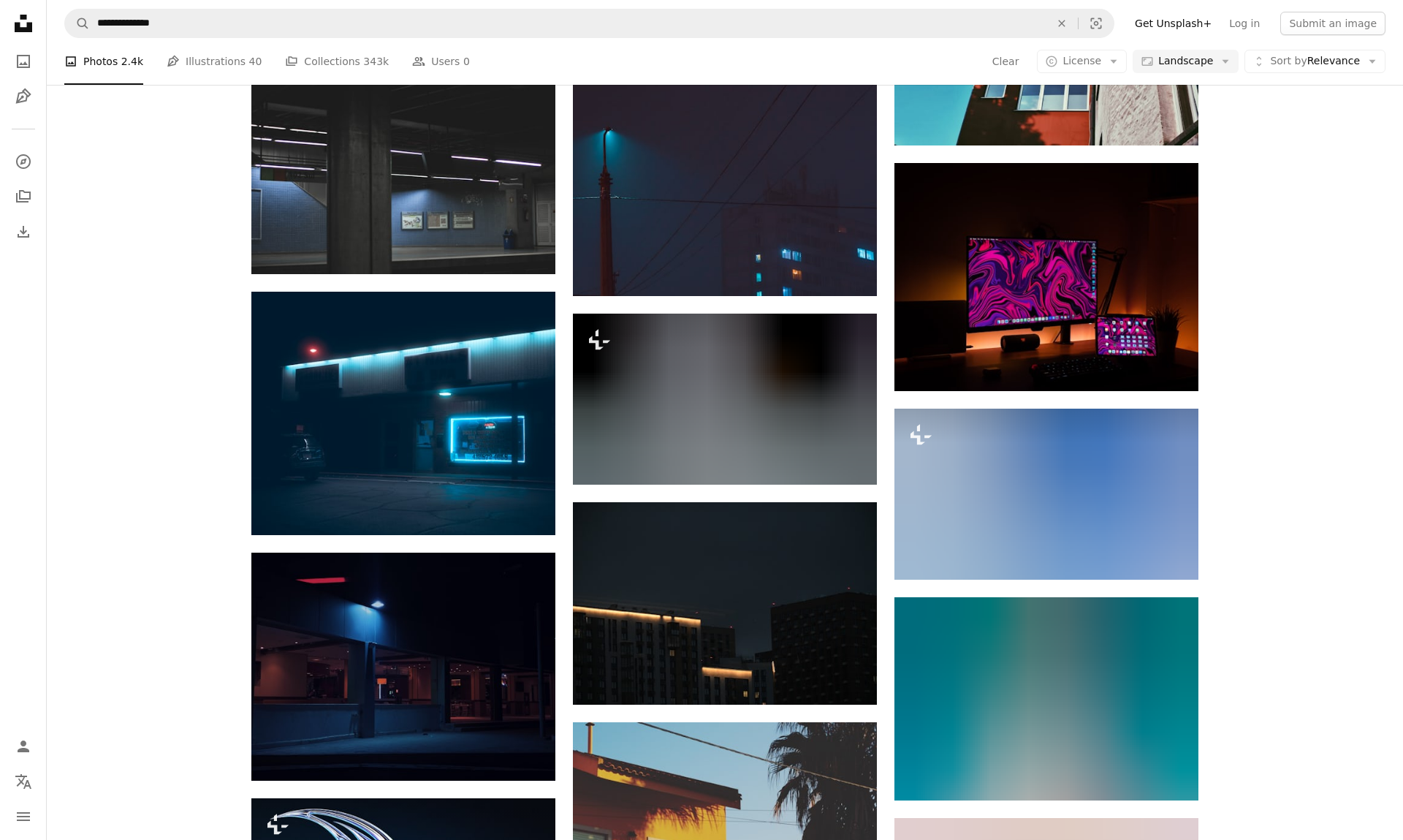
scroll to position [5501, 0]
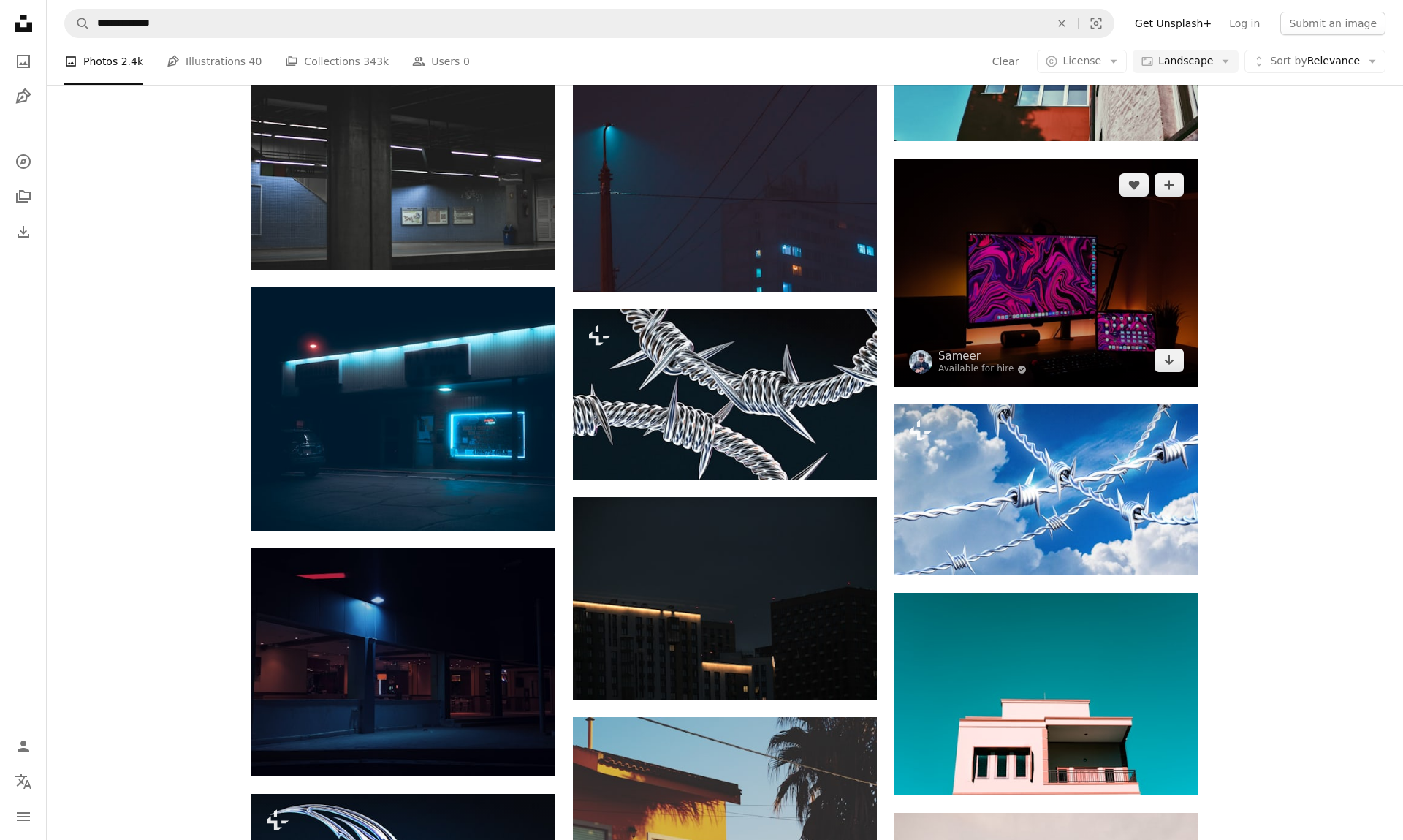
click at [1120, 256] on img at bounding box center [1047, 272] width 304 height 228
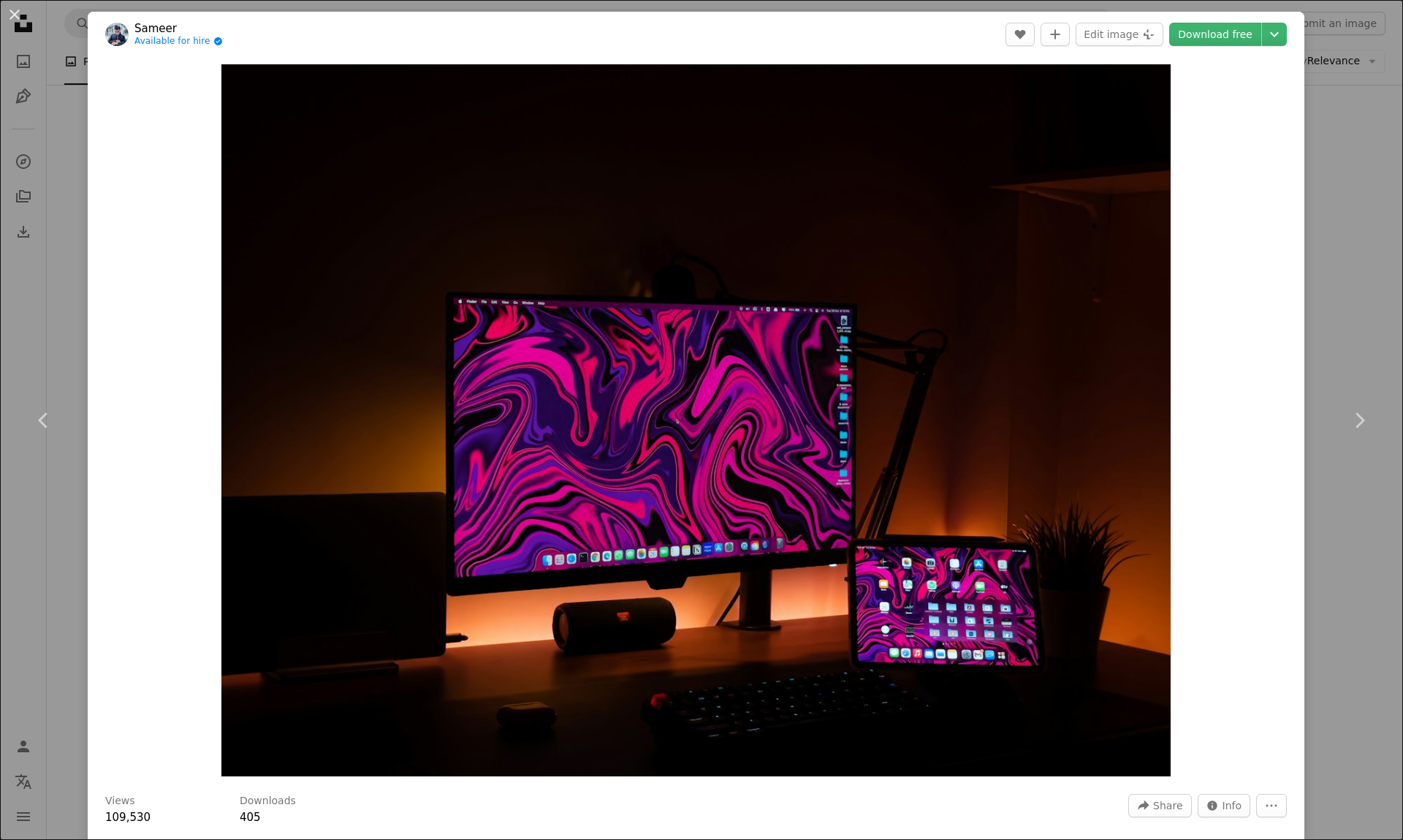
click at [1383, 27] on div "An X shape Chevron left Chevron right Sameer Available for hire A checkmark ins…" at bounding box center [702, 420] width 1403 height 840
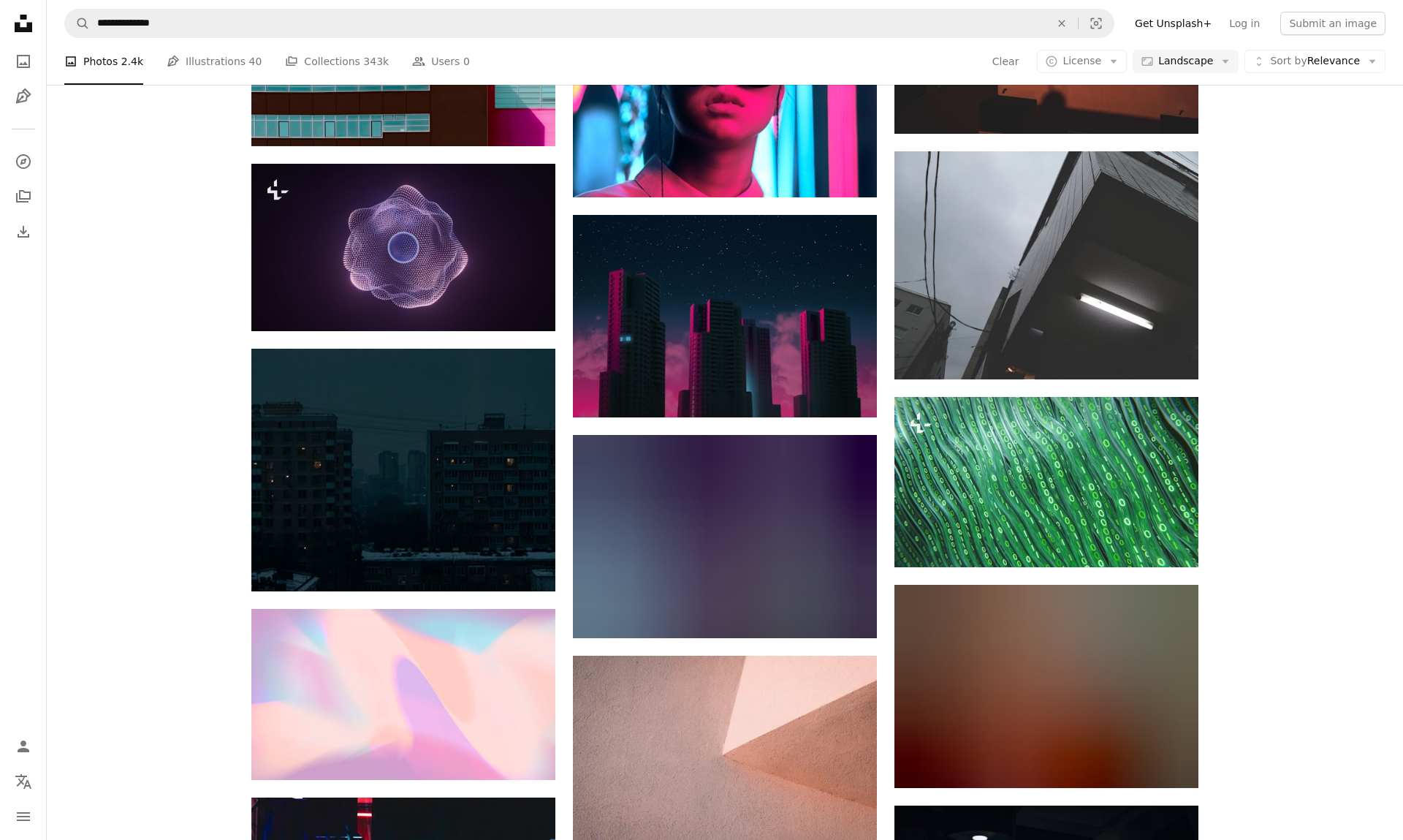
scroll to position [9068, 0]
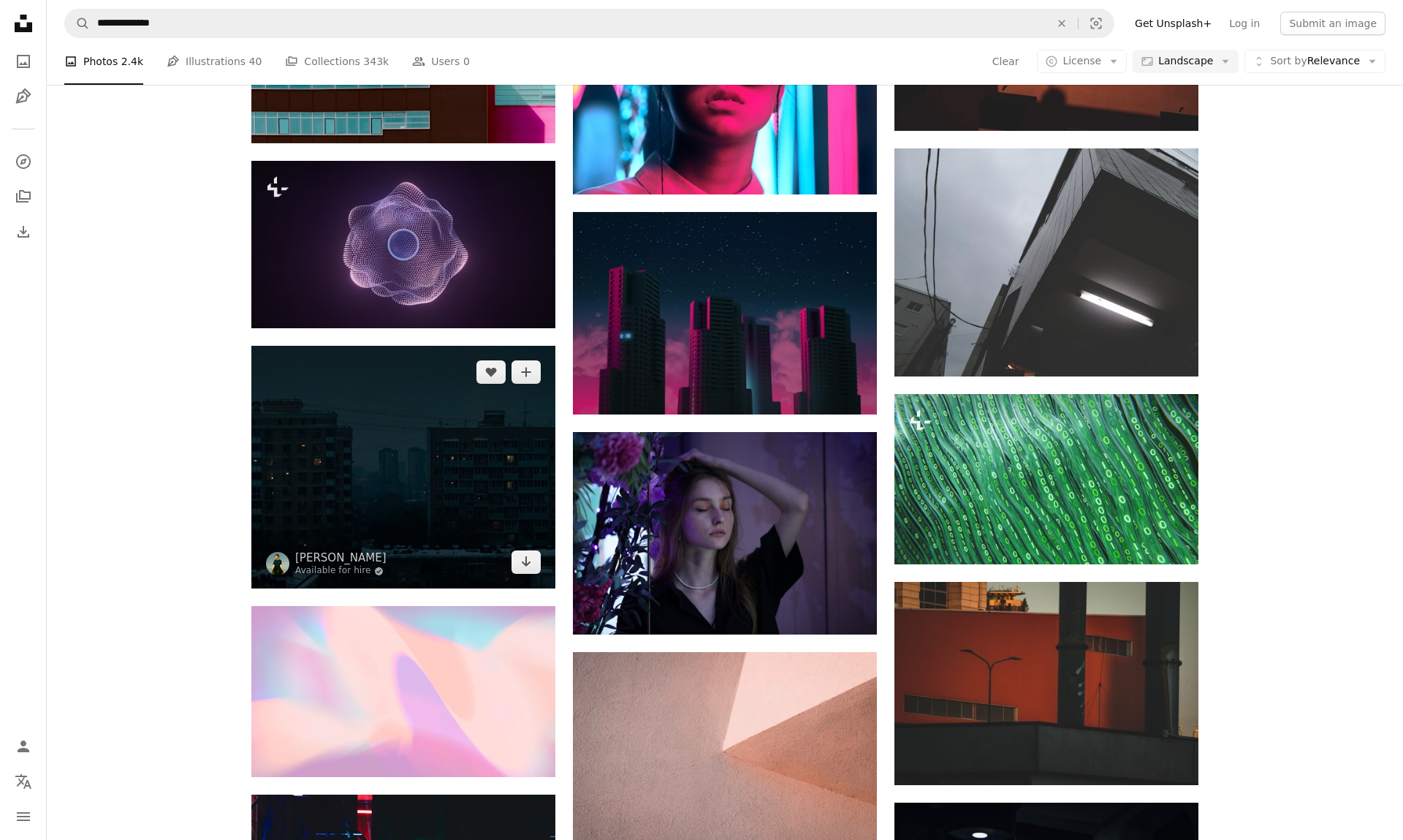
click at [459, 482] on img at bounding box center [404, 467] width 304 height 243
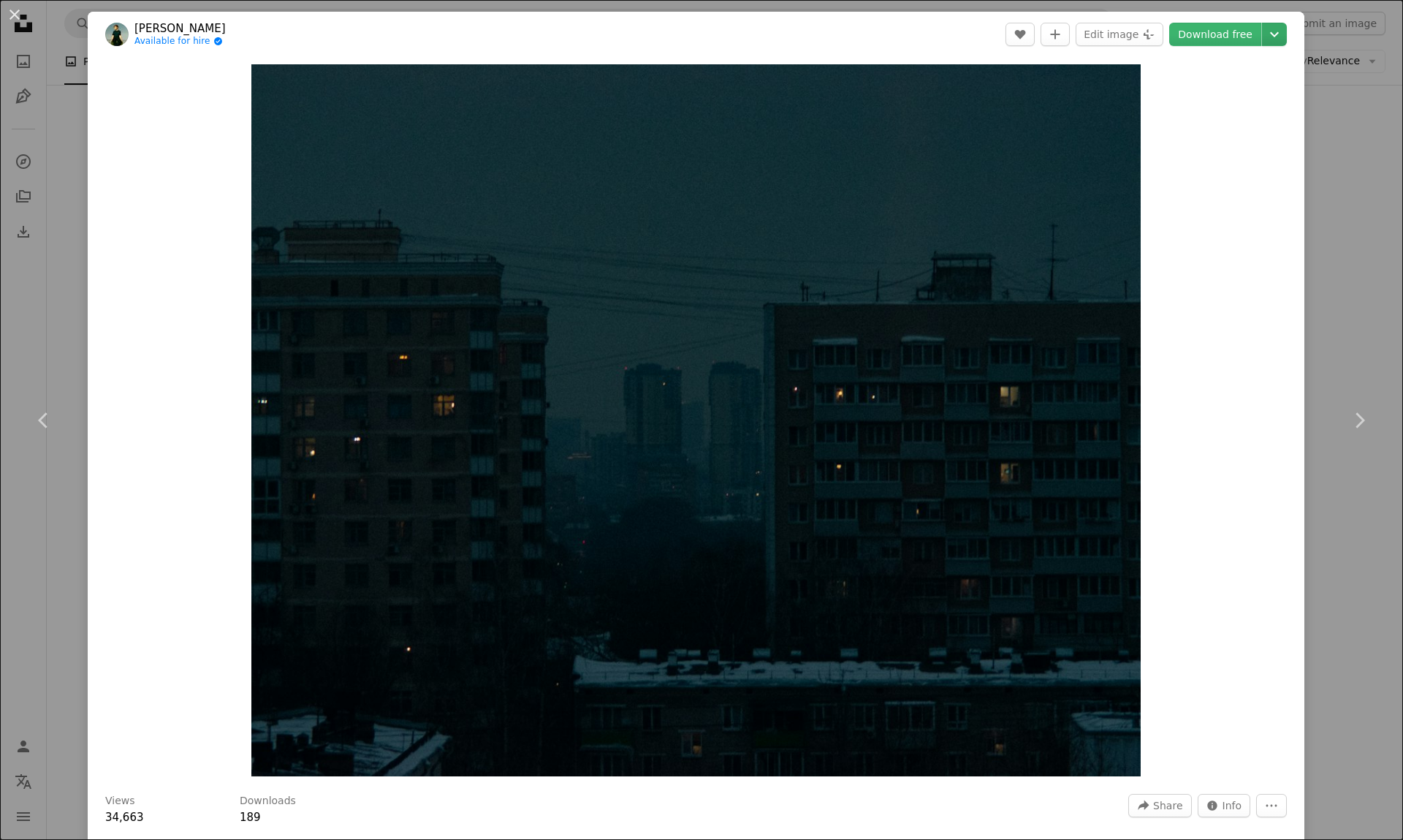
click at [1286, 36] on icon "Chevron down" at bounding box center [1274, 35] width 23 height 18
click at [1248, 167] on link "Original Size ( 4893 x 3914 )" at bounding box center [1225, 162] width 152 height 27
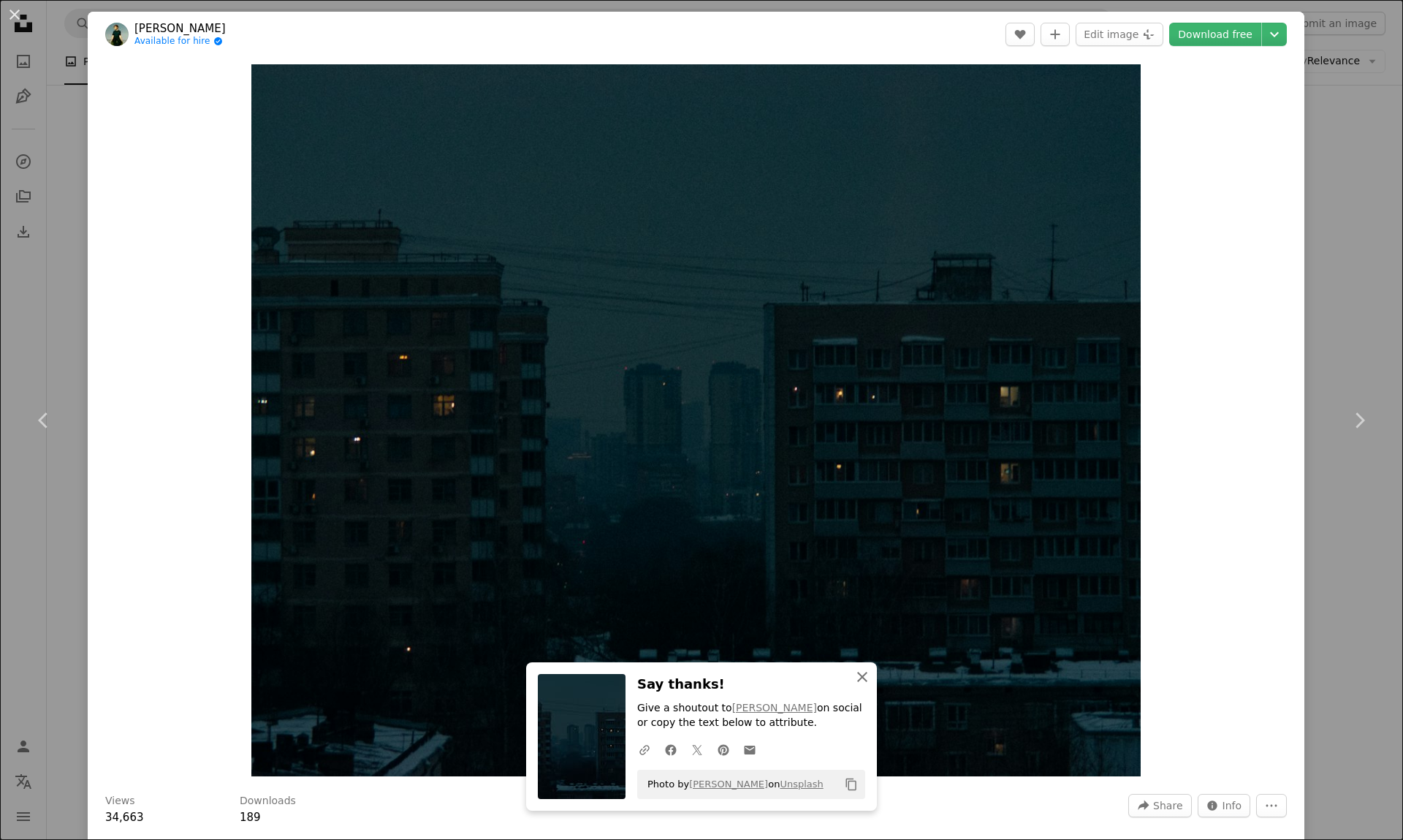
click at [869, 690] on button "An X shape Close" at bounding box center [863, 677] width 29 height 29
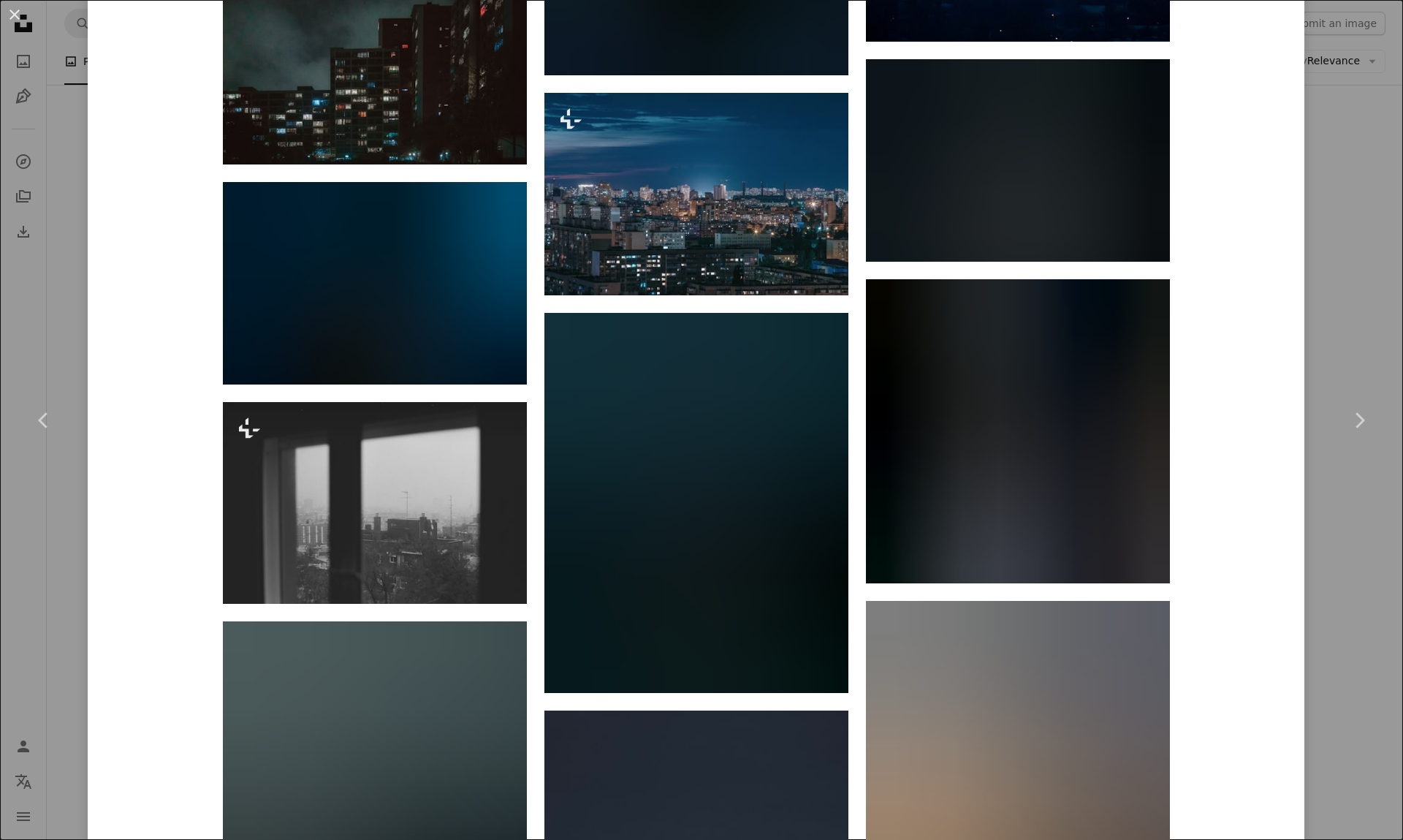
scroll to position [4492, 0]
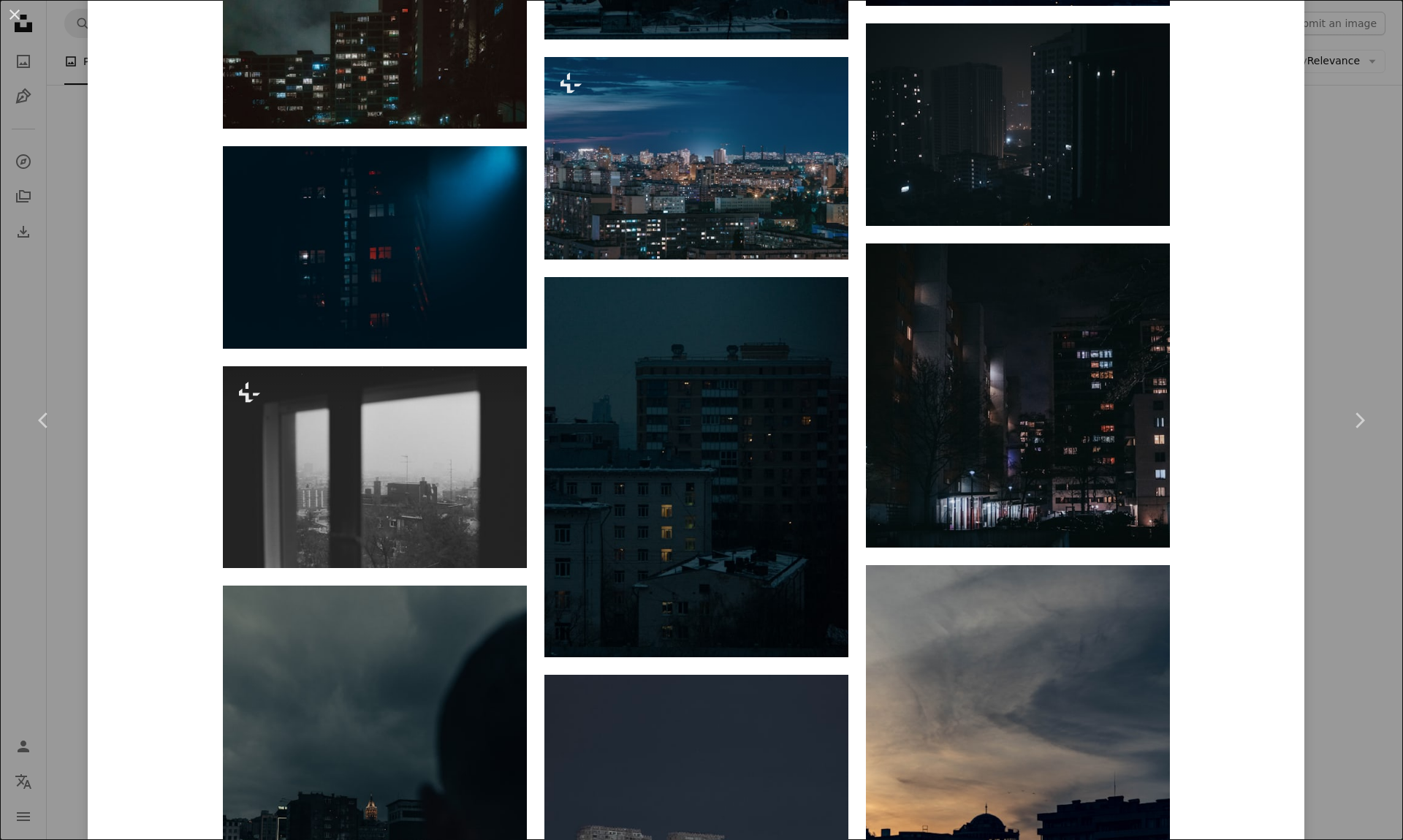
click at [1369, 103] on div "An X shape Chevron left Chevron right [PERSON_NAME] Available for hire A checkm…" at bounding box center [702, 420] width 1403 height 840
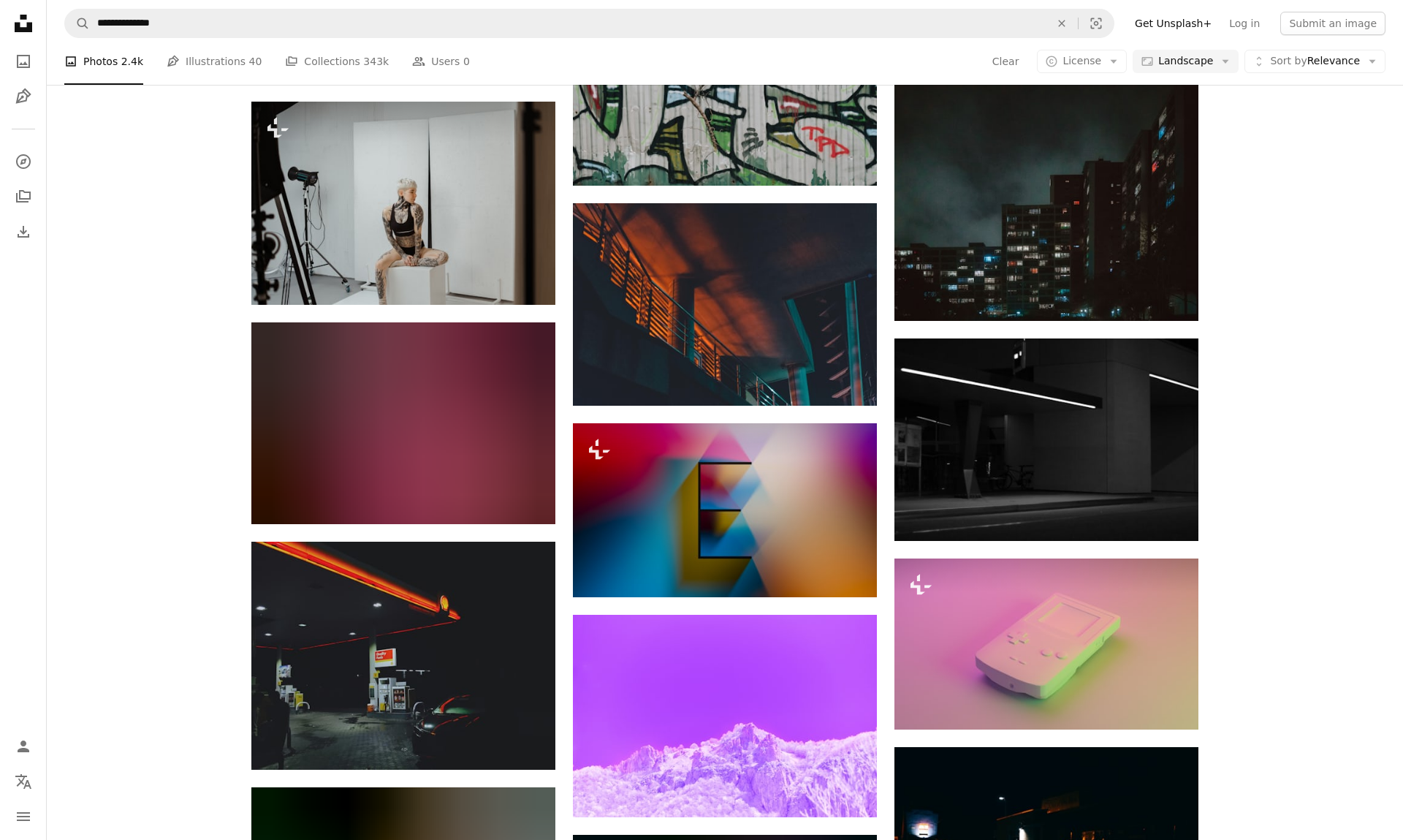
scroll to position [15163, 0]
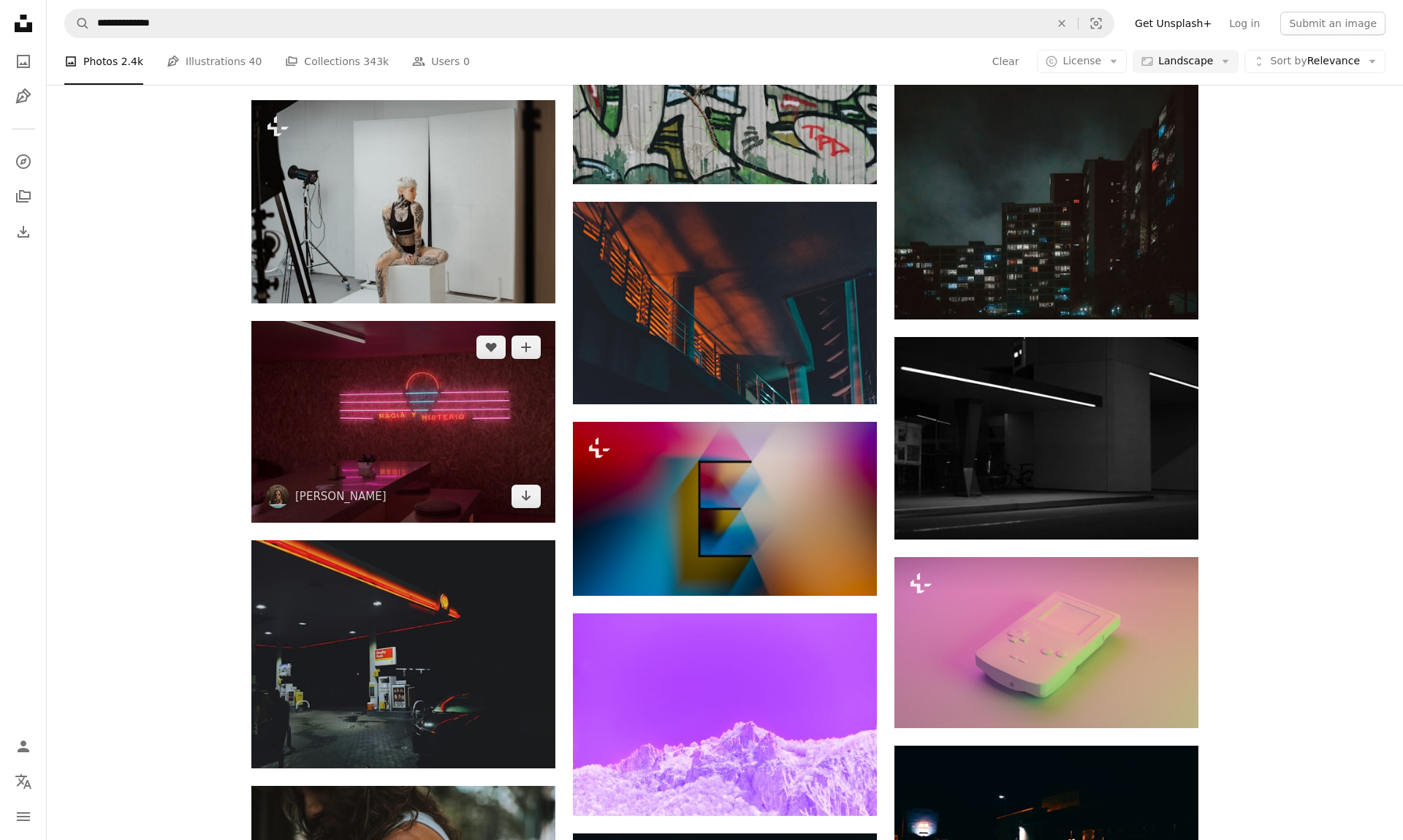
click at [452, 438] on img at bounding box center [404, 421] width 304 height 201
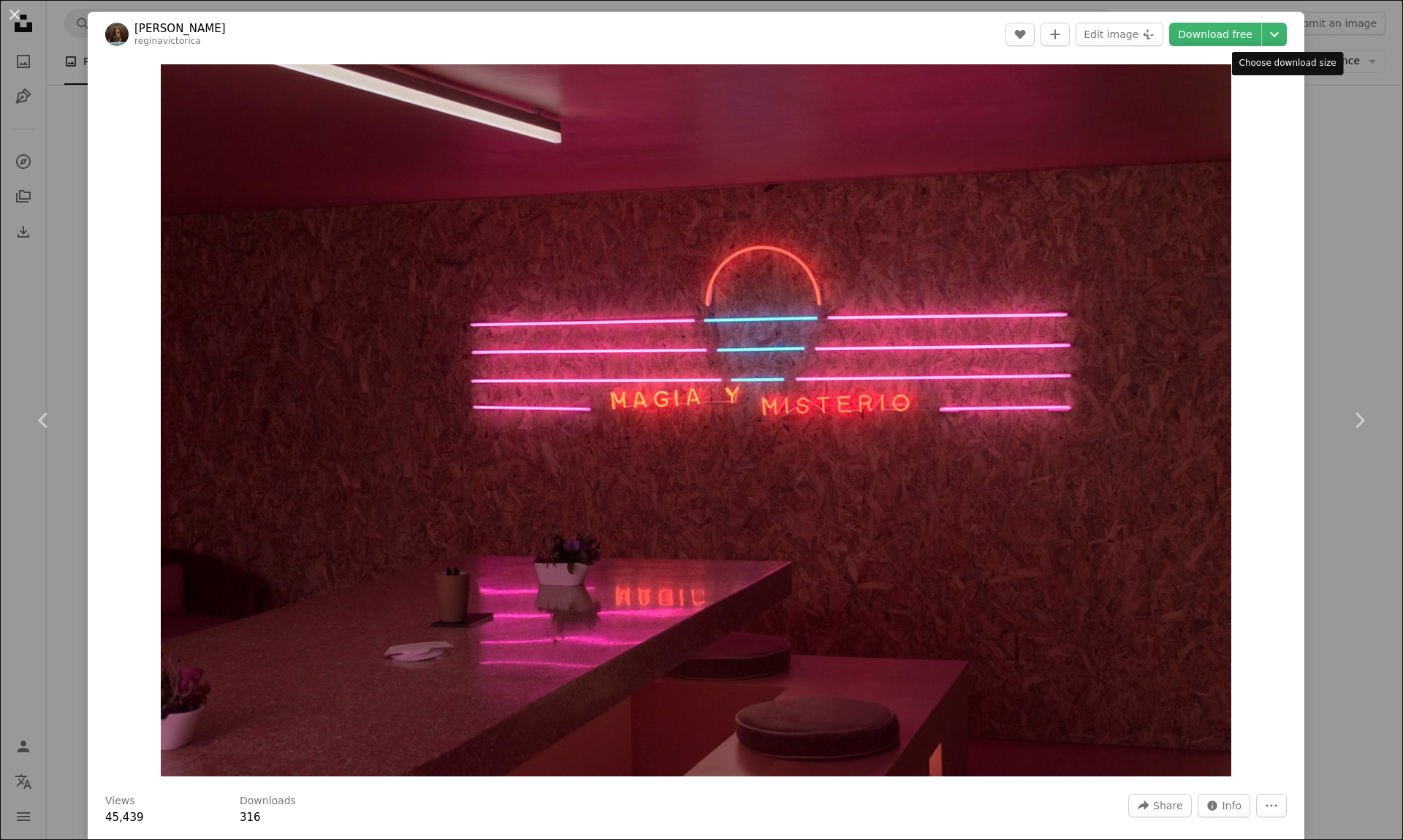
click at [1338, 56] on div "Choose download size" at bounding box center [1288, 63] width 112 height 23
click at [1366, 57] on div "An X shape Chevron left Chevron right [PERSON_NAME] reginavictorica A heart A p…" at bounding box center [702, 420] width 1403 height 840
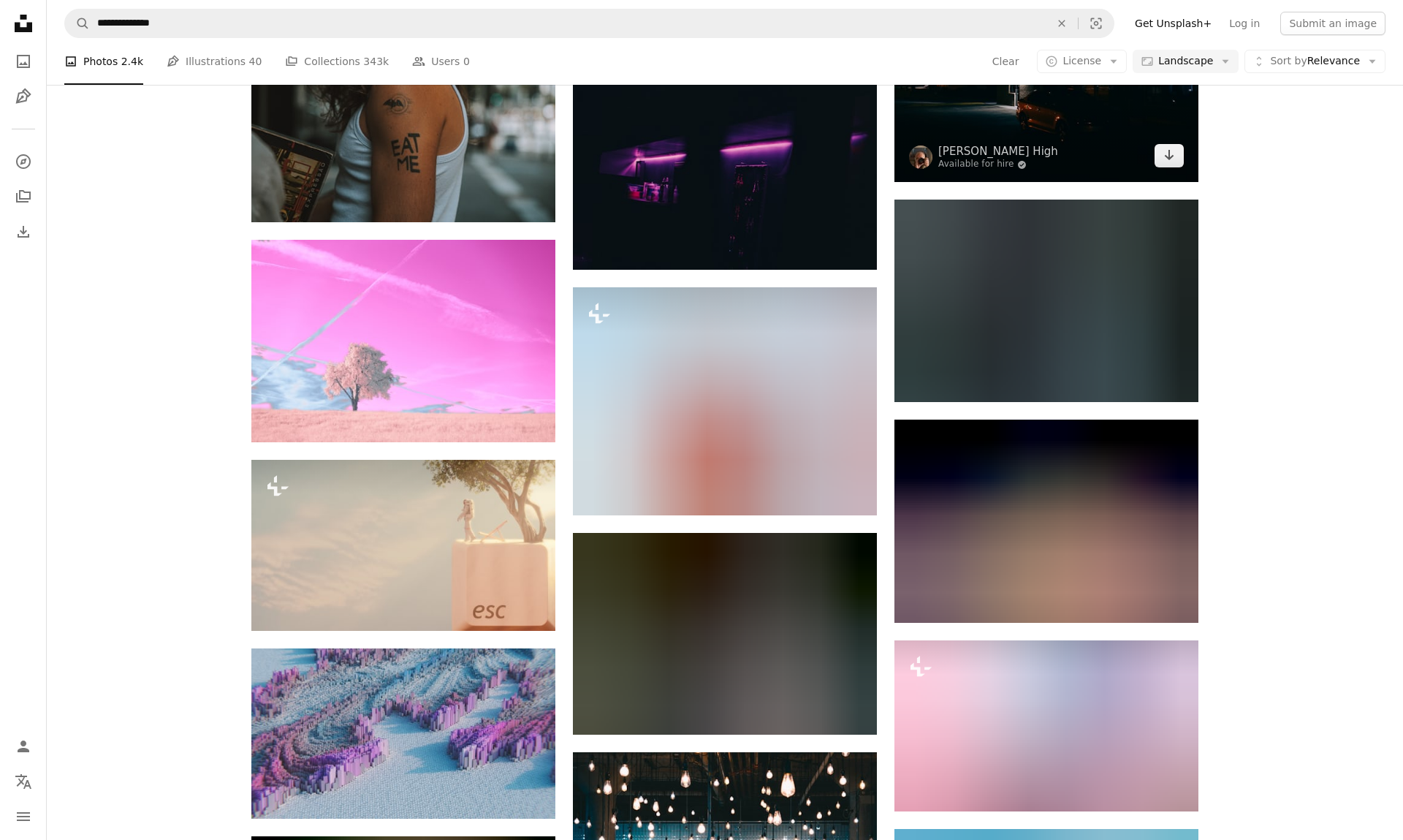
scroll to position [15964, 0]
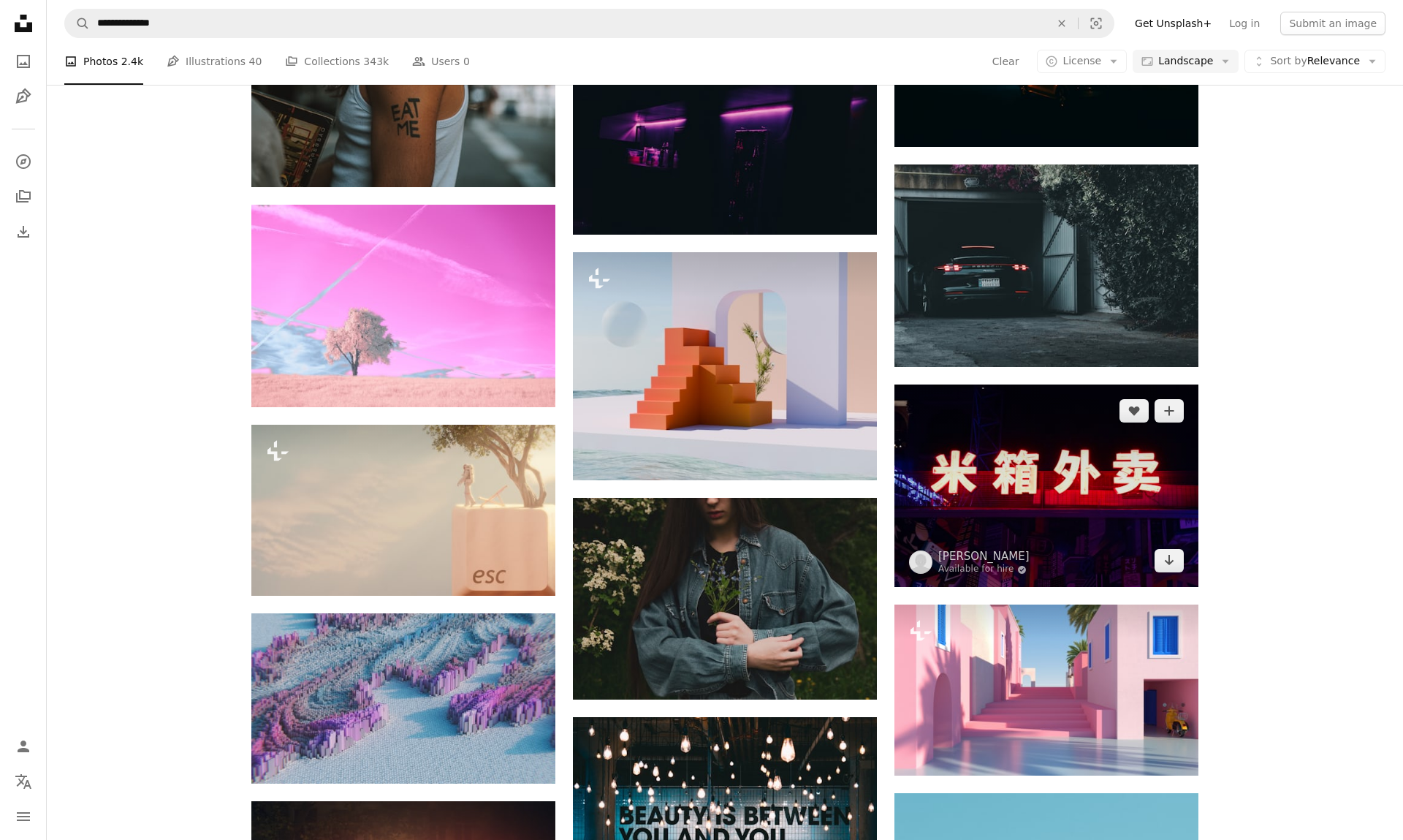
click at [1099, 506] on img at bounding box center [1047, 485] width 304 height 202
